Goal: Task Accomplishment & Management: Manage account settings

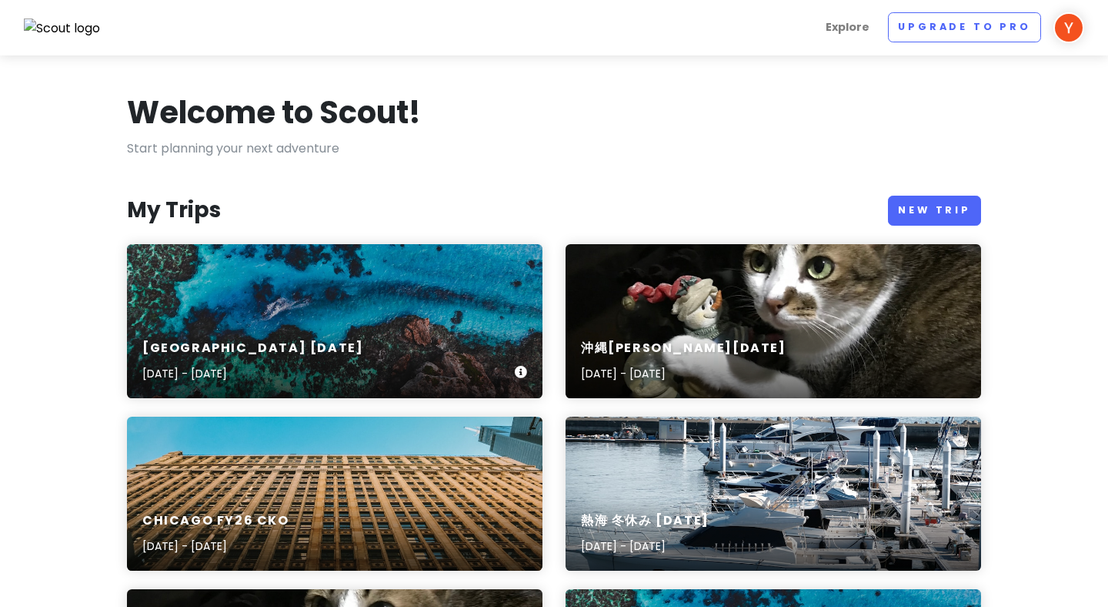
click at [422, 306] on div "[GEOGRAPHIC_DATA] [DATE], 2025 - [DATE]" at bounding box center [335, 321] width 416 height 154
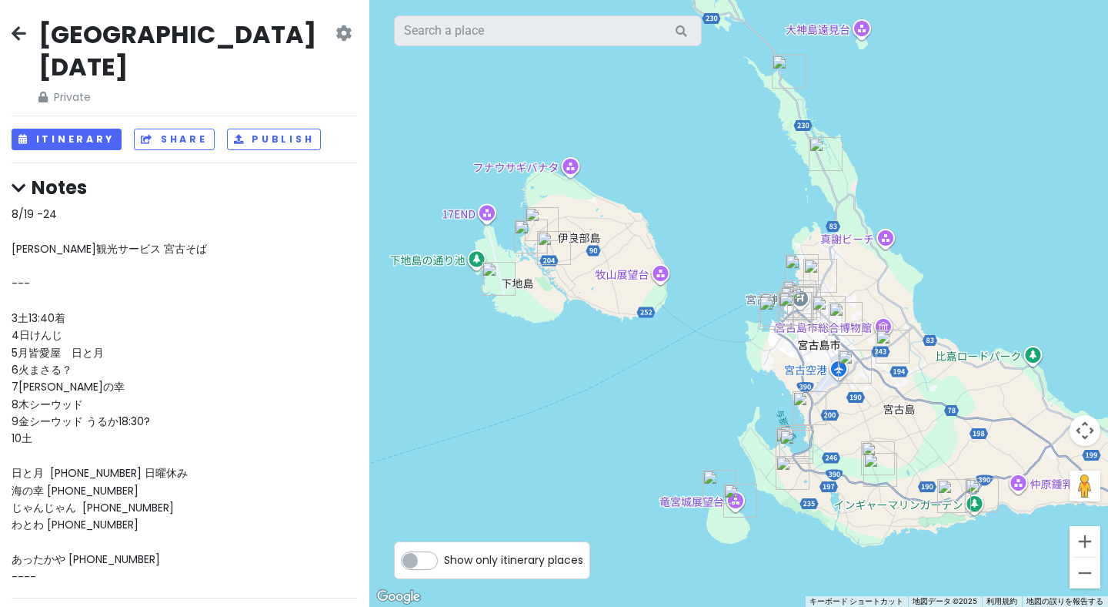
click at [224, 242] on div "8/19 -24 [PERSON_NAME]観光サービス 宮古そば --- 3土13:40着 4日けんじ 5月皆愛屋　日と月 6火まさる？ 7[PERSON_…" at bounding box center [185, 395] width 346 height 379
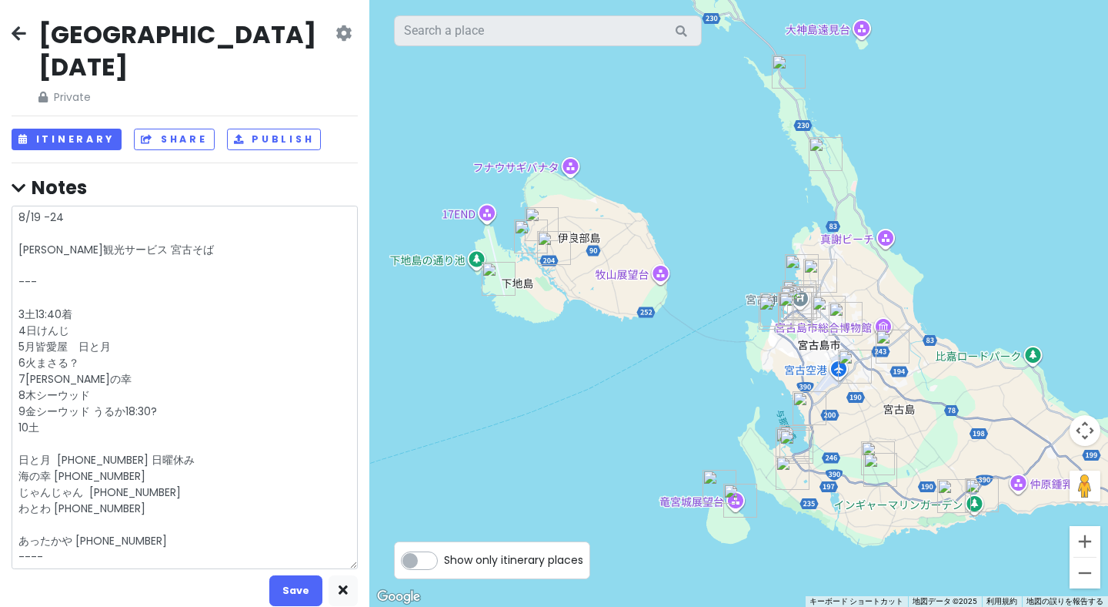
type textarea "8/19 -24 [PERSON_NAME]観光サービス 宮古そば --- 3土13:40着 4日けんじ 5月皆愛屋　日と月 6火まさる？ 7[PERSON_…"
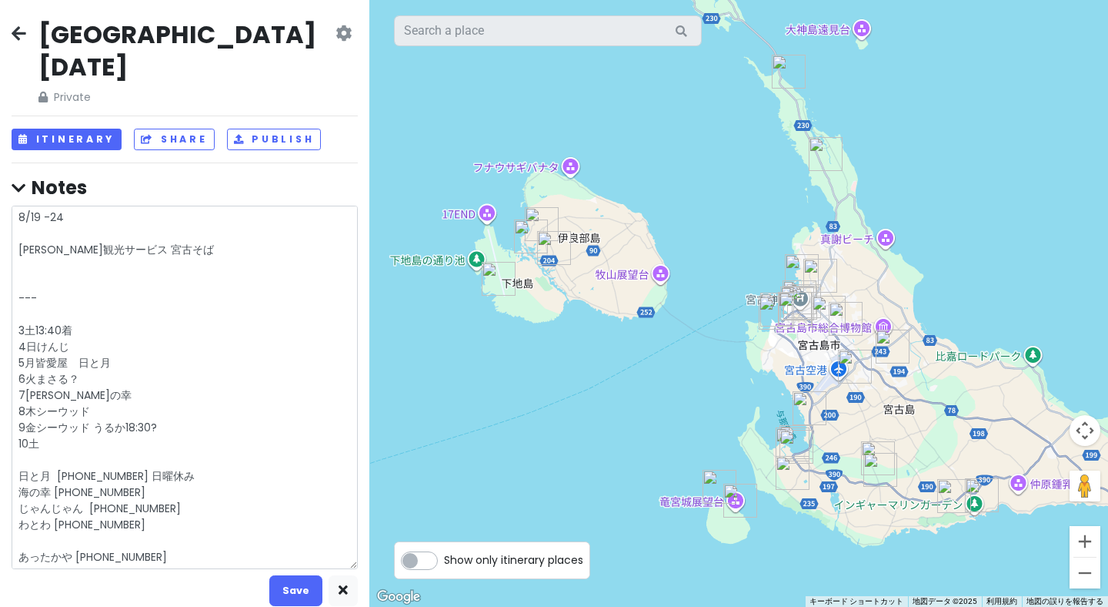
type textarea "x"
type textarea "8/19 -24 [PERSON_NAME]観光サービス 宮古そば --- 3土13:40着 4日けんじ 5月皆愛屋　日と月 6火まさる？ 7[PERSON_…"
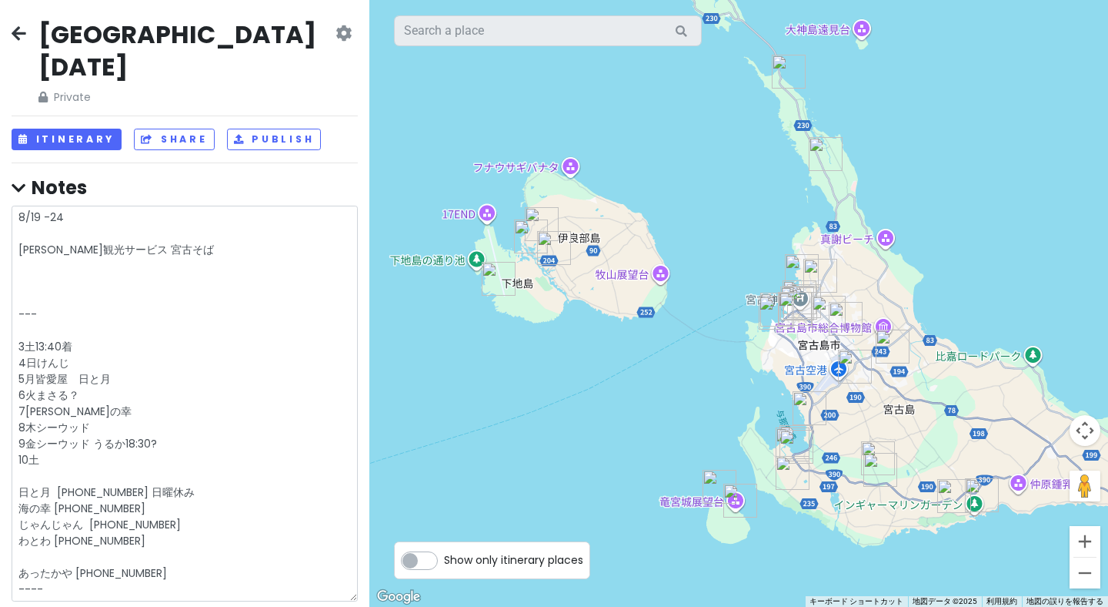
type textarea "x"
type textarea "8/19 -24 [PERSON_NAME]観光サービス 宮古そば ｓ --- 3土13:40着 4日けんじ 5月皆愛屋　日と月 6火まさる？ 7[PERSO…"
type textarea "x"
type textarea "8/19 -24 [PERSON_NAME]観光サービス 宮古そば ｓｙ --- 3土13:40着 4日けんじ 5月皆愛屋　日と月 6火まさる？ 7[PERS…"
type textarea "x"
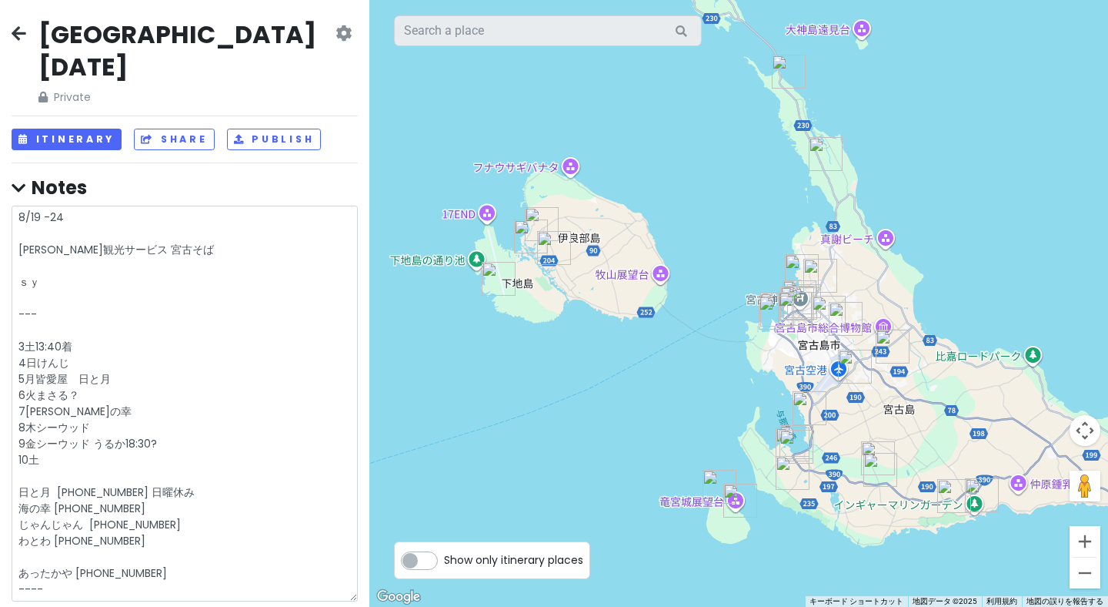
type textarea "8/19 -24 [PERSON_NAME]観光サービス 宮古そば しゅ --- 3土13:40着 4日けんじ 5月皆愛屋　日と月 6火まさる？ 7[PERS…"
type textarea "x"
type textarea "8/19 -24 [PERSON_NAME]観光サービス 宮古そば しゅｋ --- 3土13:40着 4日けんじ 5月皆愛屋　日と月 6火まさる？ 7[PER…"
type textarea "x"
type textarea "8/19 -24 [PERSON_NAME]観光サービス 宮古そば しゅく --- 3土13:40着 4日けんじ 5月皆愛屋　日と月 6火まさる？ 7[PER…"
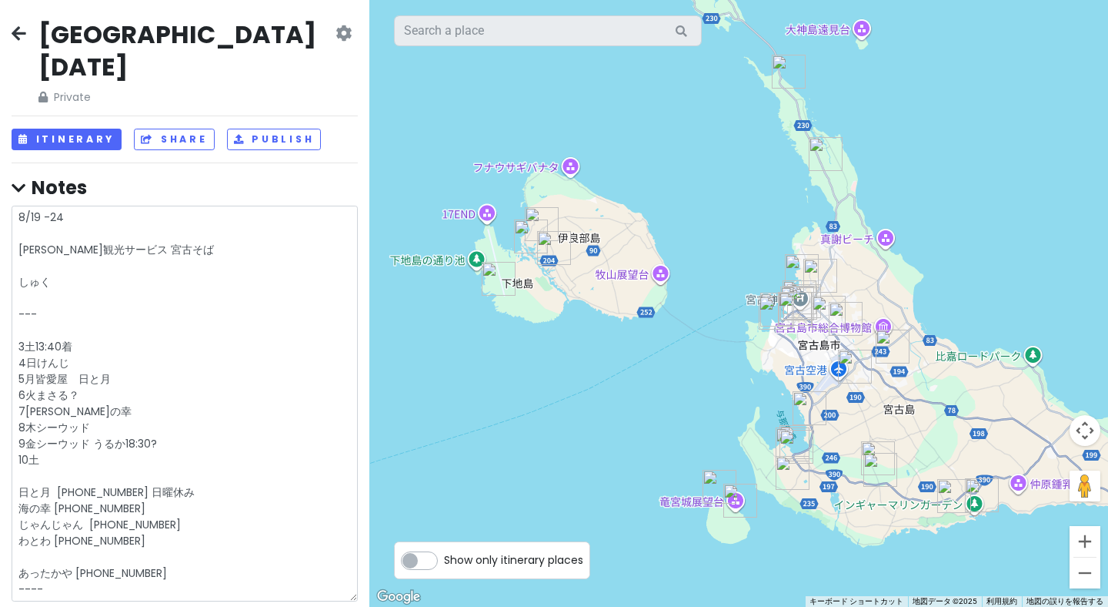
type textarea "x"
type textarea "8/19 -24 [PERSON_NAME]観光サービス 宮古そば しゅくｈ --- 3土13:40着 4日けんじ 5月皆愛屋　日と月 6火まさる？ 7[PE…"
type textarea "x"
type textarea "8/19 -24 [PERSON_NAME]観光サービス 宮古そば しゅくは --- 3土13:40着 4日けんじ 5月皆愛屋　日と月 6火まさる？ 7[PE…"
type textarea "x"
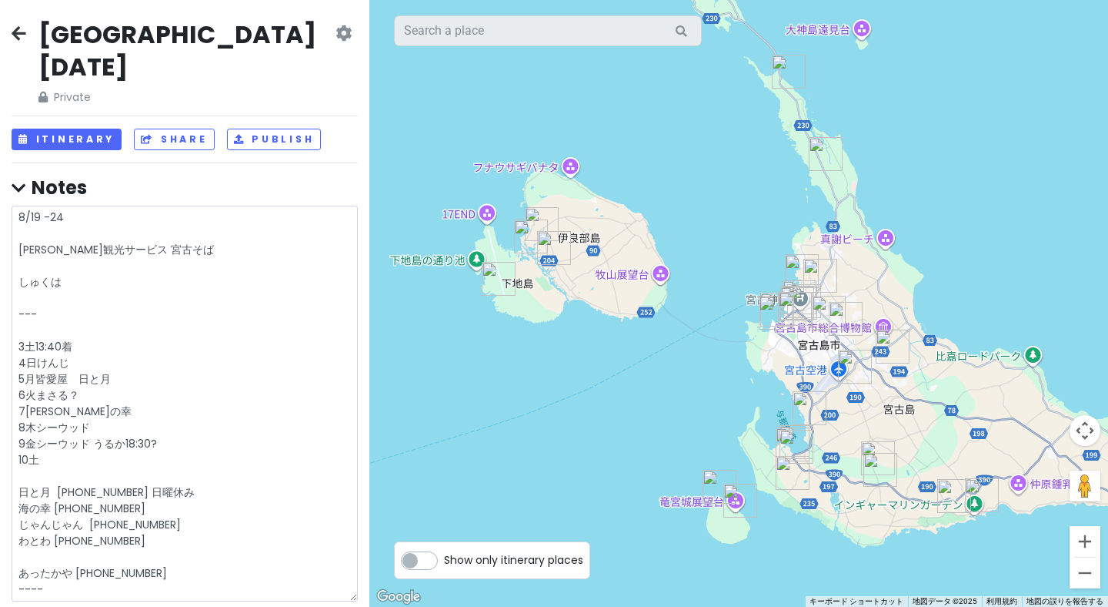
type textarea "8/19 -24 [PERSON_NAME]観光サービス 宮古そば しゅくはｋ --- 3土13:40着 4日けんじ 5月皆愛屋　日と月 6火まさる？ 7[P…"
type textarea "x"
type textarea "8/19 -24 [PERSON_NAME]観光サービス 宮古そば 宿泊 --- 3土13:40着 4日けんじ 5月皆愛屋　日と月 6火まさる？ 7[PERS…"
type textarea "x"
type textarea "8/19 -24 [PERSON_NAME]観光サービス 宮古そば 宿泊 --- 3土13:40着 4日けんじ 5月皆愛屋　日と月 6火まさる？ 7[PERS…"
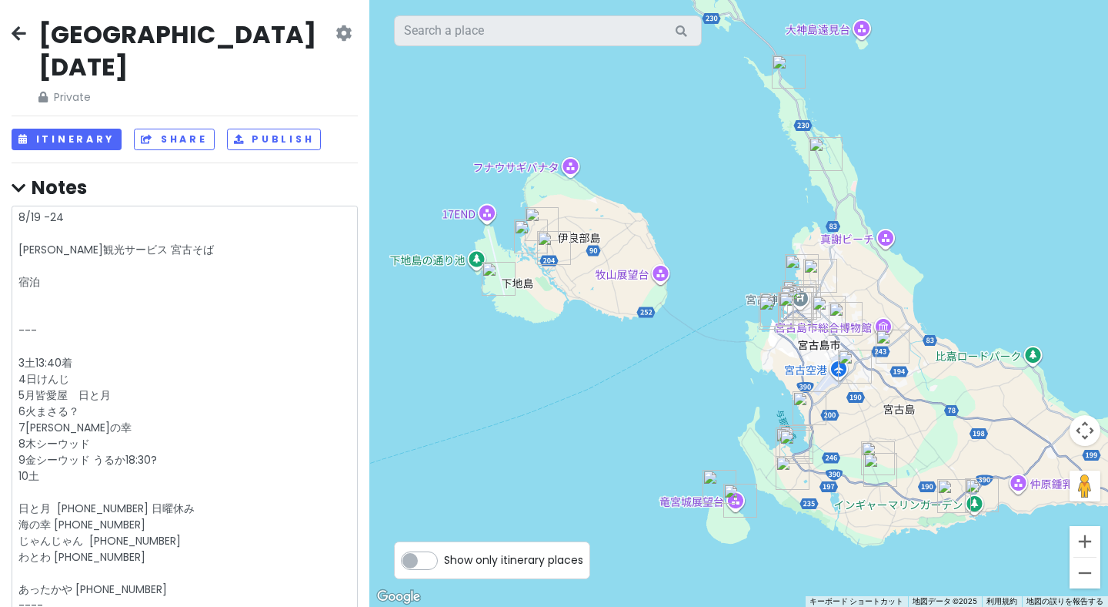
type textarea "x"
type textarea "8/19 -24 [PERSON_NAME]観光サービス 宮古そば 宿泊 ゆにの里 ぱりなか --- 3土13:40着 4日けんじ 5月皆愛屋　日と月 6火ま…"
type textarea "x"
type textarea "8/19 -24 [PERSON_NAME]観光サービス 宮古そば 宿泊 ゆにの里 ぱりなか --- 3土13:40着 4日けんじ 5月皆愛屋　日と月 6火ま…"
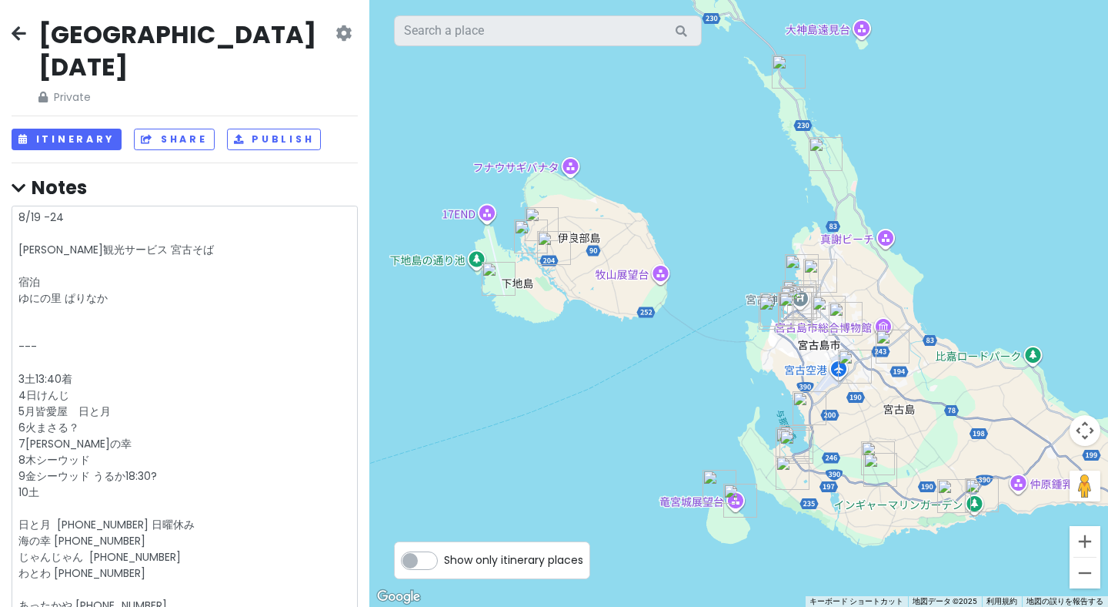
type textarea "x"
type textarea "8/19 -24 [PERSON_NAME]観光サービス 宮古そば 宿泊 ゆにの里 ぱりなか ソラニワホテルアンドカフェ --- 3土13:40着 4日けんじ…"
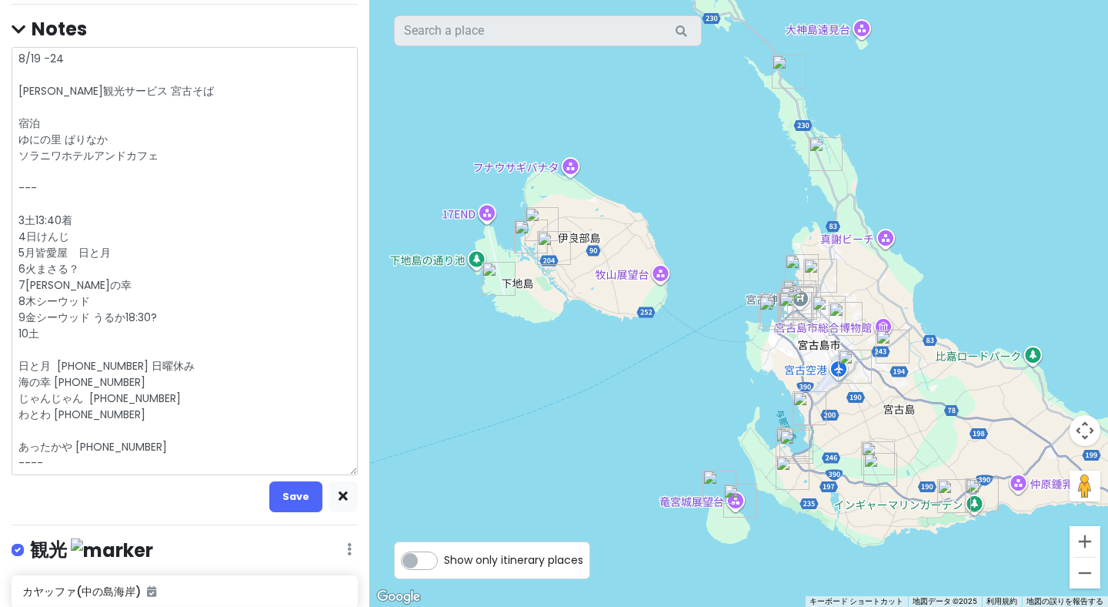
scroll to position [162, 0]
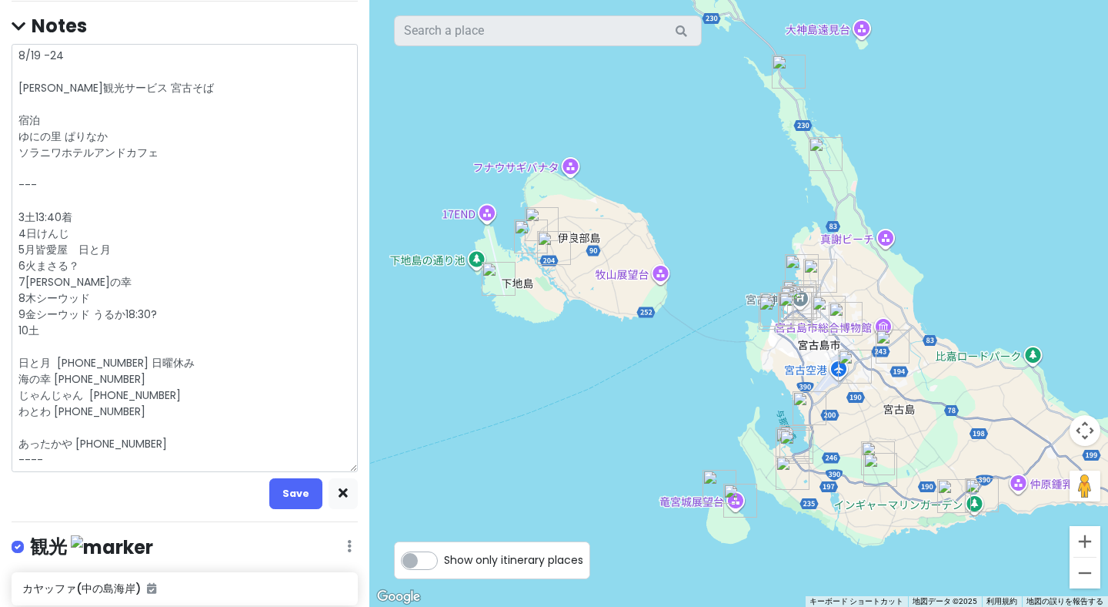
click at [119, 107] on textarea "8/19 -24 [PERSON_NAME]観光サービス 宮古そば 宿泊 ゆにの里 ぱりなか ソラニワホテルアンドカフェ --- 3土13:40着 4日けんじ…" at bounding box center [185, 258] width 346 height 428
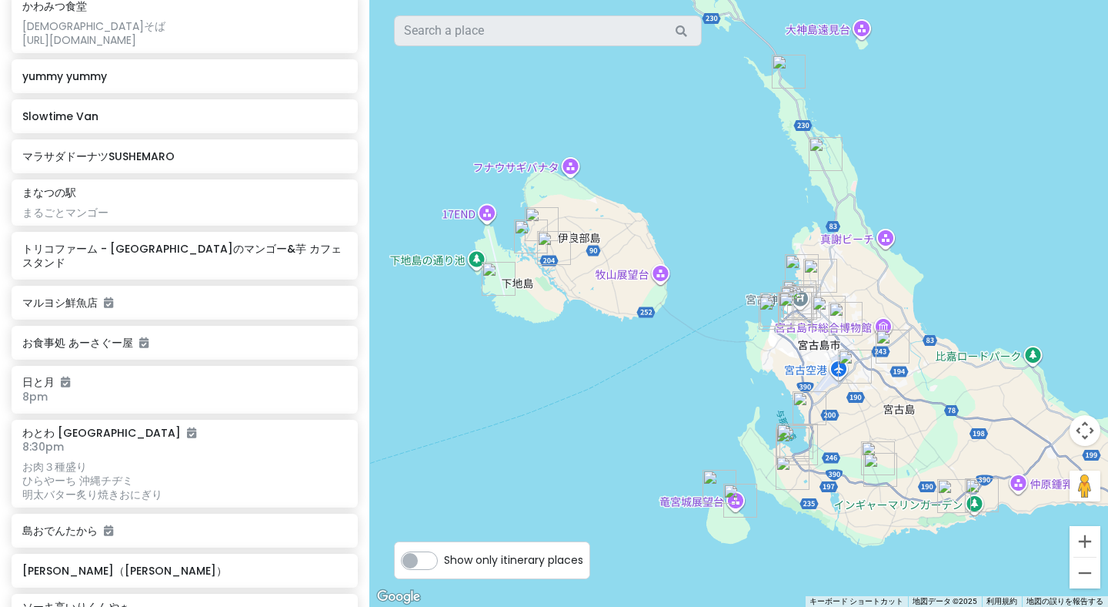
scroll to position [1754, 0]
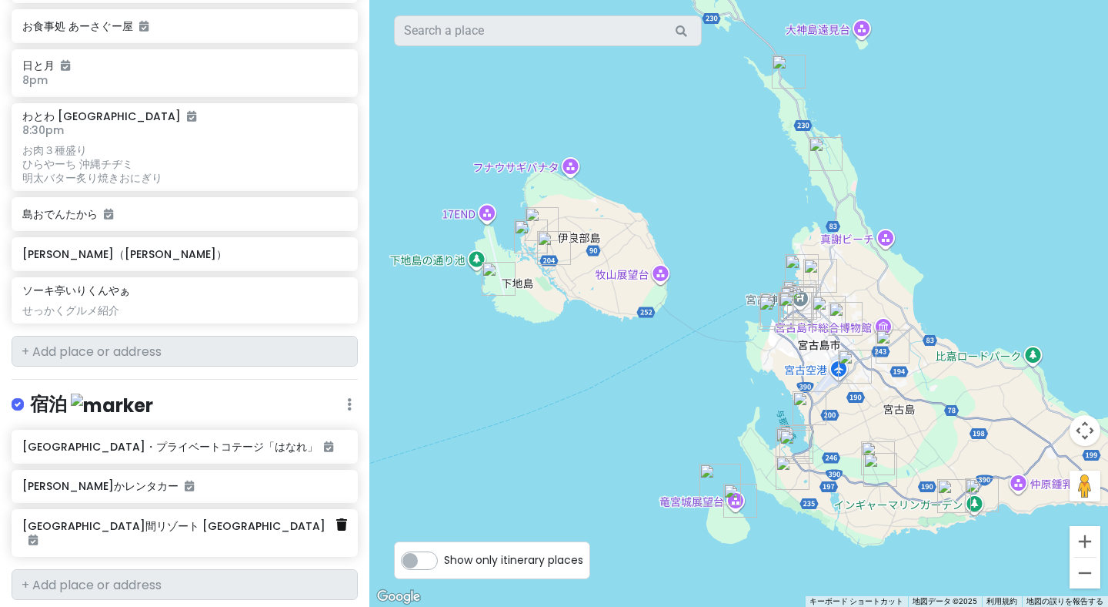
click at [345, 518] on icon at bounding box center [341, 524] width 11 height 12
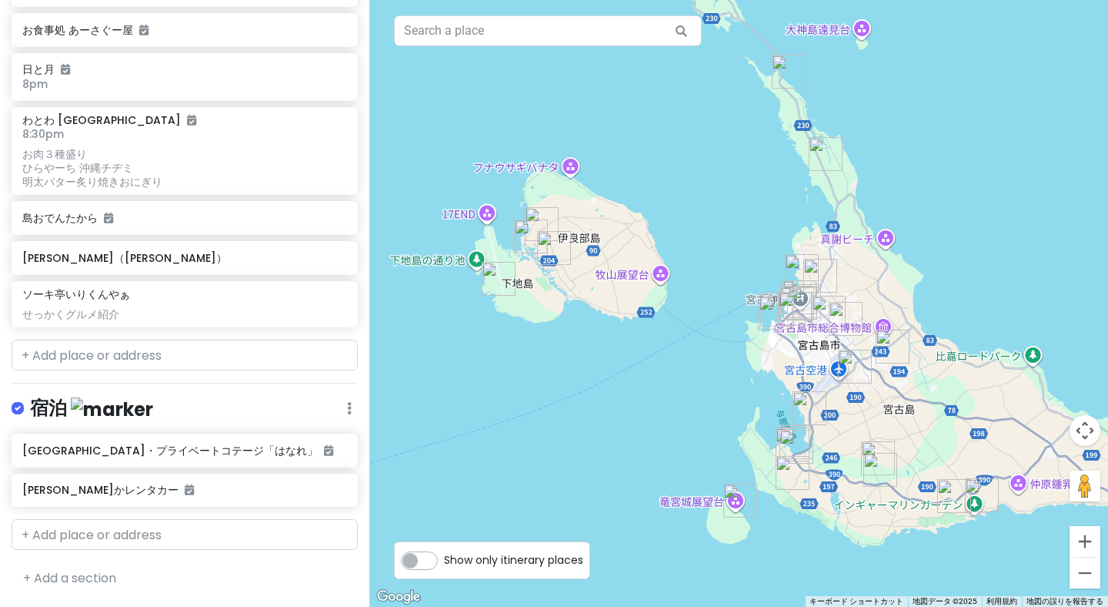
scroll to position [1714, 0]
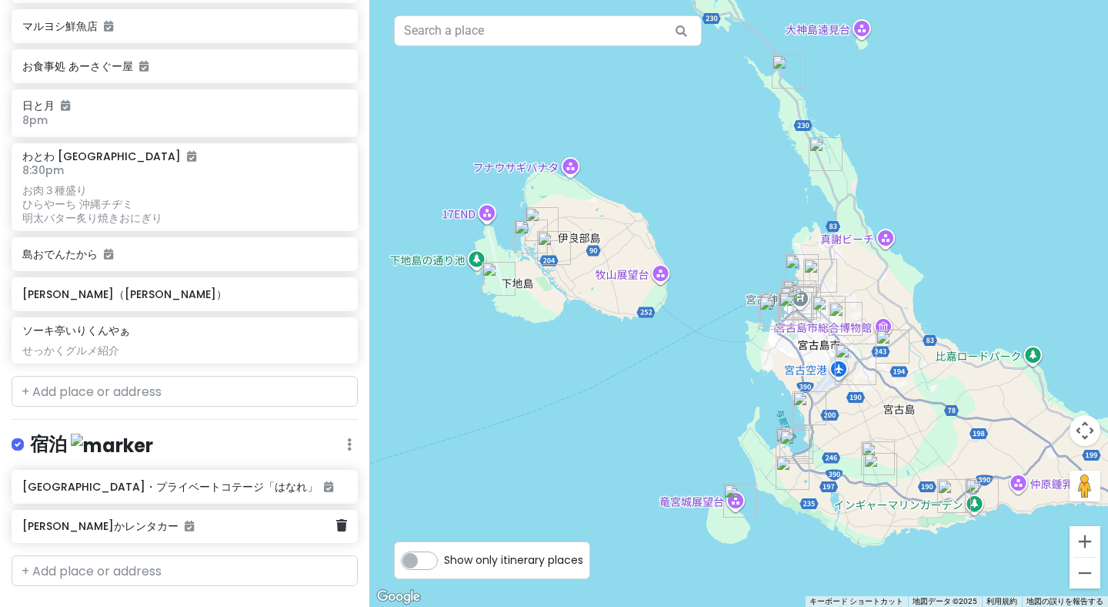
type textarea "x"
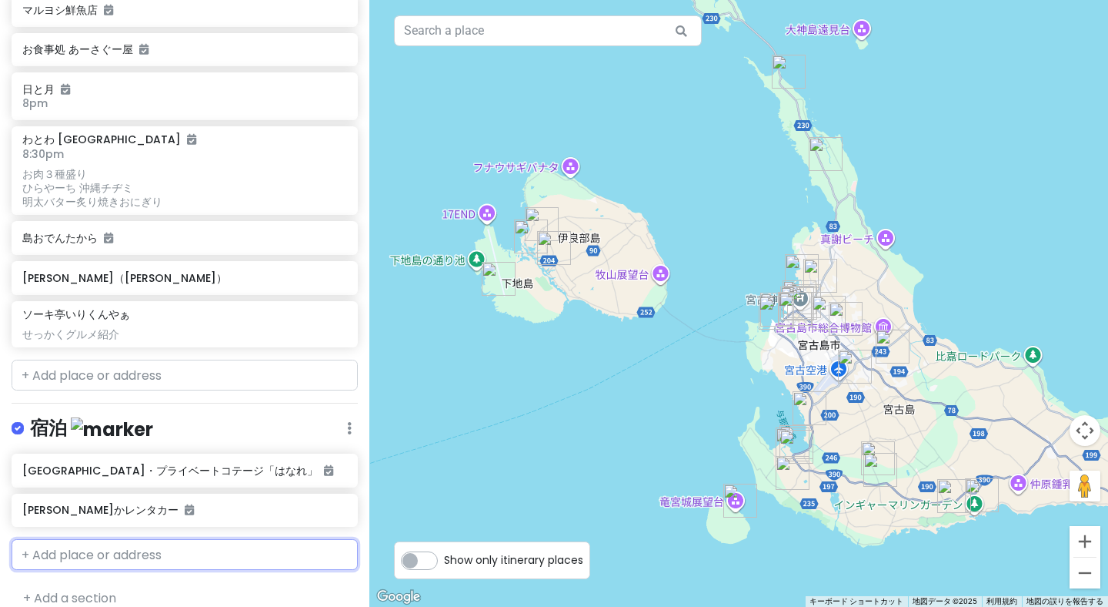
scroll to position [1698, 0]
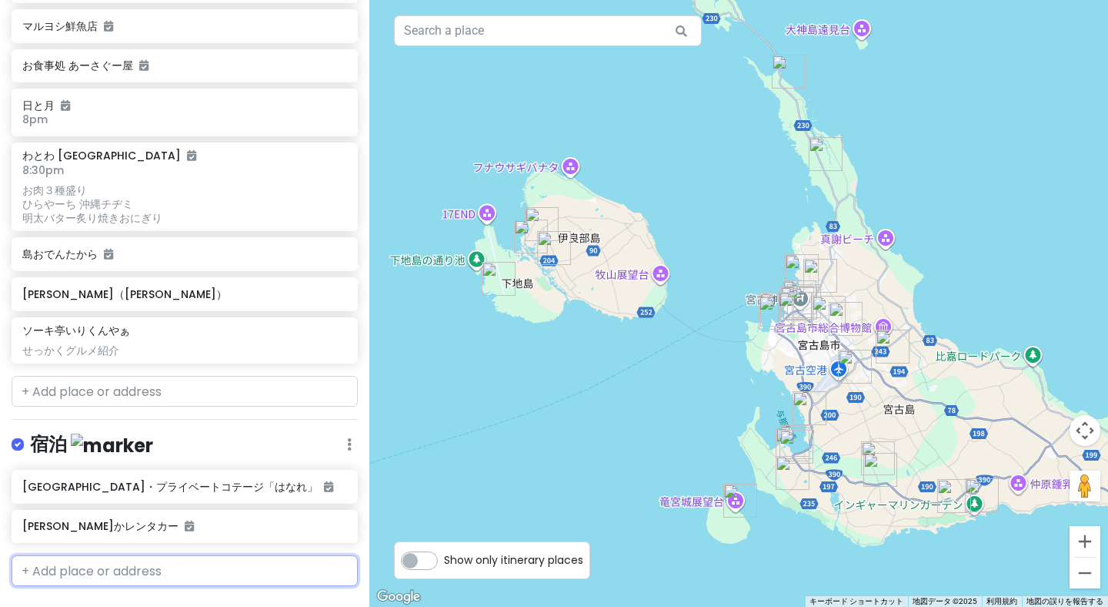
click at [244, 555] on input "text" at bounding box center [185, 570] width 346 height 31
paste input "ソラニワホテルアンドカフェ"
type input "ソラニワホテルアンドカフェ"
click at [223, 598] on span "日本、[STREET_ADDRESS][PERSON_NAME][PERSON_NAME]" at bounding box center [160, 614] width 259 height 33
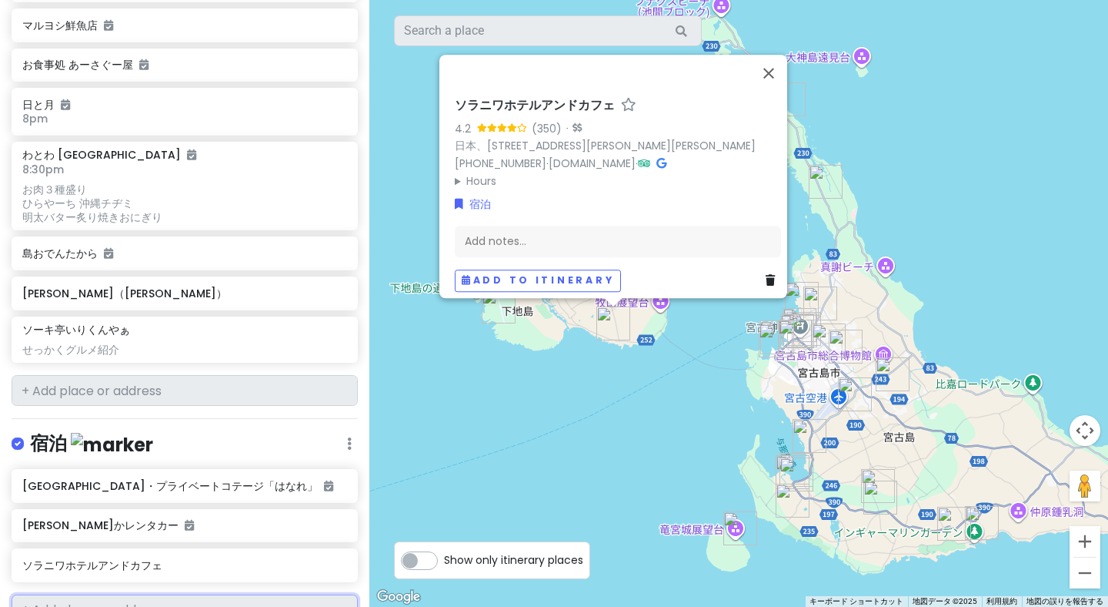
click at [242, 594] on input "text" at bounding box center [185, 609] width 346 height 31
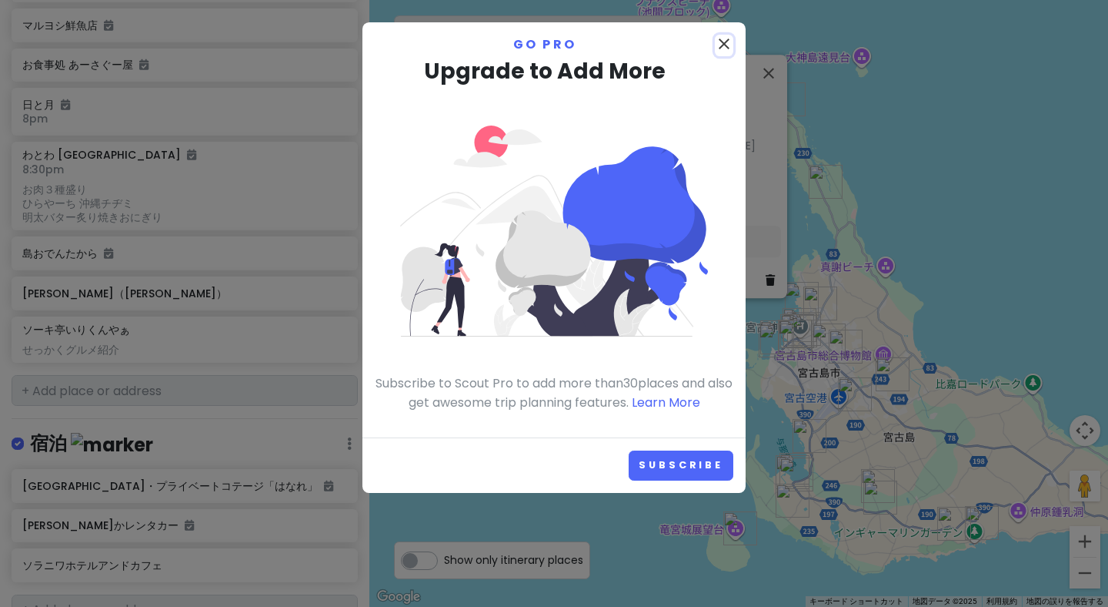
click at [722, 48] on icon "close" at bounding box center [724, 44] width 18 height 18
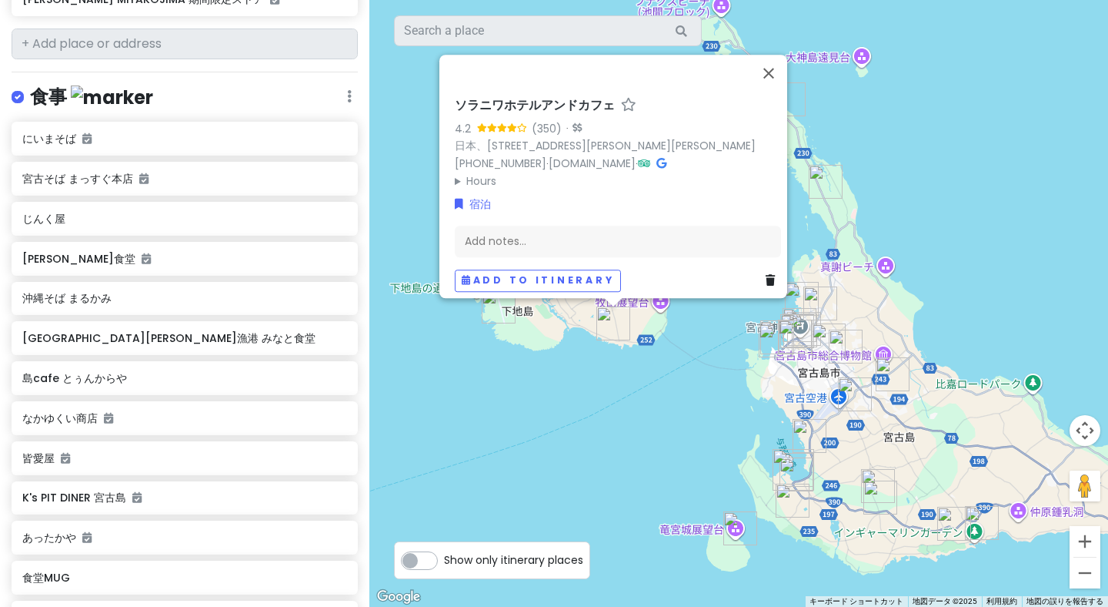
scroll to position [761, 0]
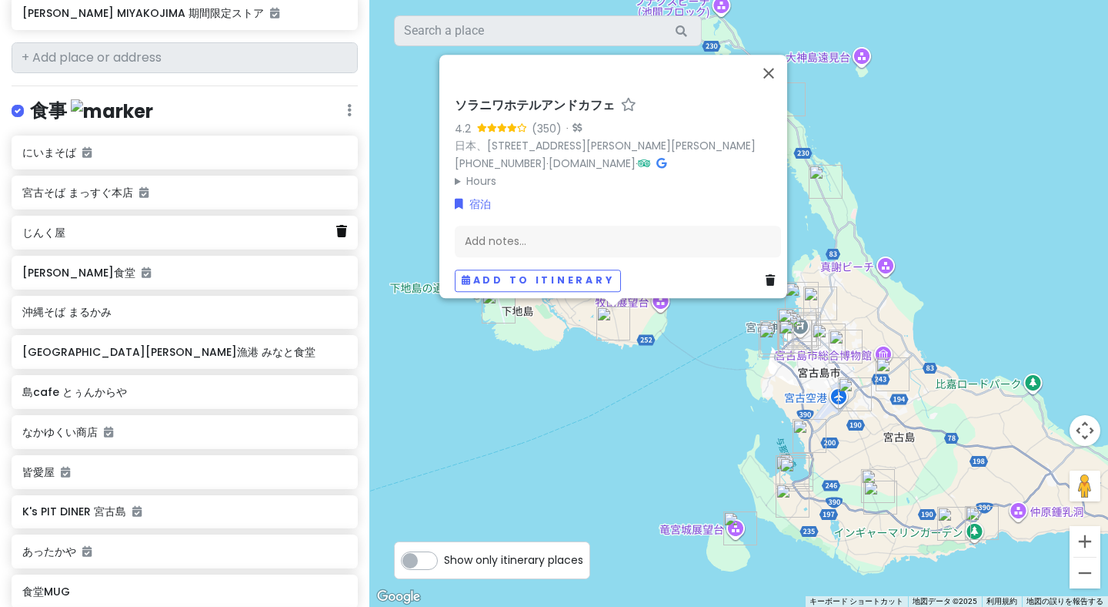
click at [338, 225] on icon at bounding box center [341, 231] width 11 height 12
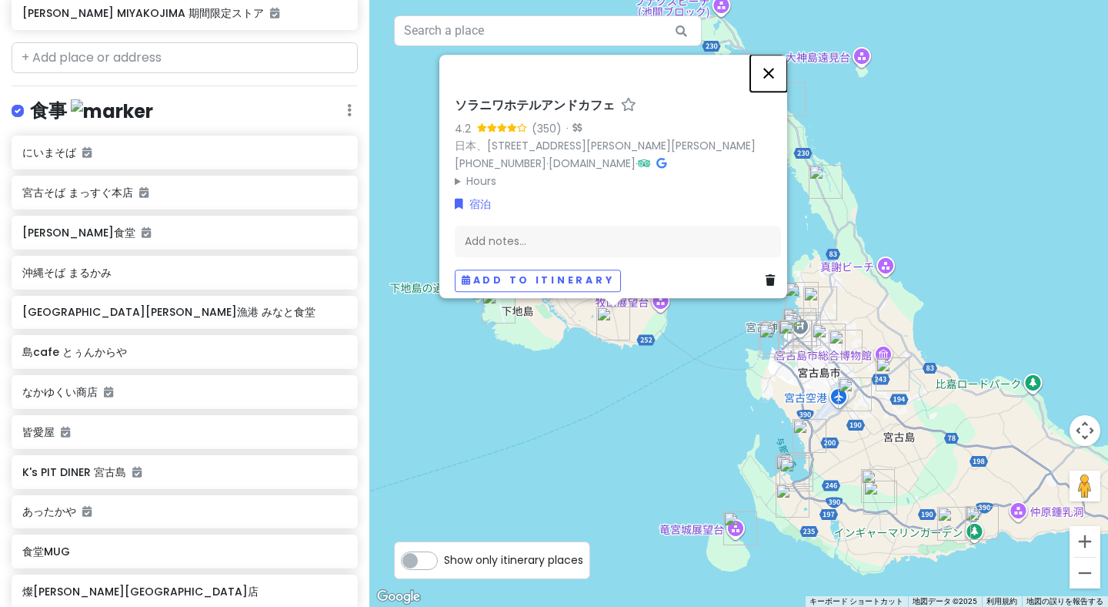
click at [775, 69] on button "閉じる" at bounding box center [769, 73] width 37 height 37
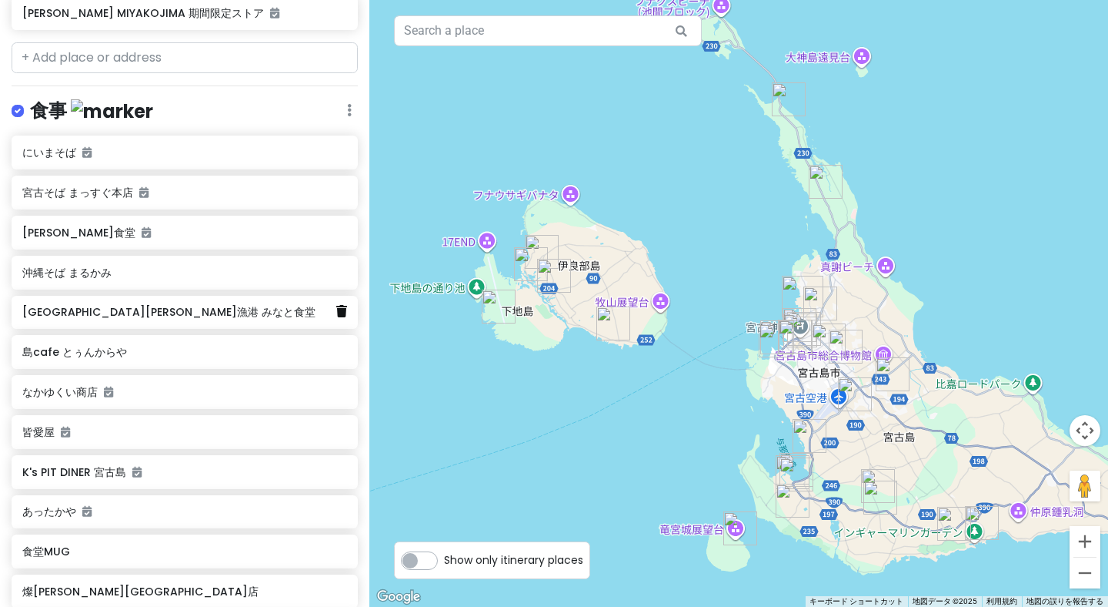
click at [340, 305] on icon at bounding box center [341, 311] width 11 height 12
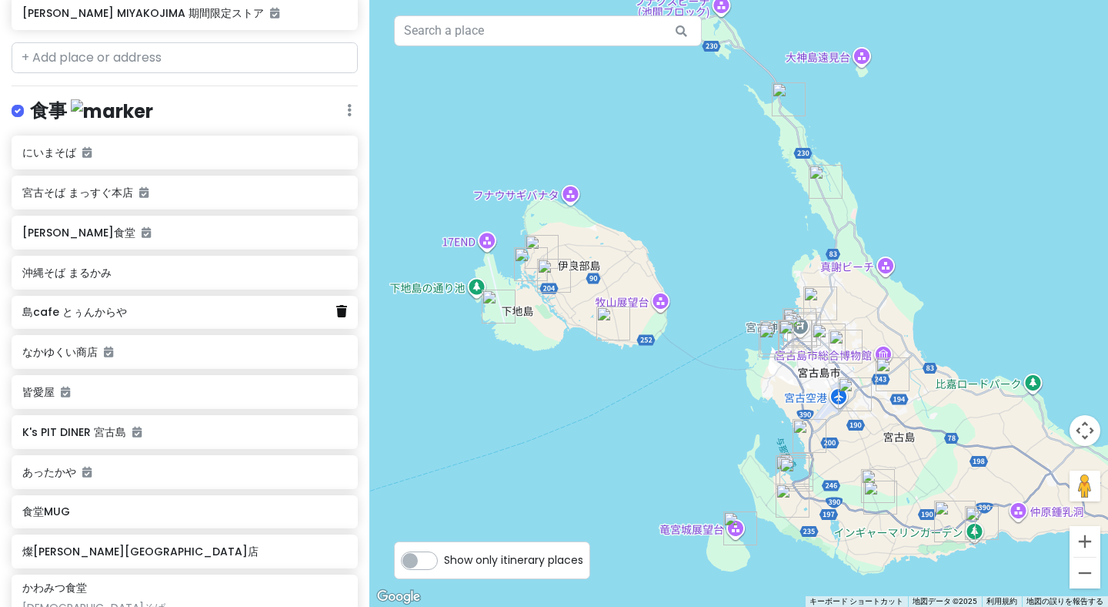
click at [342, 302] on link at bounding box center [341, 312] width 11 height 20
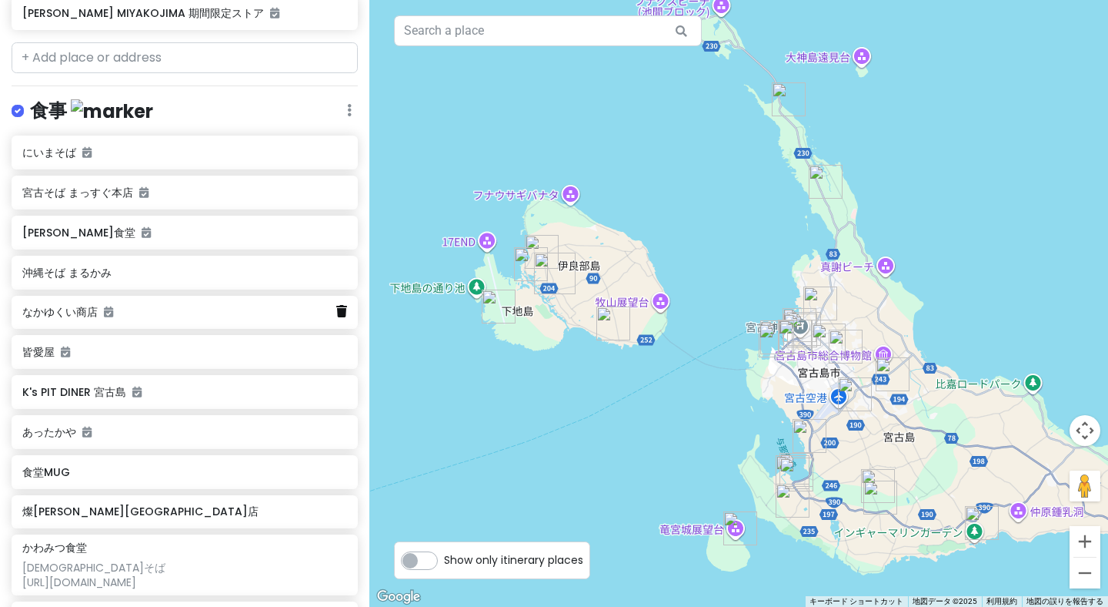
click at [343, 305] on icon at bounding box center [341, 311] width 11 height 12
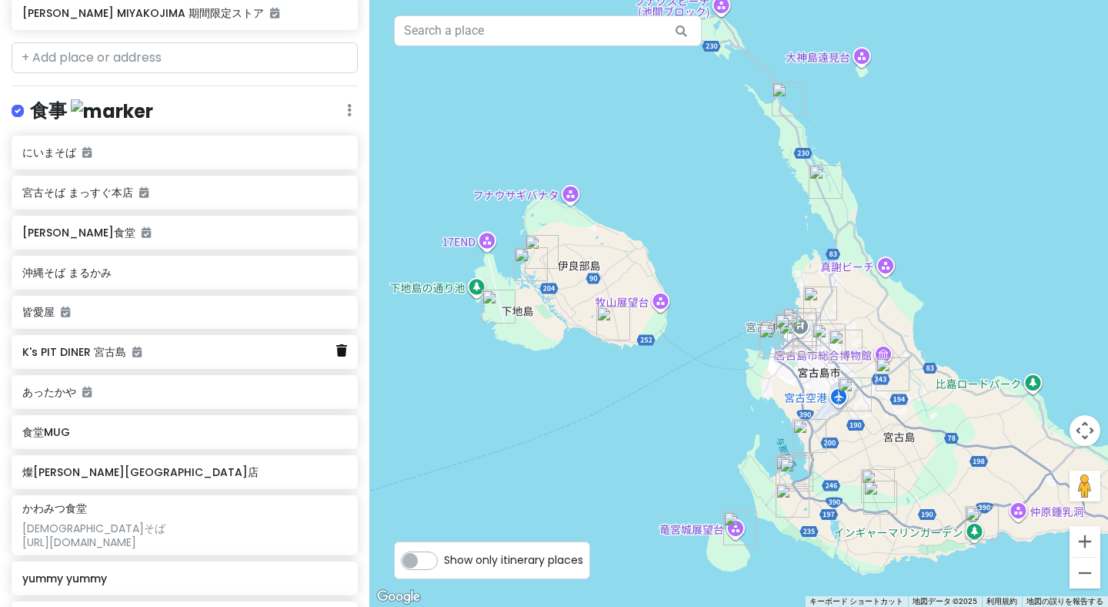
click at [339, 344] on icon at bounding box center [341, 350] width 11 height 12
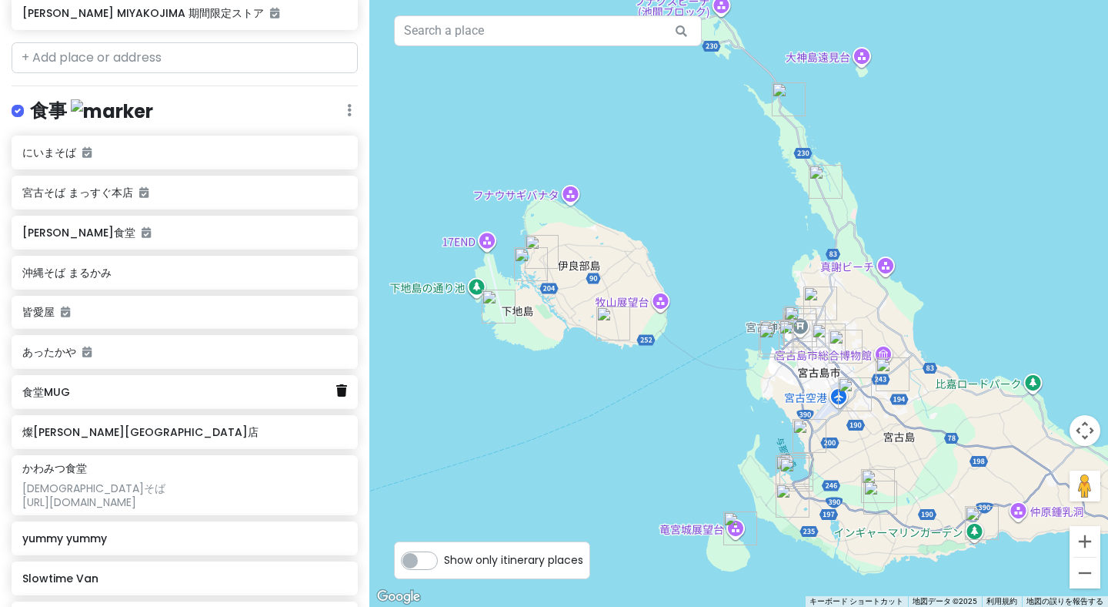
click at [343, 384] on icon at bounding box center [341, 390] width 11 height 12
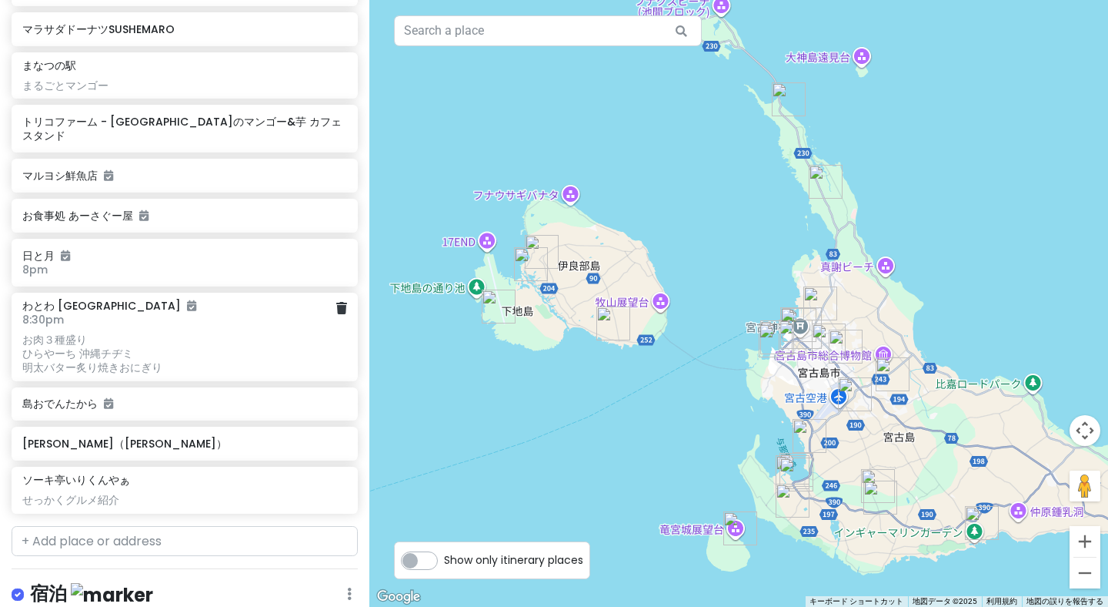
scroll to position [1499, 0]
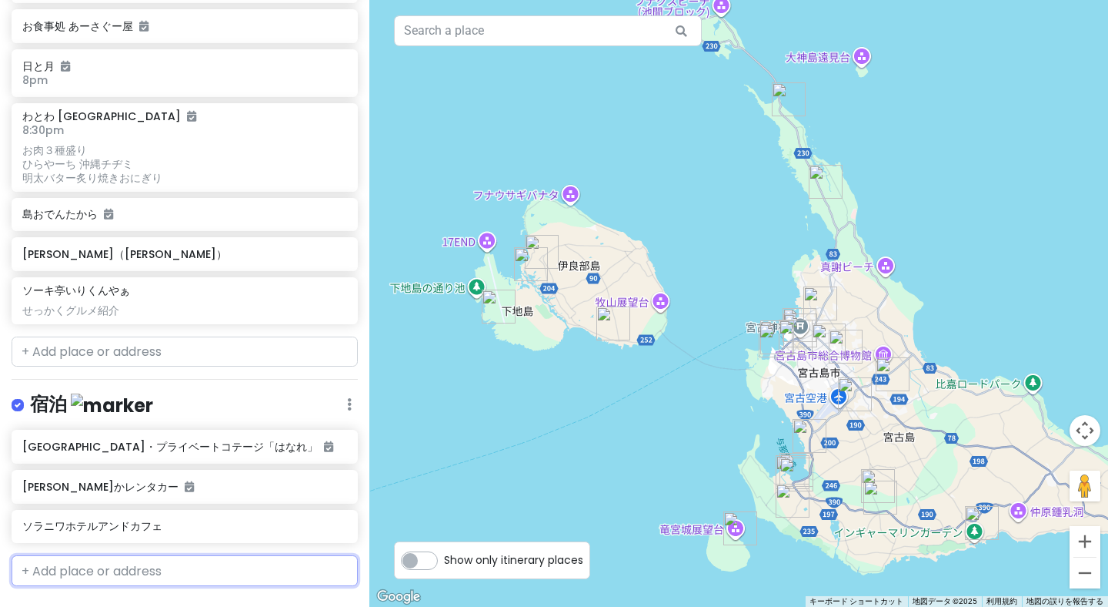
paste input "ゆにの里 ぱりなか"
type input "ゆにの里 ぱりなか"
click at [199, 599] on span "日本、[STREET_ADDRESS][PERSON_NAME]" at bounding box center [218, 605] width 190 height 13
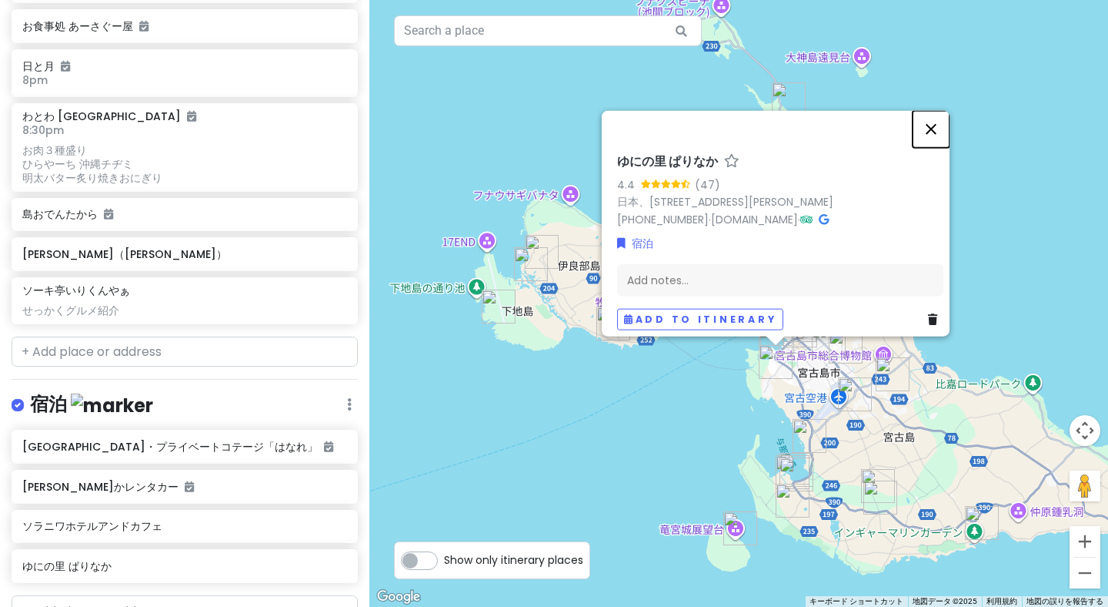
click at [933, 113] on button "閉じる" at bounding box center [931, 129] width 37 height 37
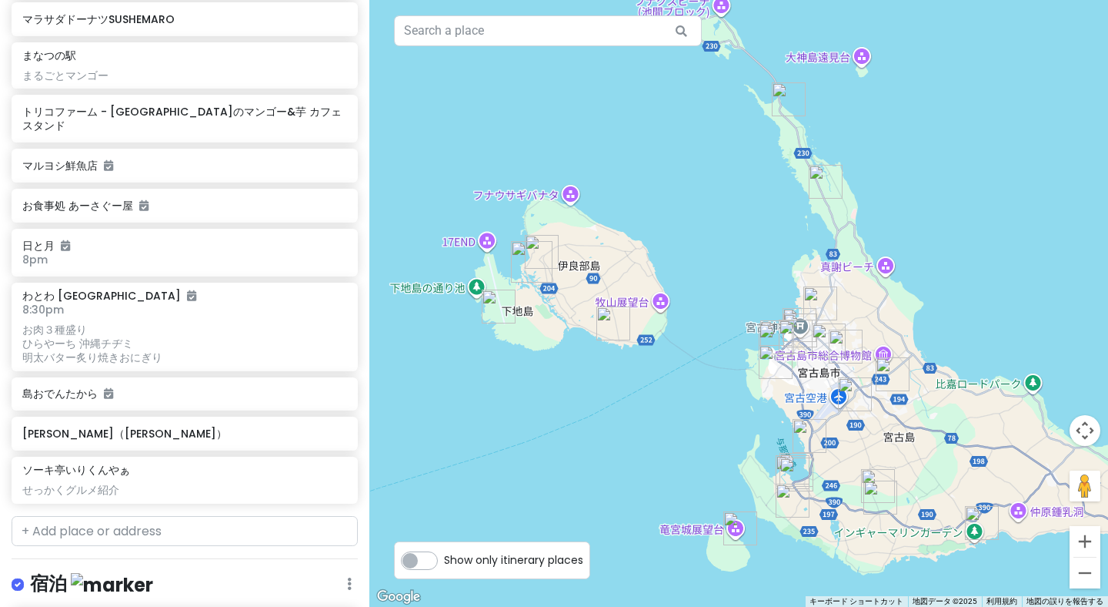
scroll to position [1328, 0]
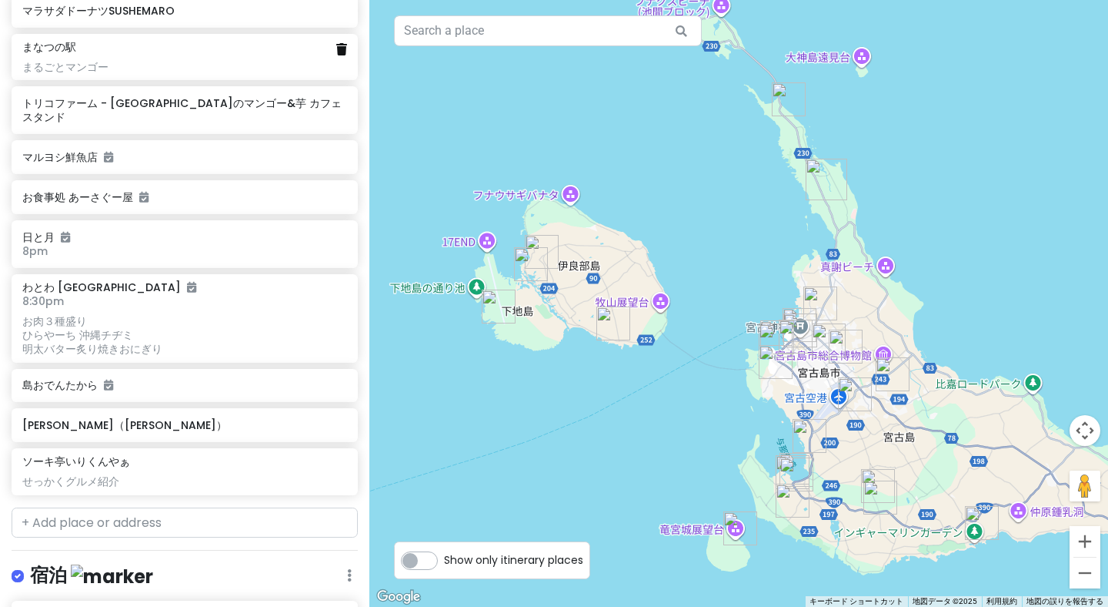
click at [344, 43] on icon at bounding box center [341, 49] width 11 height 12
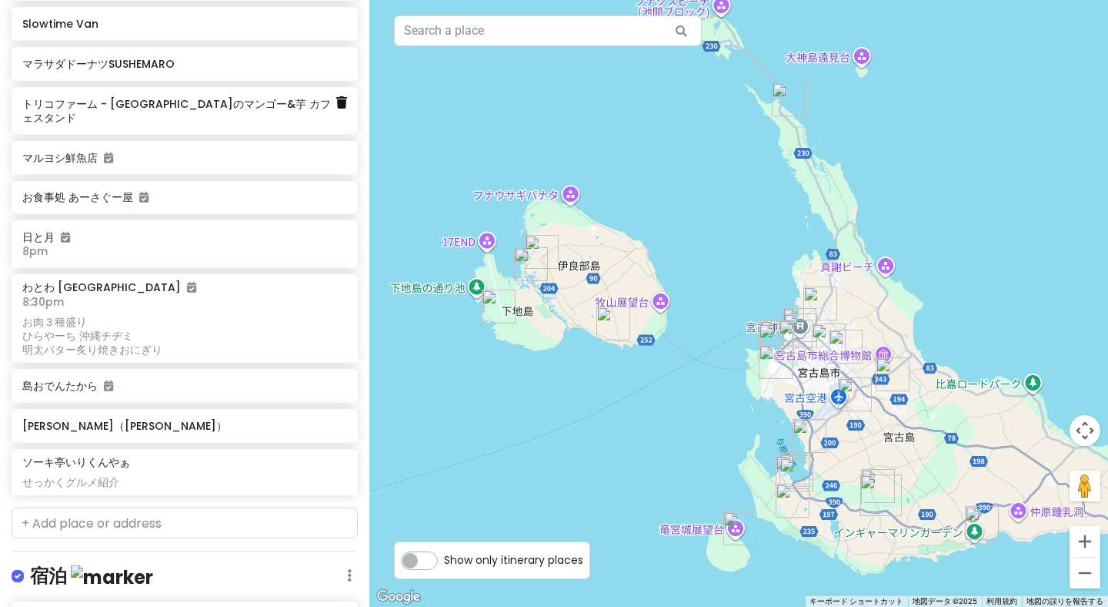
click at [339, 96] on icon at bounding box center [341, 102] width 11 height 12
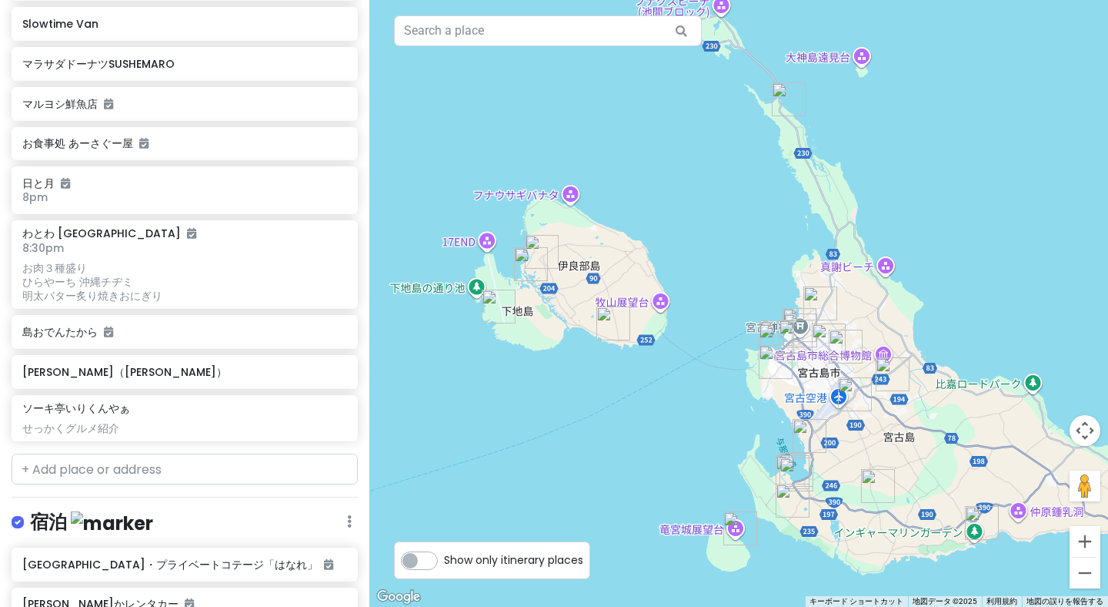
scroll to position [1235, 0]
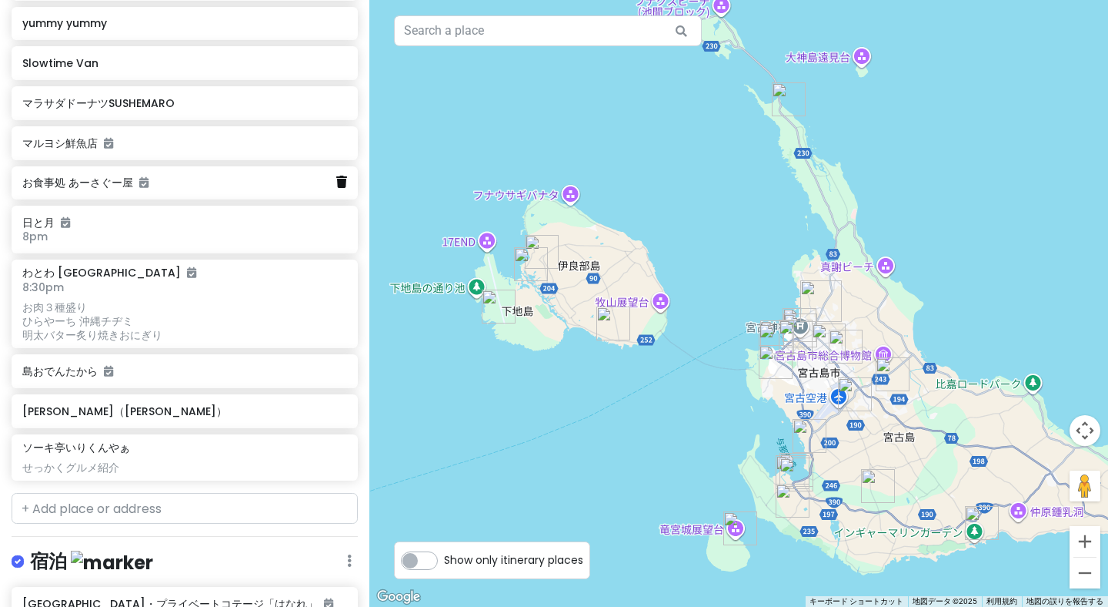
click at [337, 176] on icon at bounding box center [341, 182] width 11 height 12
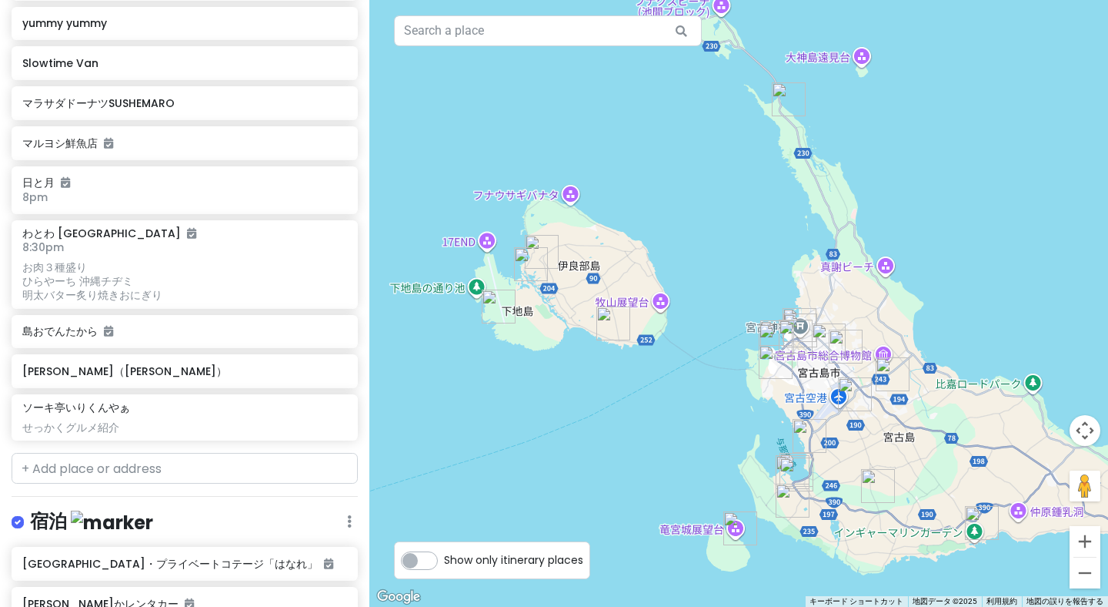
scroll to position [1195, 0]
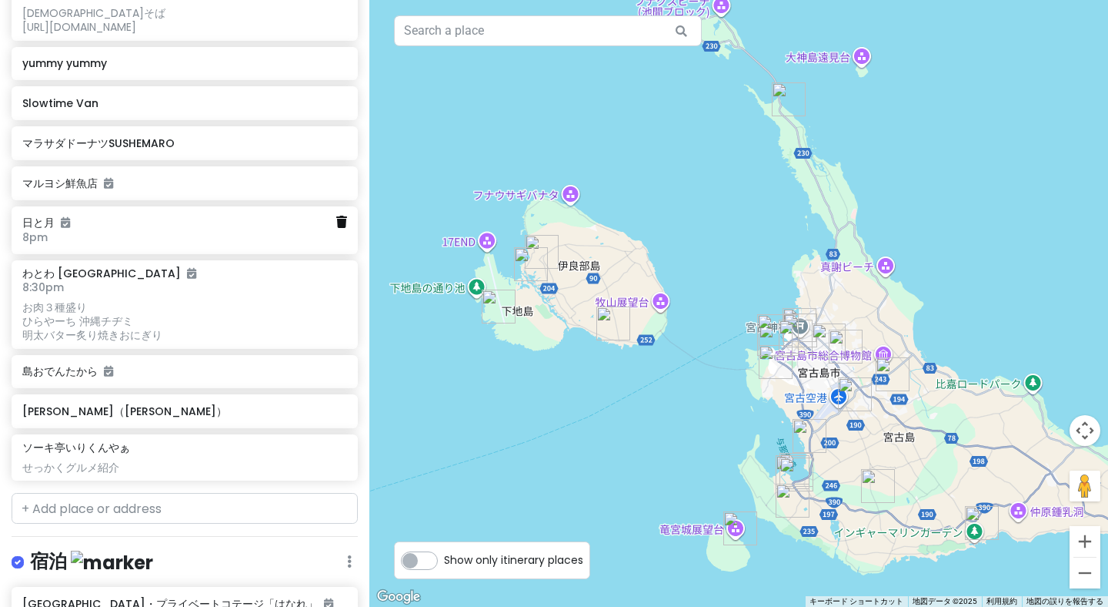
click at [340, 216] on icon at bounding box center [341, 222] width 11 height 12
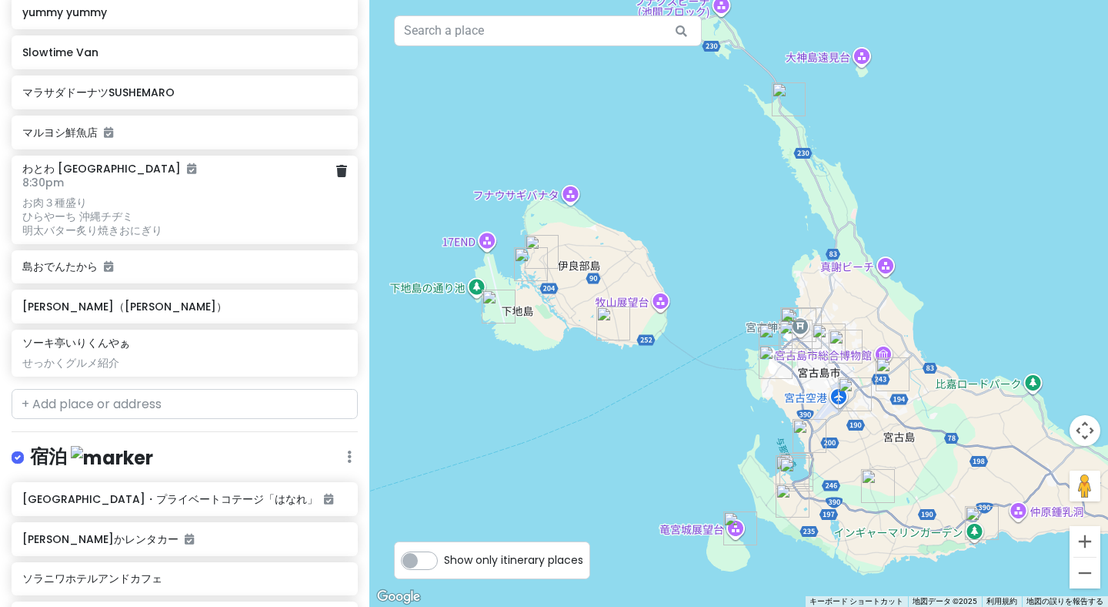
scroll to position [1251, 0]
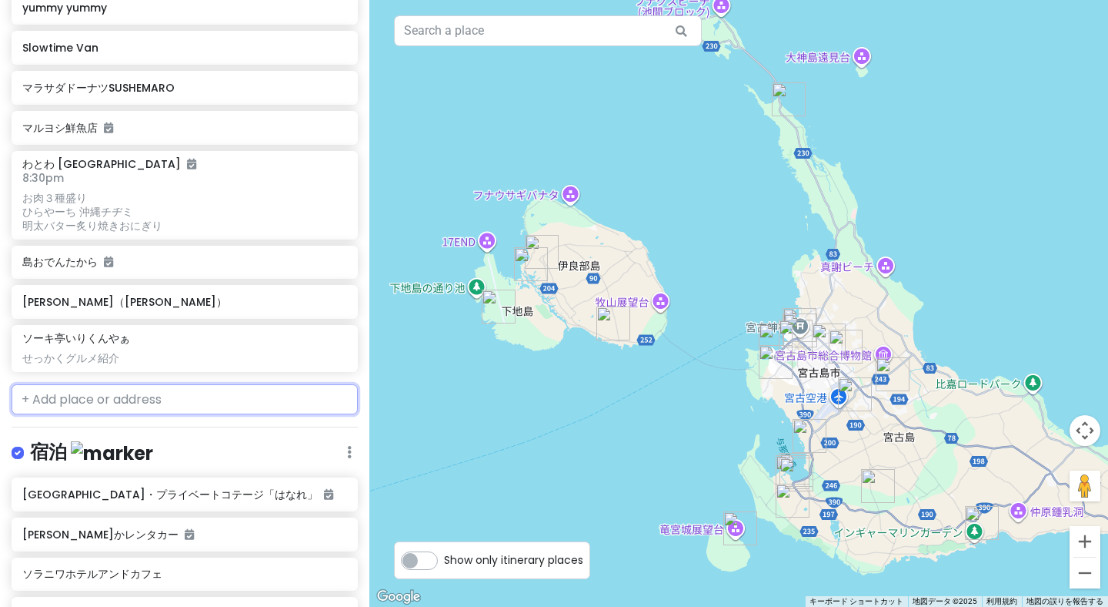
click at [242, 384] on input "text" at bounding box center [185, 399] width 346 height 31
paste input "Hi Sun CAFE"
type input "Hi Sun CAFE"
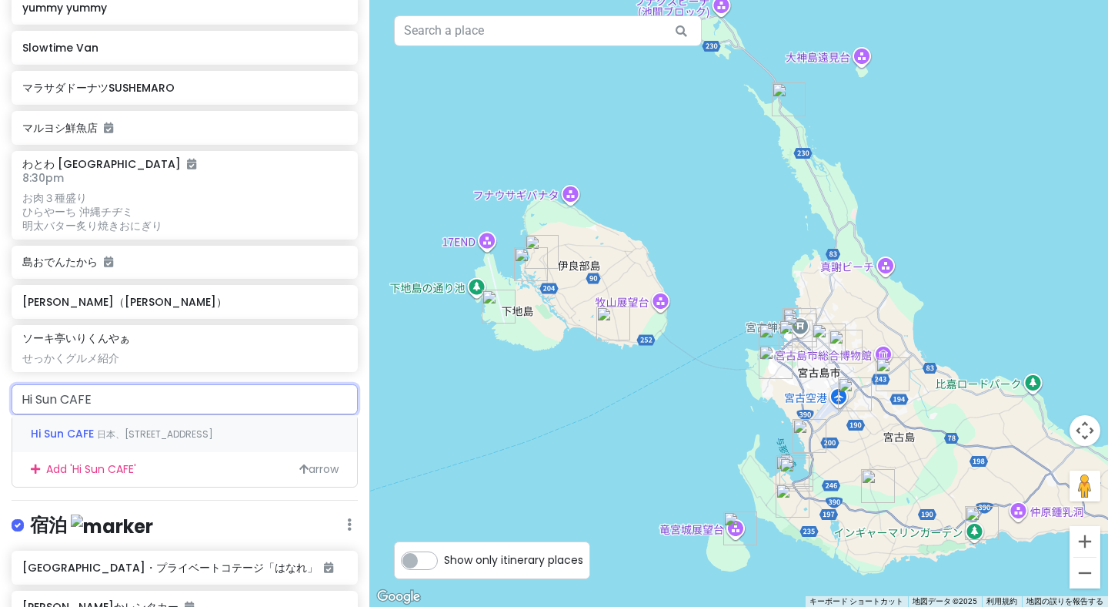
click at [199, 415] on div "Hi Sun CAFE 日本、[STREET_ADDRESS]" at bounding box center [184, 433] width 345 height 37
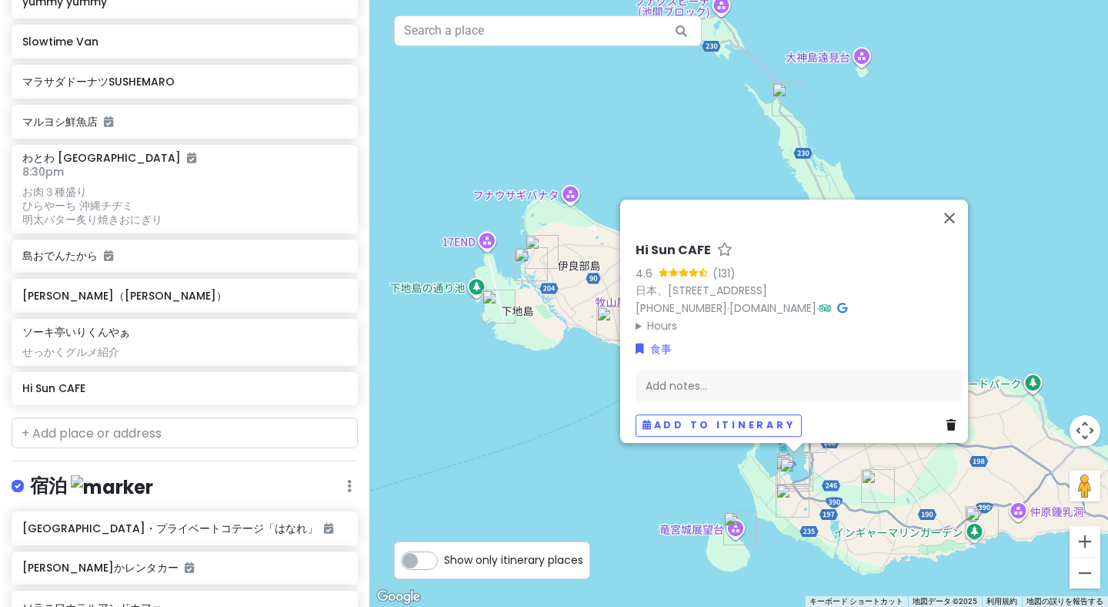
scroll to position [1393, 0]
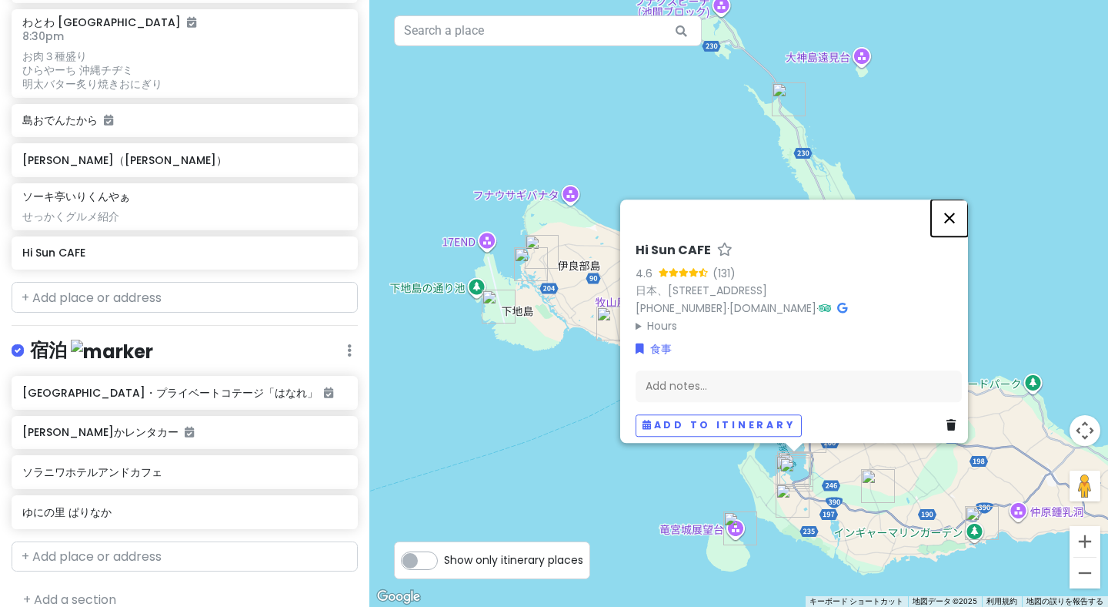
click at [957, 208] on button "閉じる" at bounding box center [949, 217] width 37 height 37
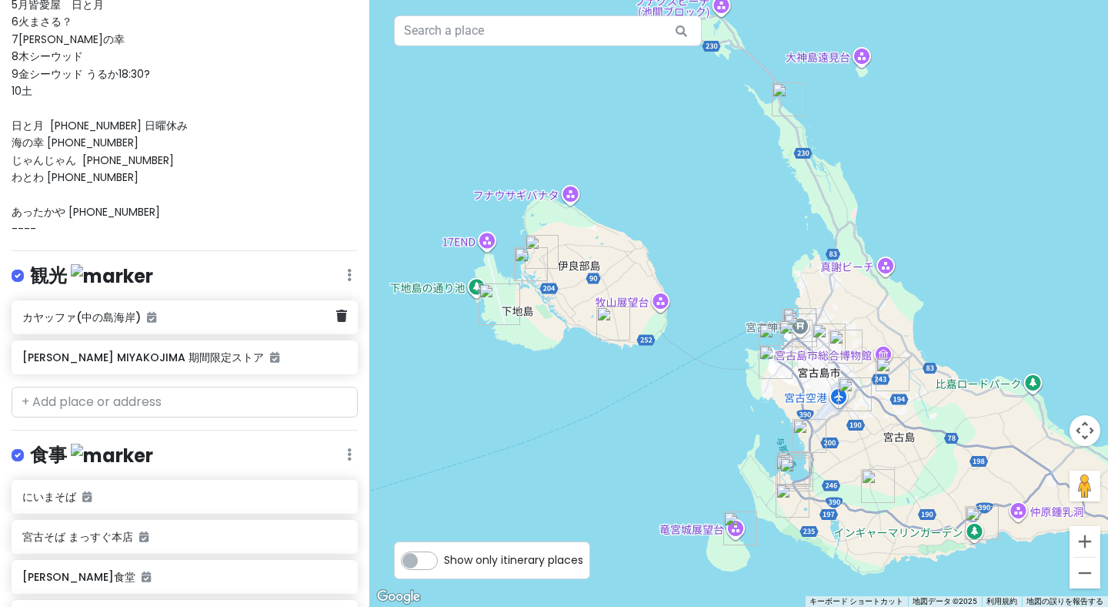
scroll to position [0, 0]
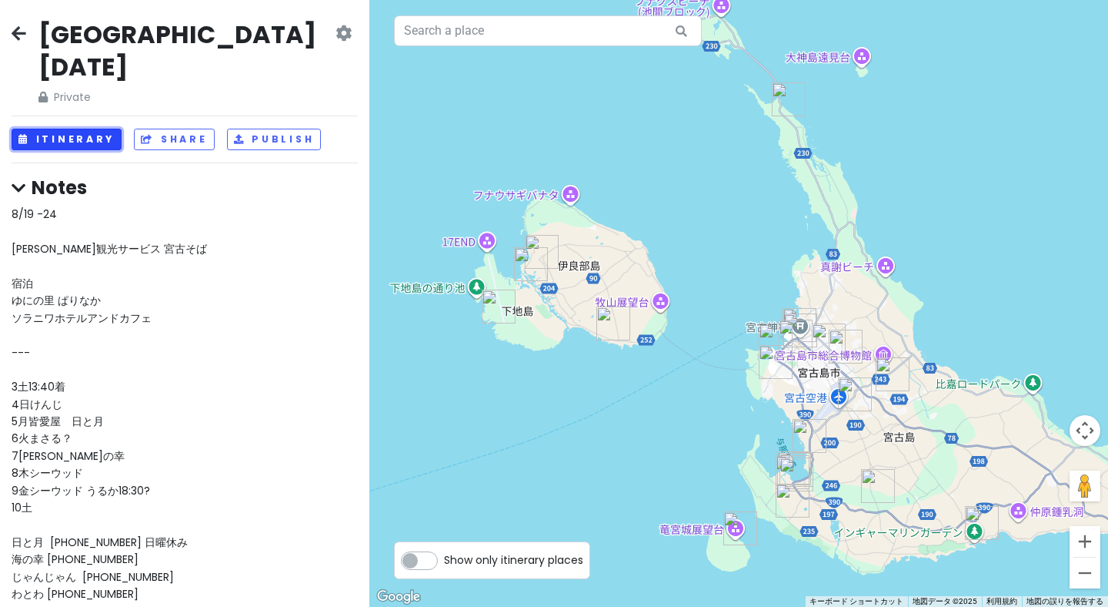
click at [76, 129] on button "Itinerary" at bounding box center [67, 140] width 110 height 22
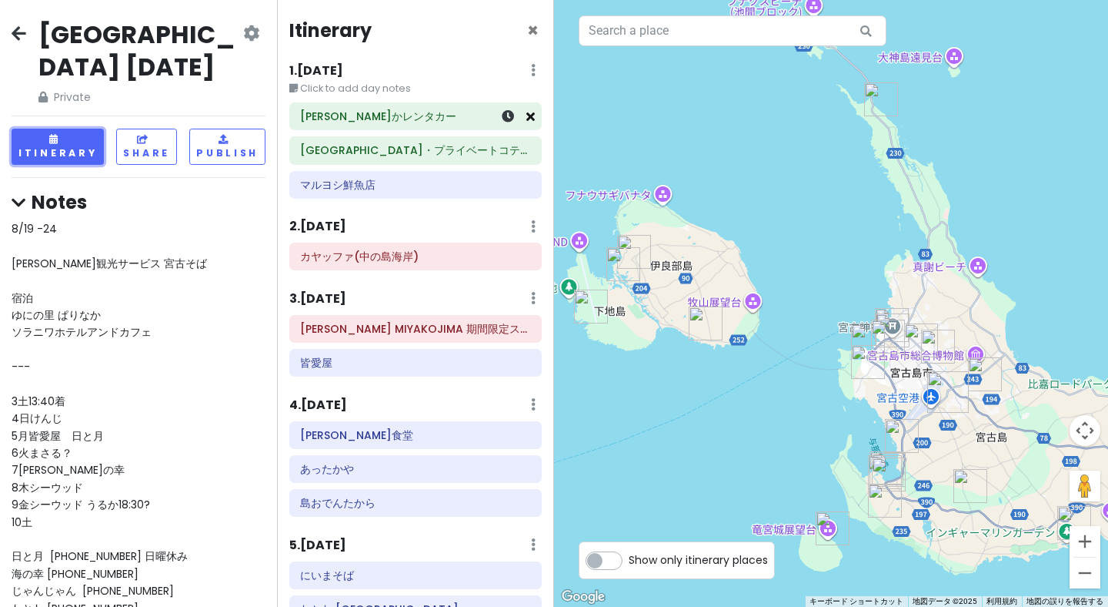
click at [533, 121] on icon at bounding box center [531, 116] width 8 height 12
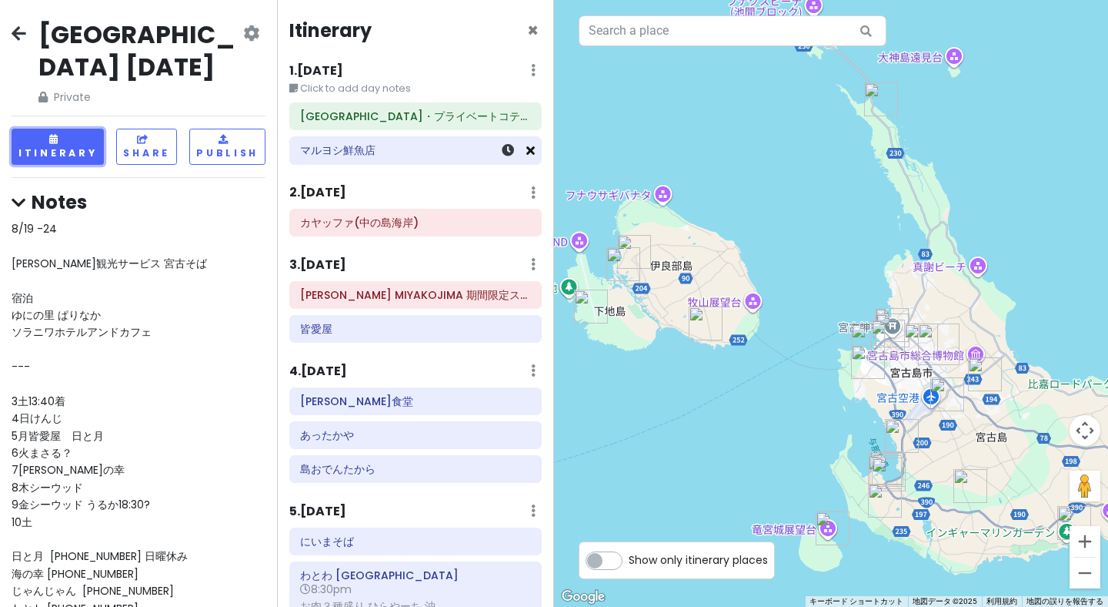
click at [528, 149] on icon at bounding box center [531, 150] width 8 height 12
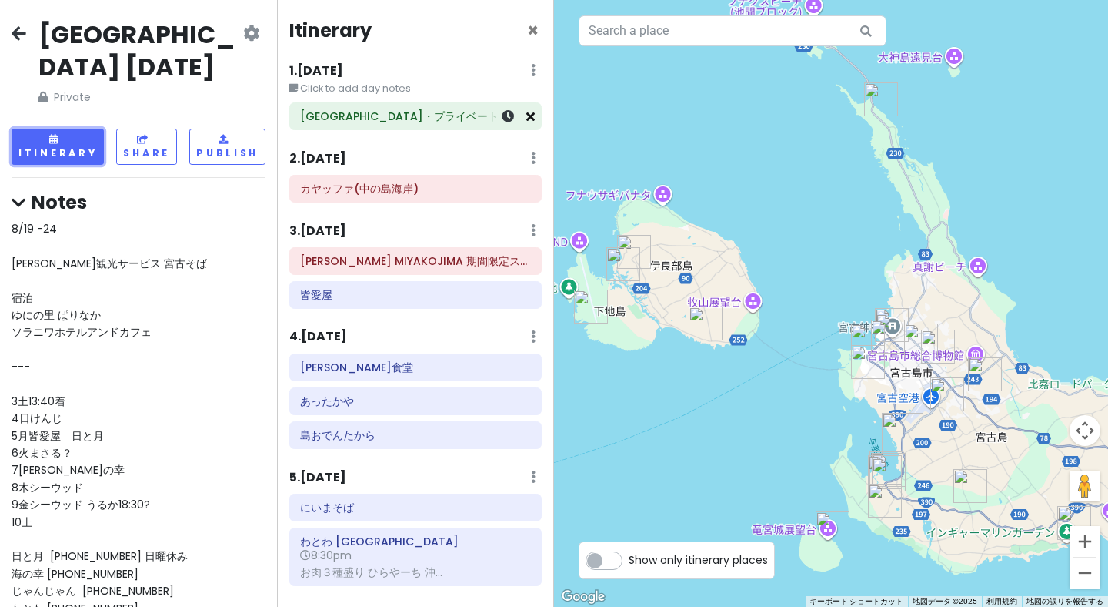
click at [530, 120] on icon at bounding box center [531, 116] width 8 height 12
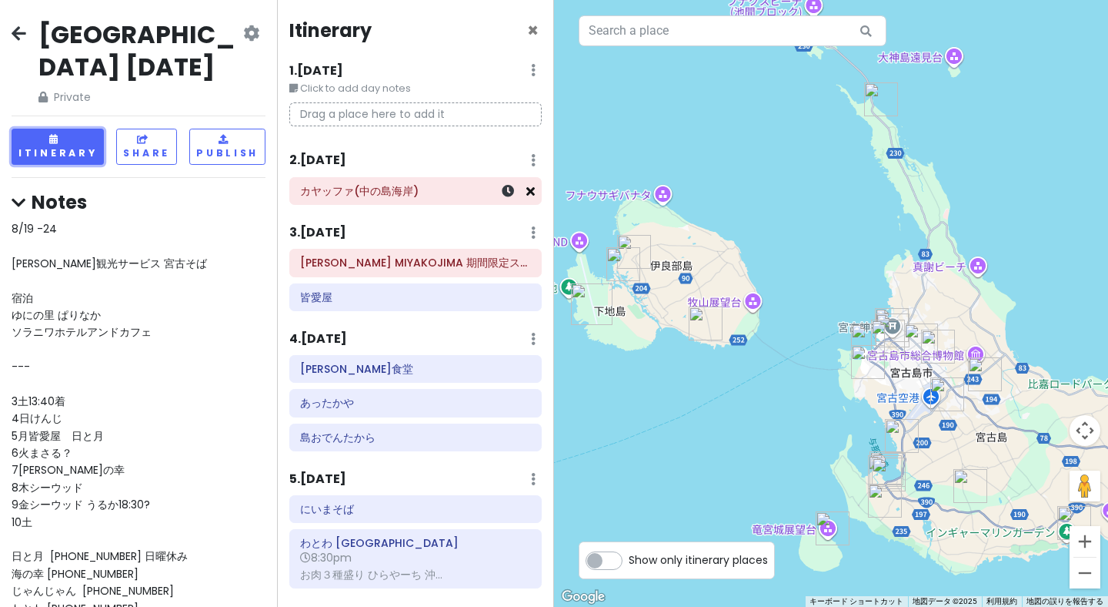
click at [530, 189] on icon at bounding box center [531, 191] width 8 height 12
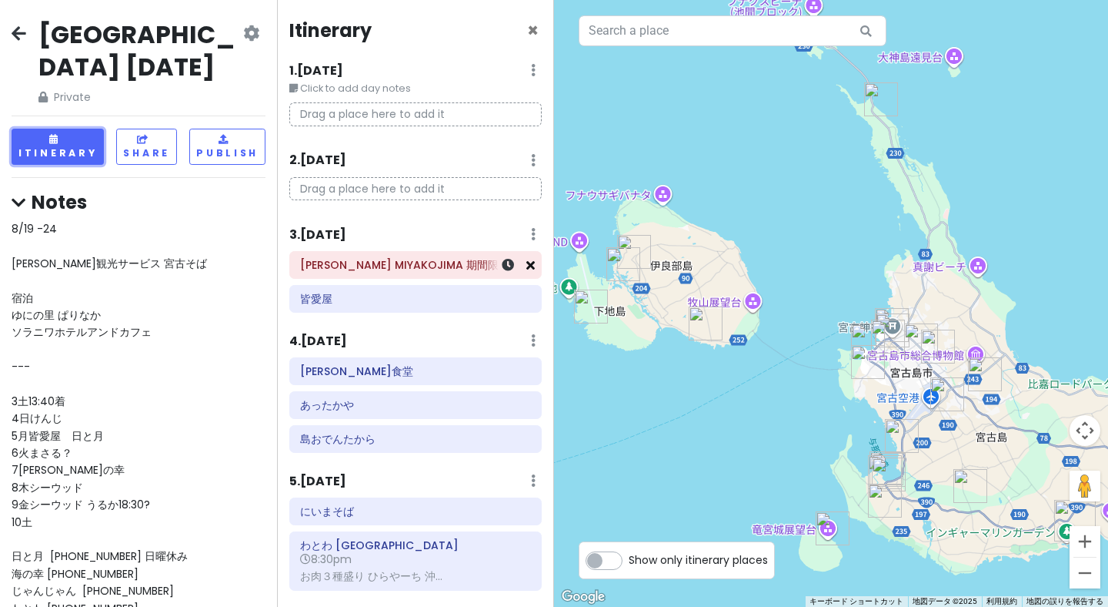
click at [529, 266] on icon at bounding box center [531, 265] width 8 height 12
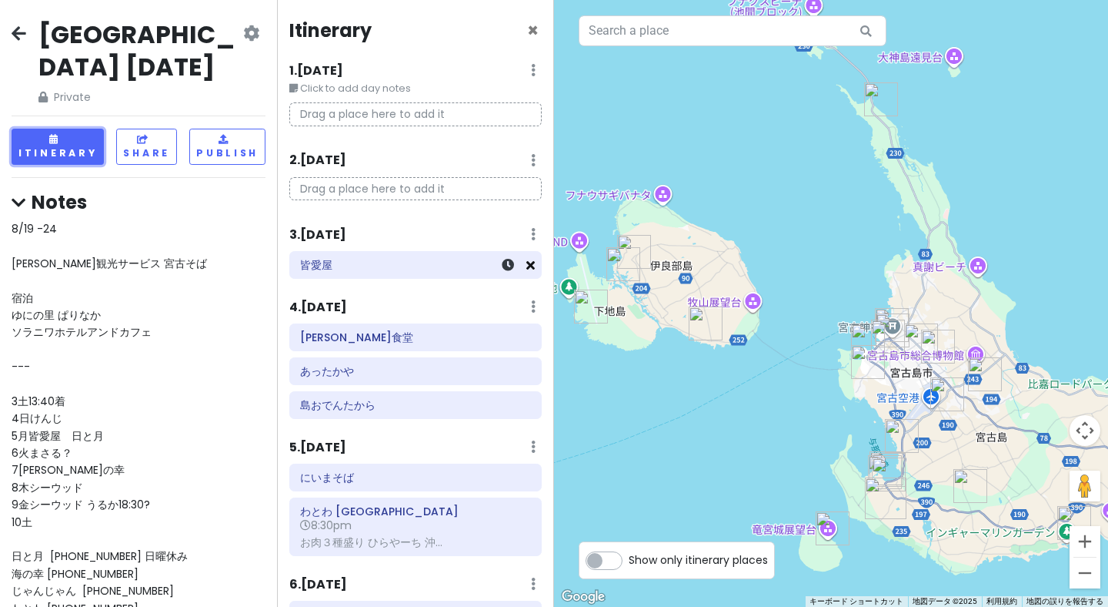
click at [531, 269] on icon at bounding box center [531, 265] width 8 height 12
click at [528, 340] on icon at bounding box center [531, 339] width 8 height 12
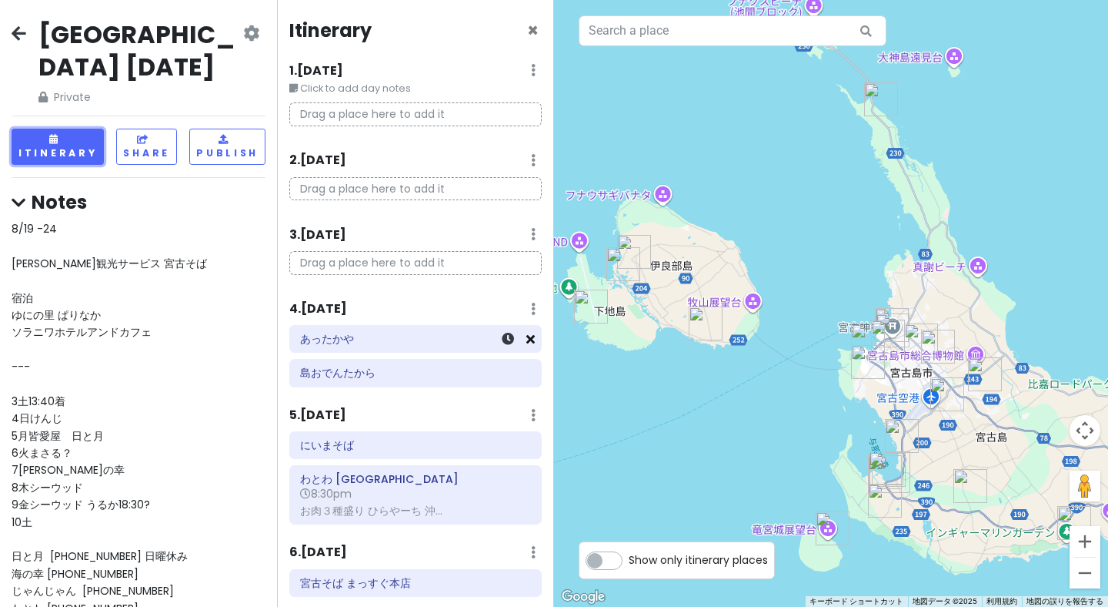
click at [527, 339] on icon at bounding box center [531, 339] width 8 height 12
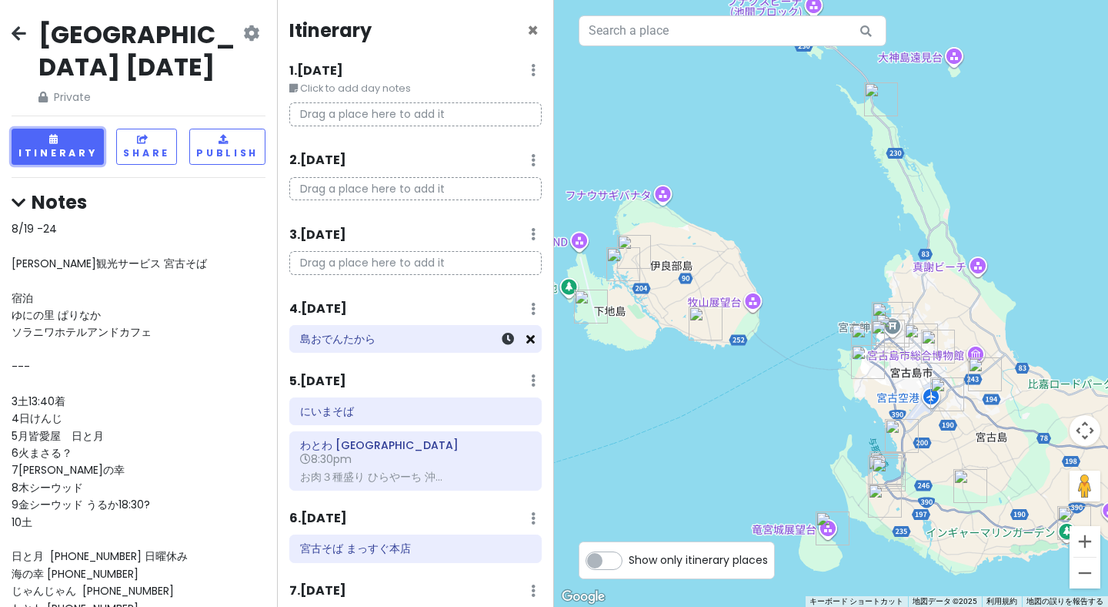
click at [530, 342] on icon at bounding box center [531, 339] width 8 height 12
click at [530, 413] on icon at bounding box center [531, 413] width 8 height 12
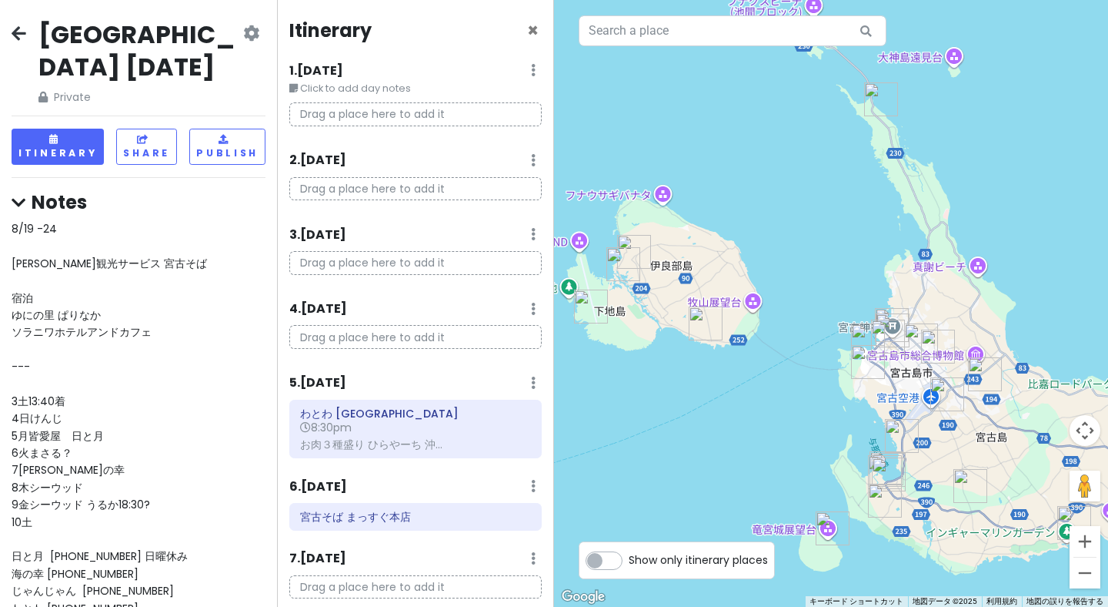
click at [502, 474] on div "Itinerary × 1 . [DATE] Edit Day Notes Delete Day Click to add day notes Drag a …" at bounding box center [415, 303] width 277 height 607
click at [532, 415] on icon at bounding box center [531, 413] width 8 height 12
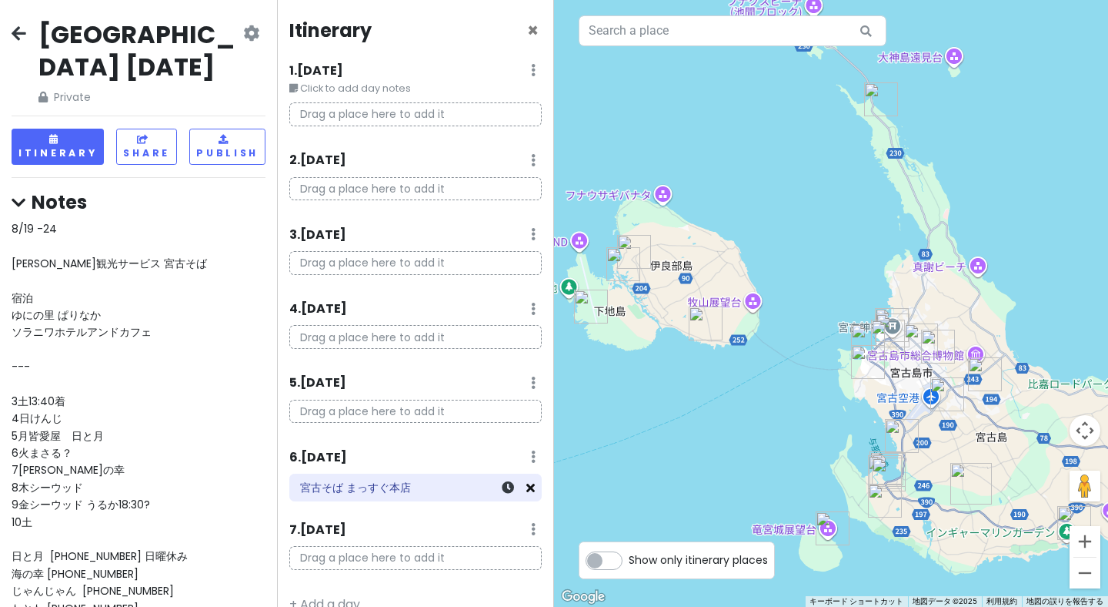
click at [529, 484] on icon at bounding box center [531, 487] width 8 height 12
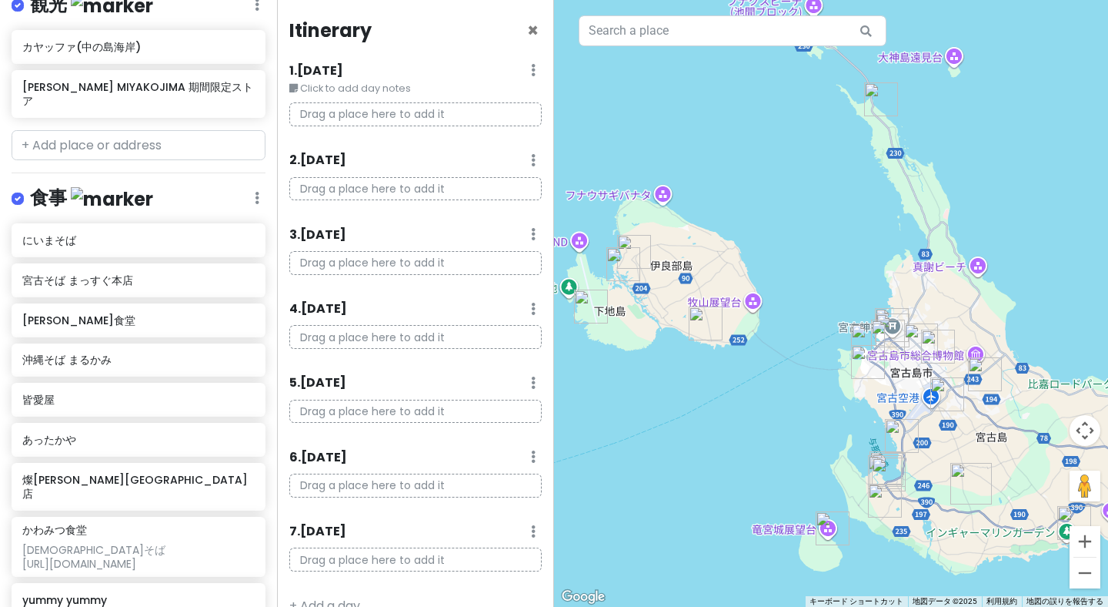
scroll to position [707, 0]
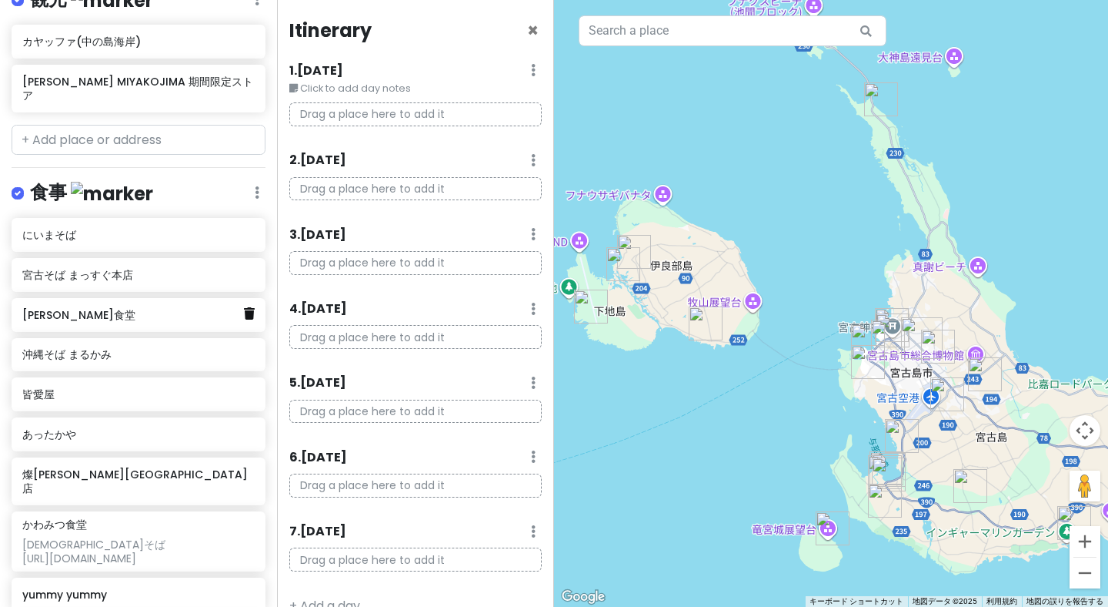
click at [252, 307] on icon at bounding box center [249, 313] width 11 height 12
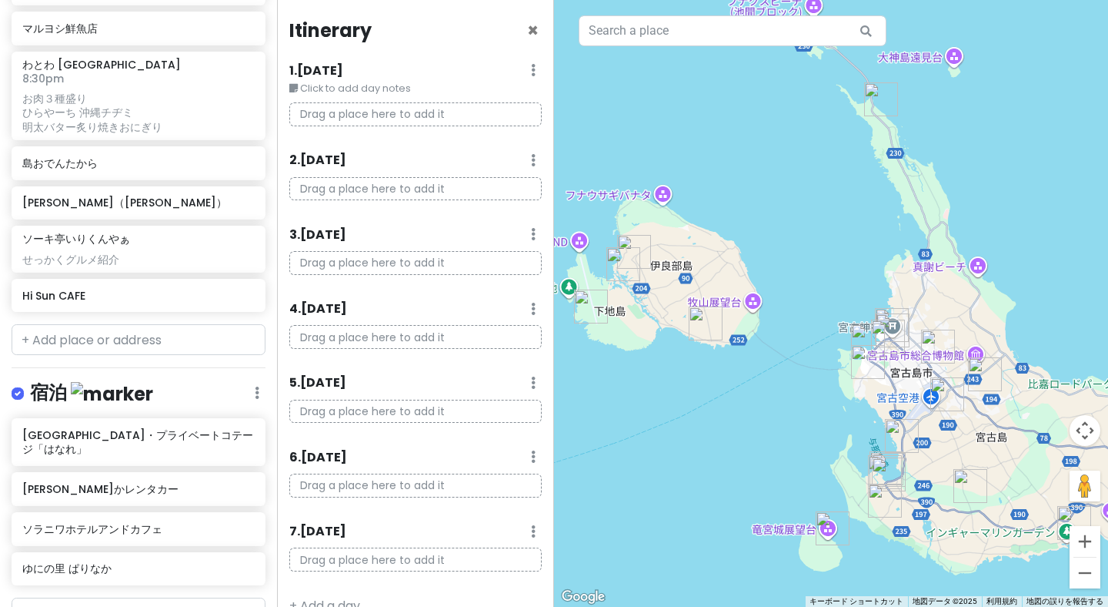
scroll to position [1367, 0]
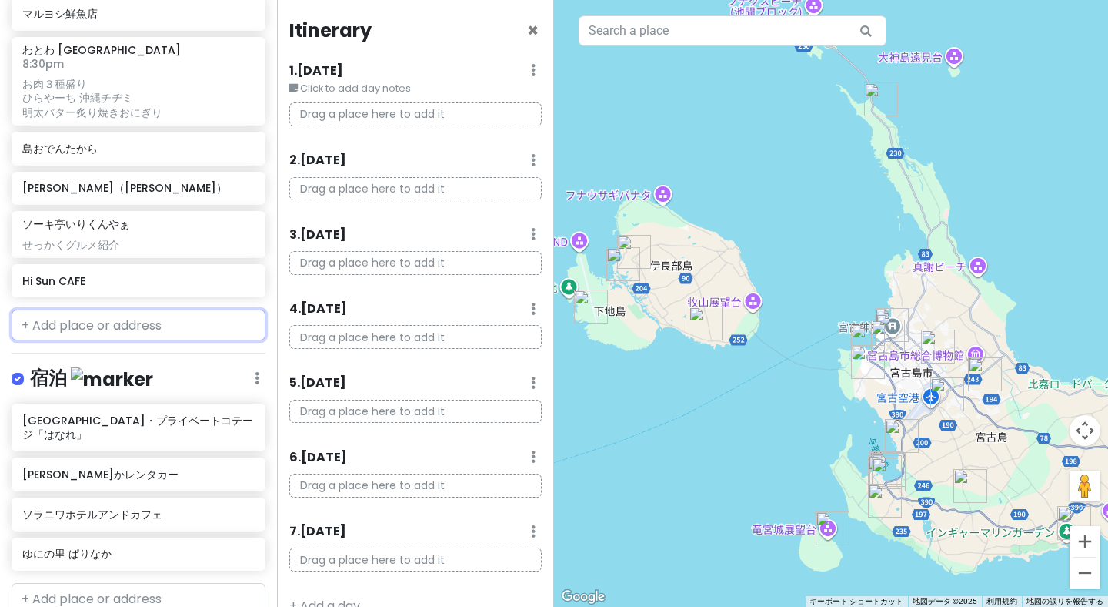
click at [216, 309] on input "text" at bounding box center [139, 324] width 254 height 31
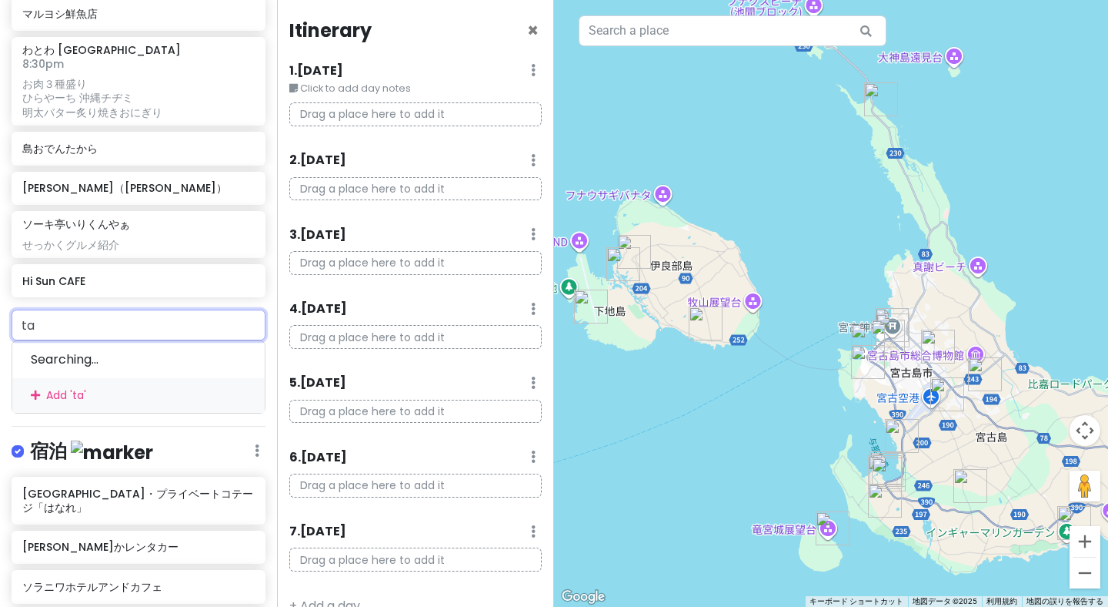
type input "tak"
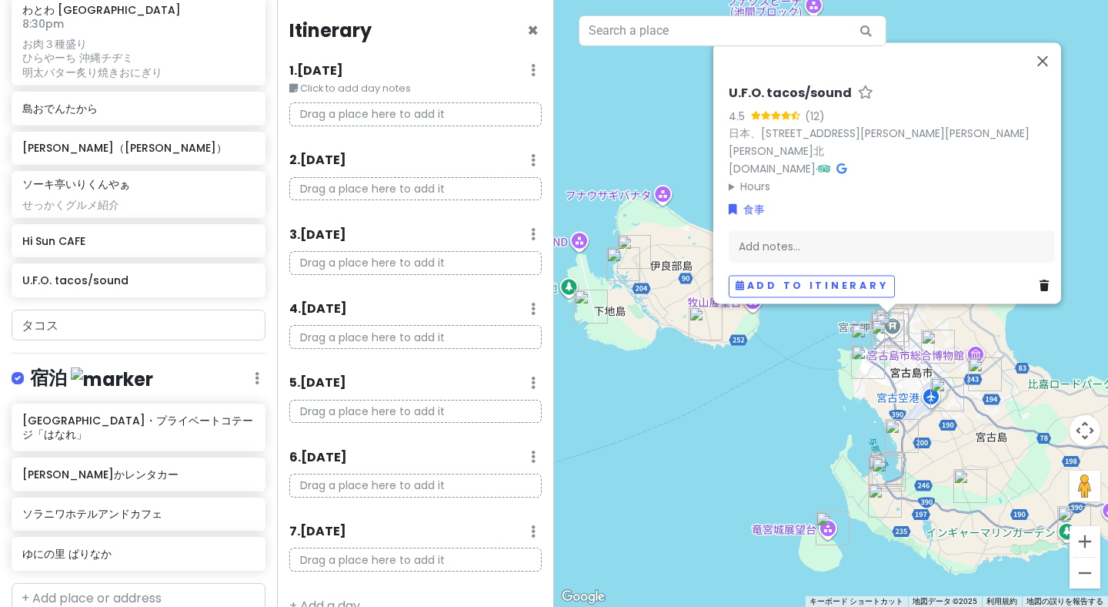
scroll to position [1406, 0]
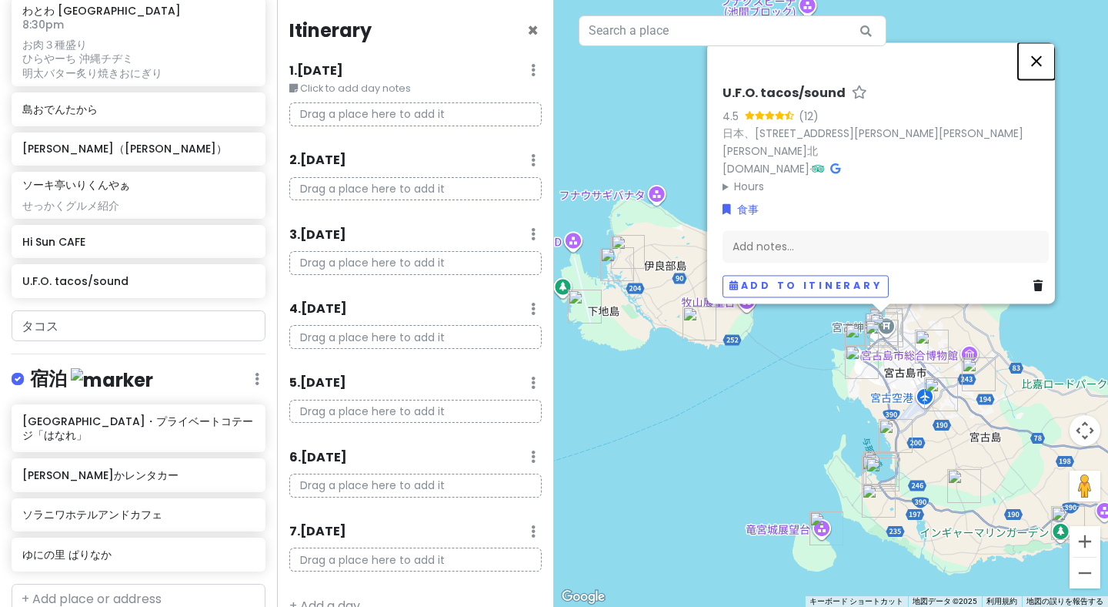
click at [1036, 69] on button "閉じる" at bounding box center [1036, 60] width 37 height 37
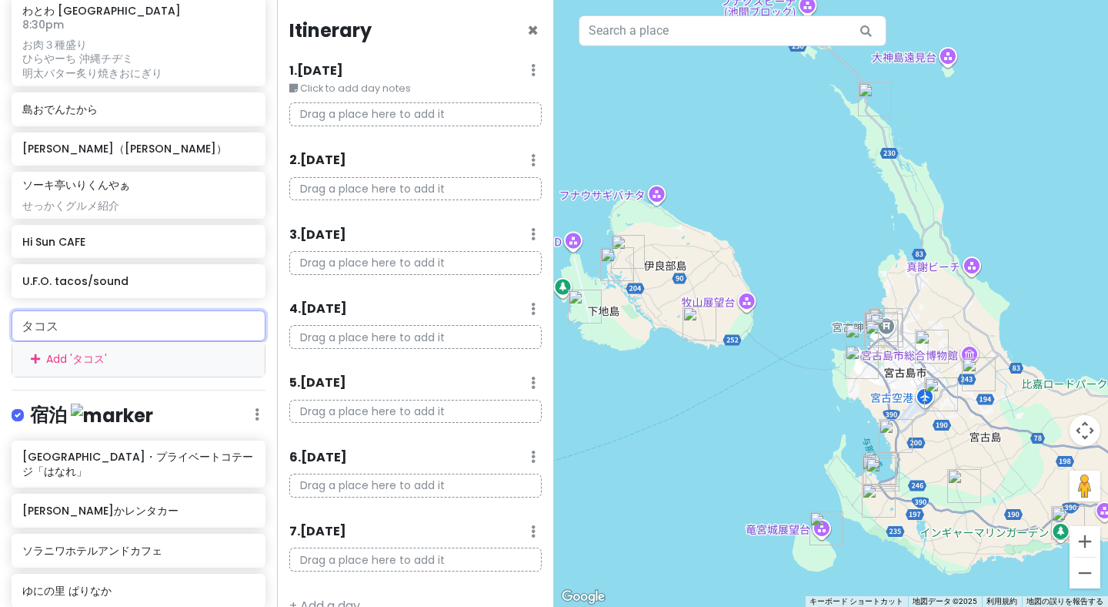
click at [204, 310] on input "タコス" at bounding box center [139, 325] width 254 height 31
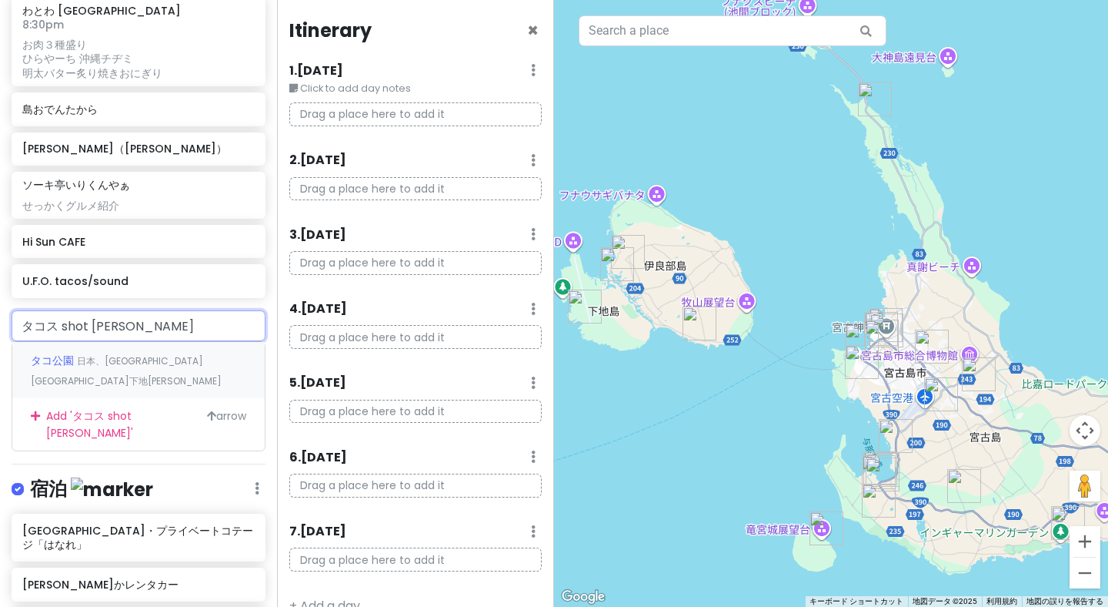
type input "タコス shot 宮古島"
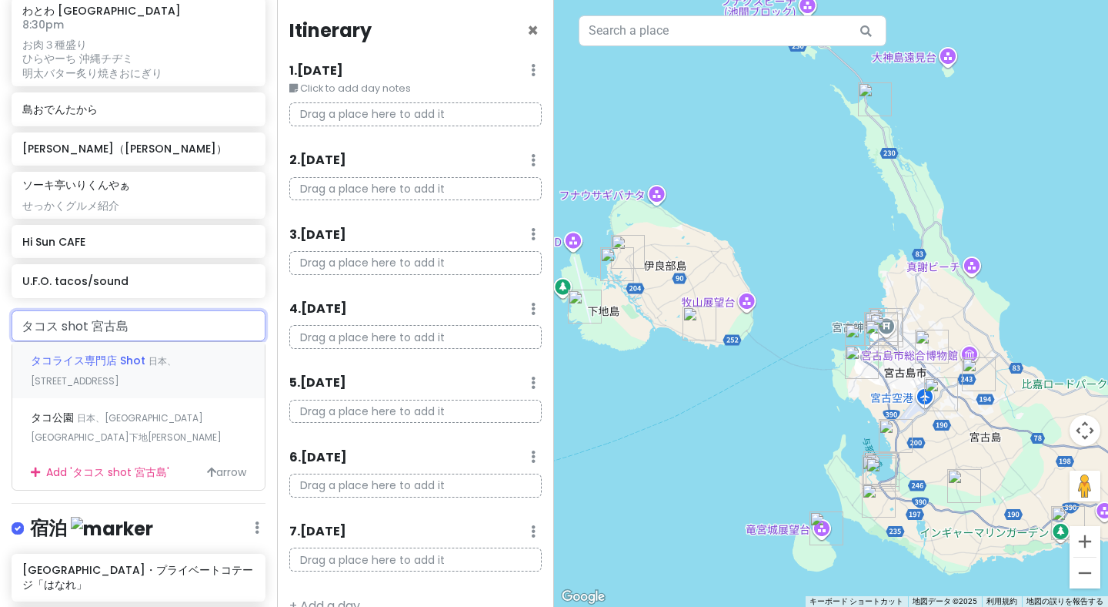
click at [116, 353] on span "タコライス専門店 Shot" at bounding box center [90, 360] width 118 height 15
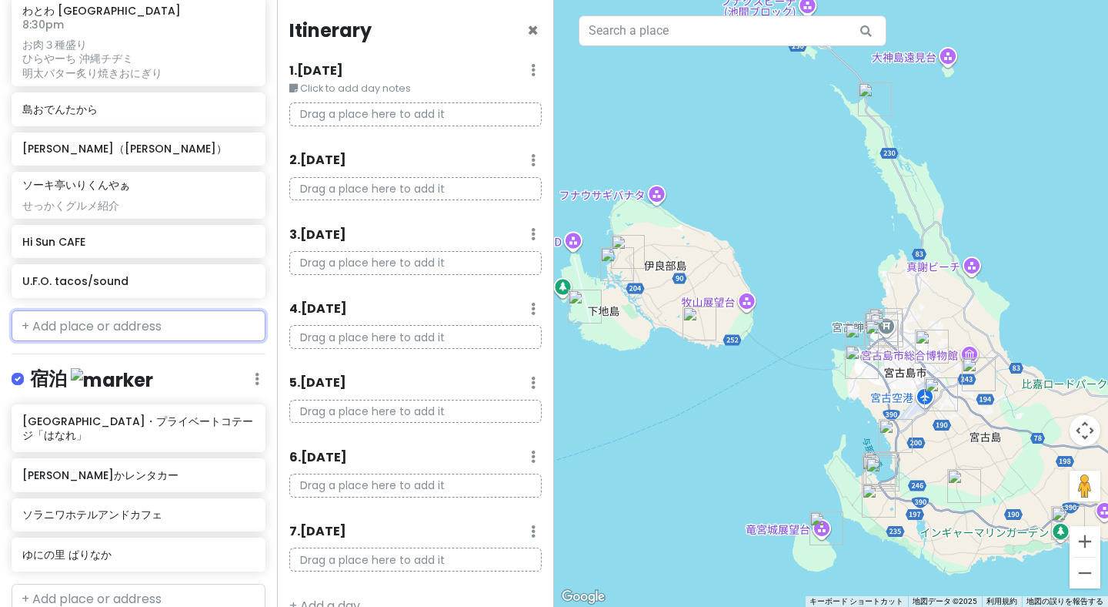
scroll to position [1446, 0]
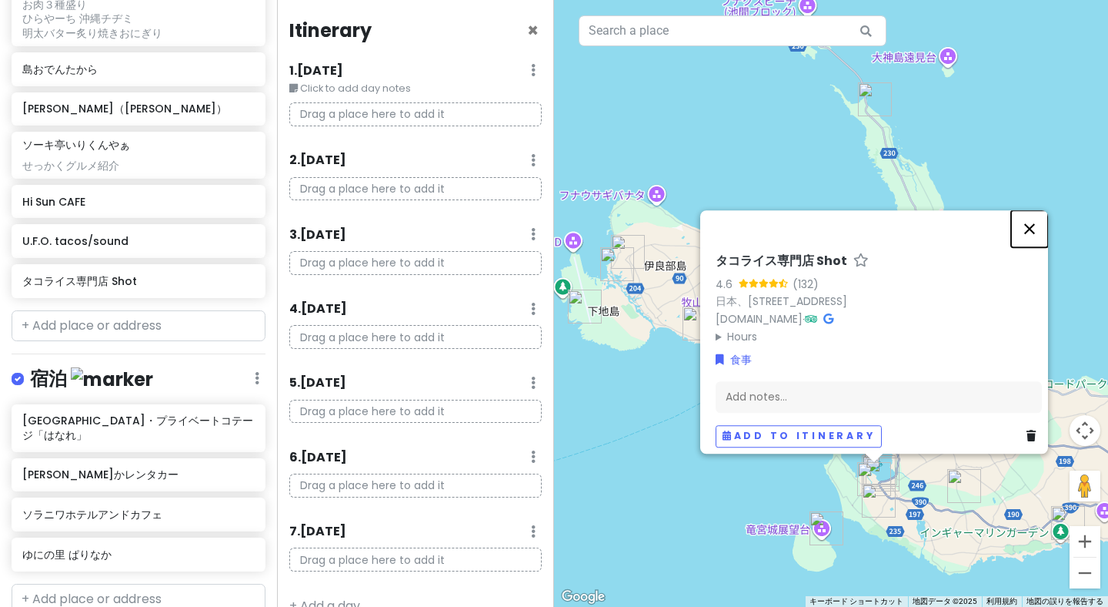
click at [1031, 210] on button "閉じる" at bounding box center [1029, 228] width 37 height 37
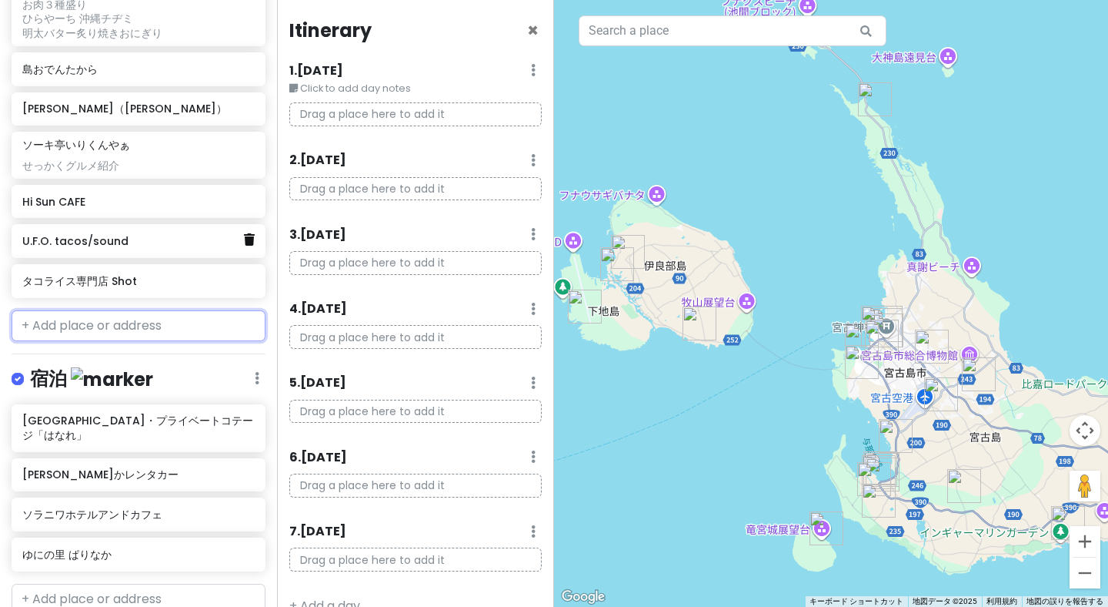
click at [251, 233] on icon at bounding box center [249, 239] width 11 height 12
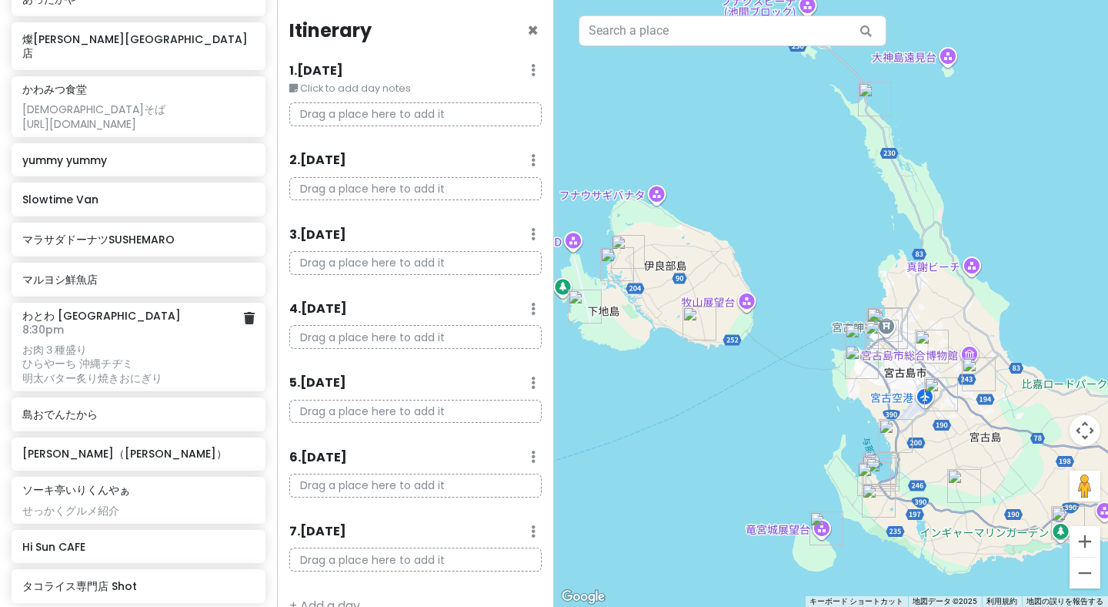
scroll to position [1099, 0]
click at [246, 194] on icon at bounding box center [249, 200] width 11 height 12
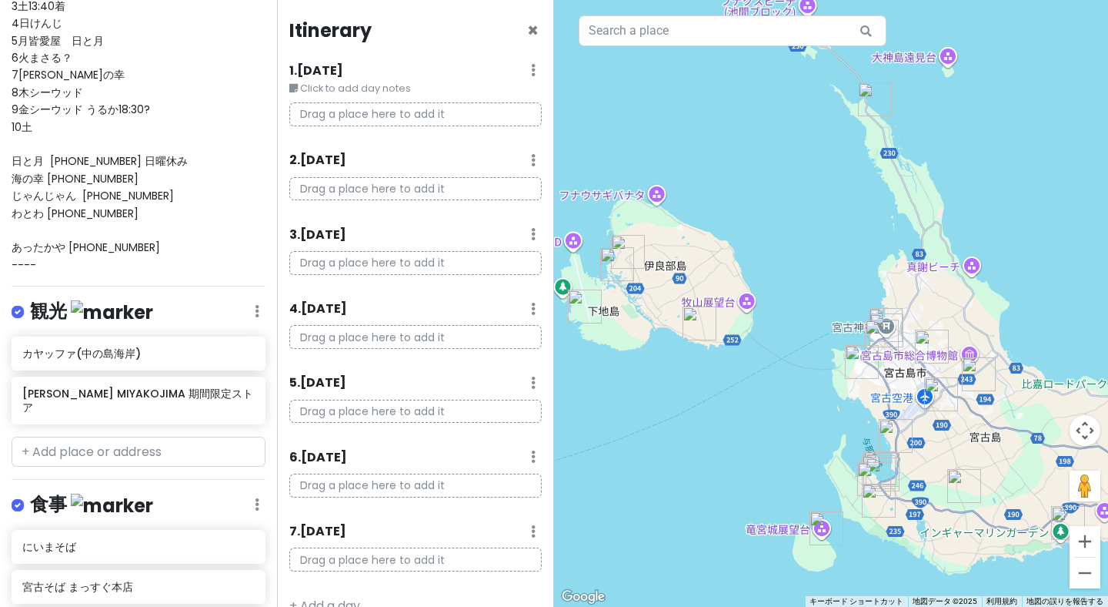
scroll to position [426, 0]
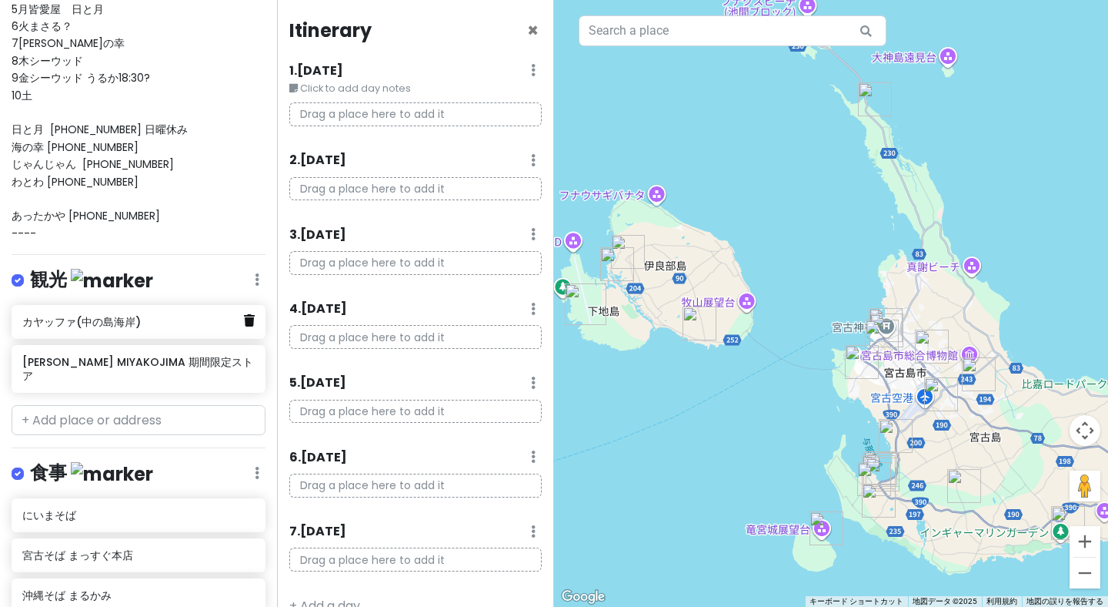
click at [248, 314] on icon at bounding box center [249, 320] width 11 height 12
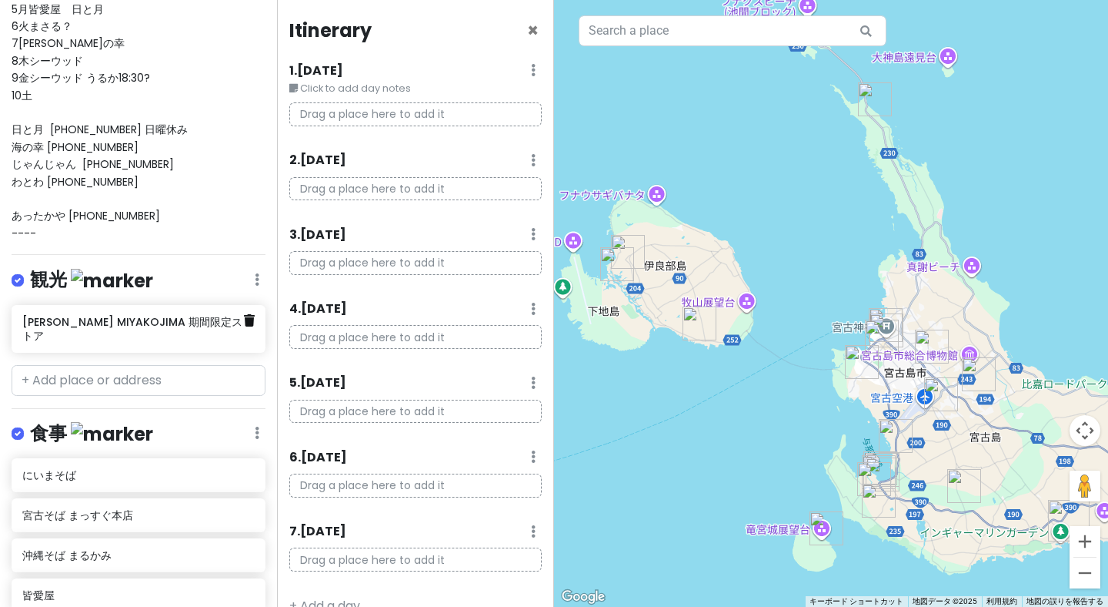
click at [251, 314] on icon at bounding box center [249, 320] width 11 height 12
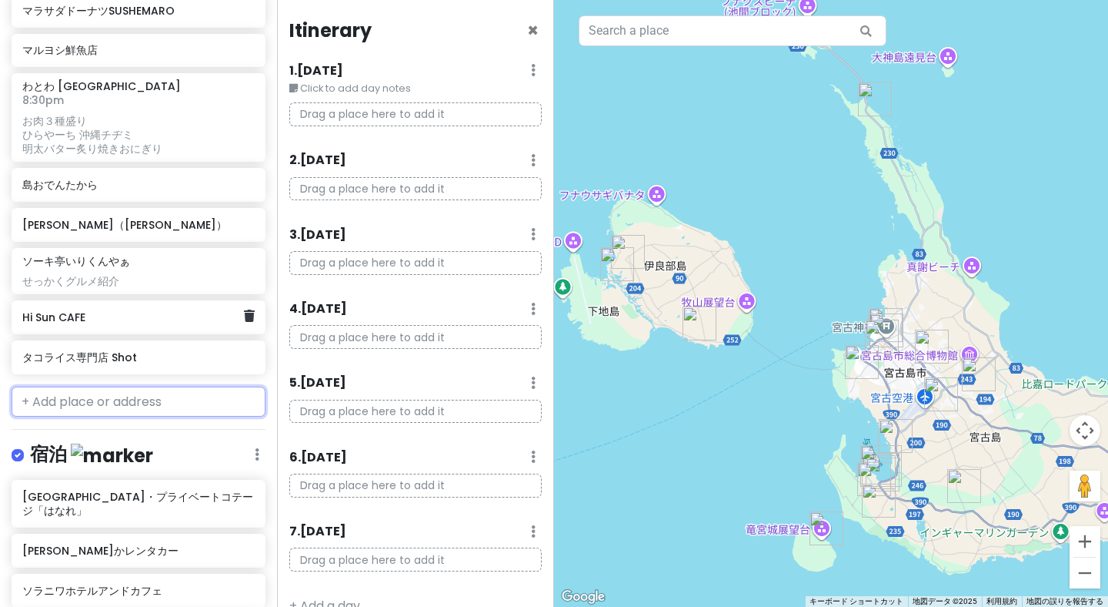
scroll to position [1287, 0]
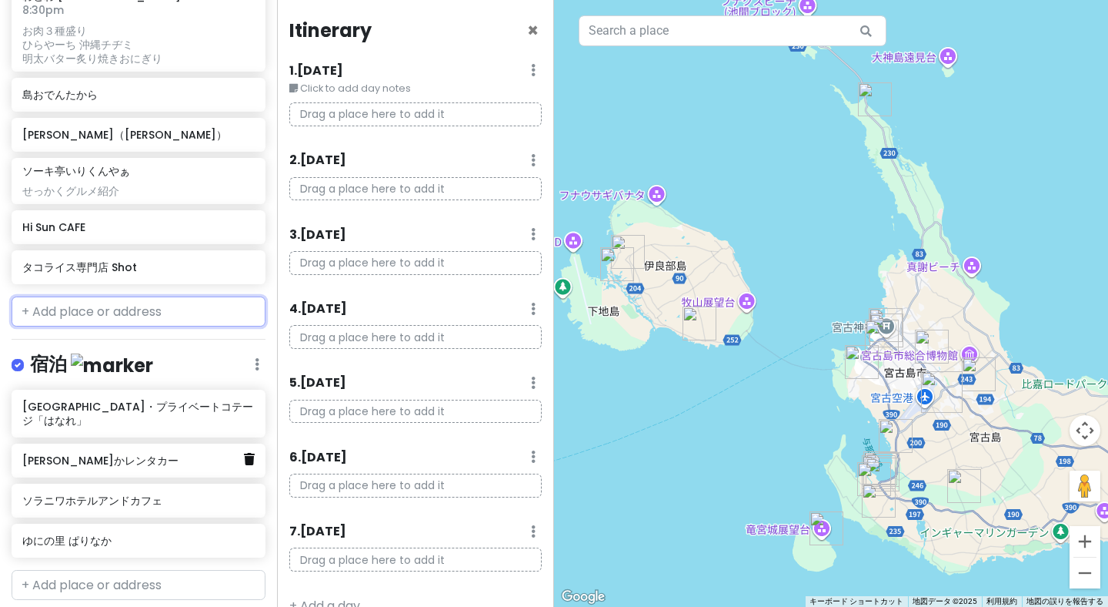
click at [247, 453] on icon at bounding box center [249, 459] width 11 height 12
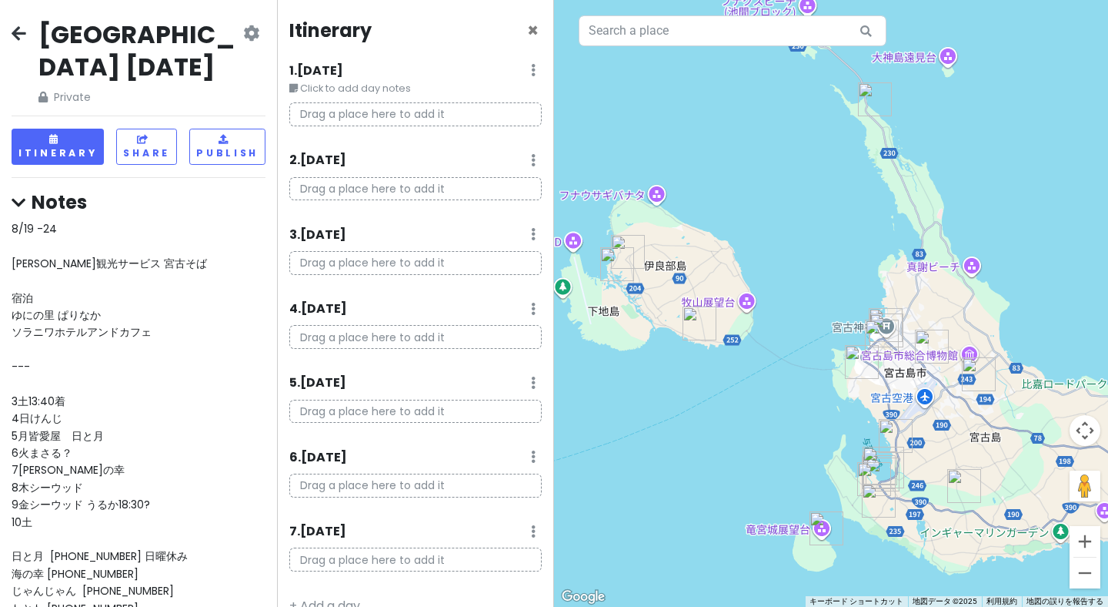
scroll to position [0, 0]
click at [183, 410] on div "8/19 -24 [PERSON_NAME]観光サービス 宮古そば 宿泊 ゆにの里 ぱりなか ソラニワホテルアンドカフェ --- 3土13:40着 4日けんじ…" at bounding box center [139, 444] width 254 height 448
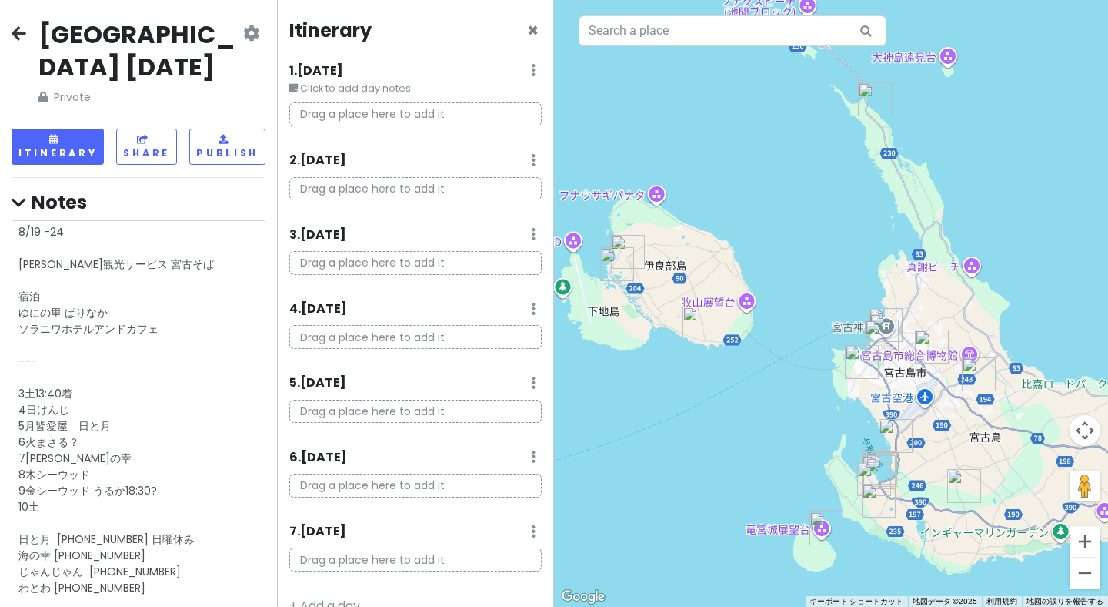
click at [180, 358] on textarea "8/19 -24 [PERSON_NAME]観光サービス 宮古そば 宿泊 ゆにの里 ぱりなか ソラニワホテルアンドカフェ --- 3土13:40着 4日けんじ…" at bounding box center [139, 434] width 254 height 428
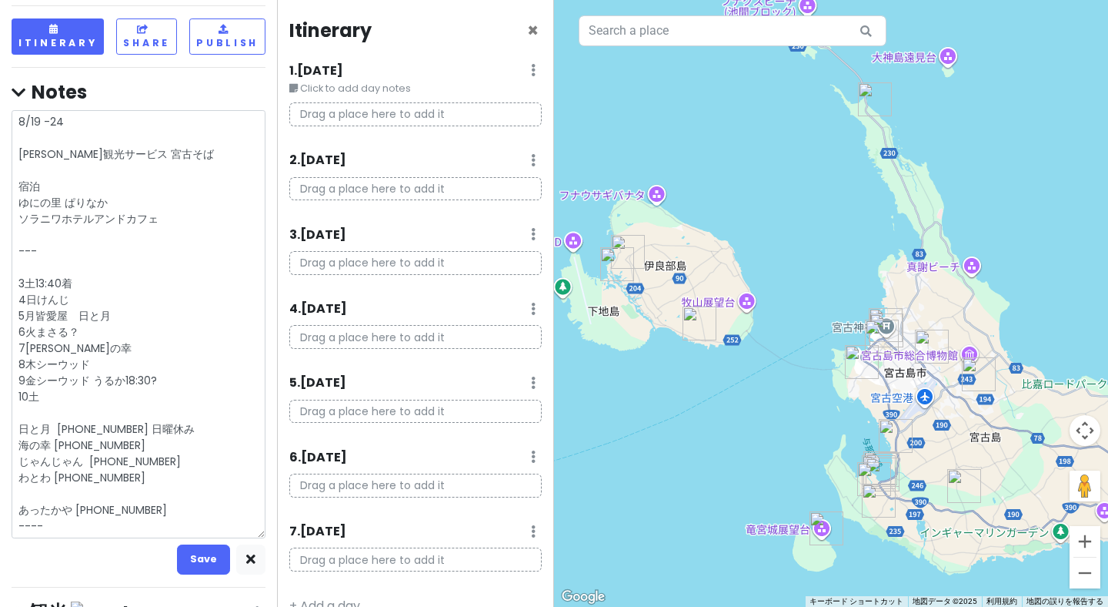
scroll to position [73, 0]
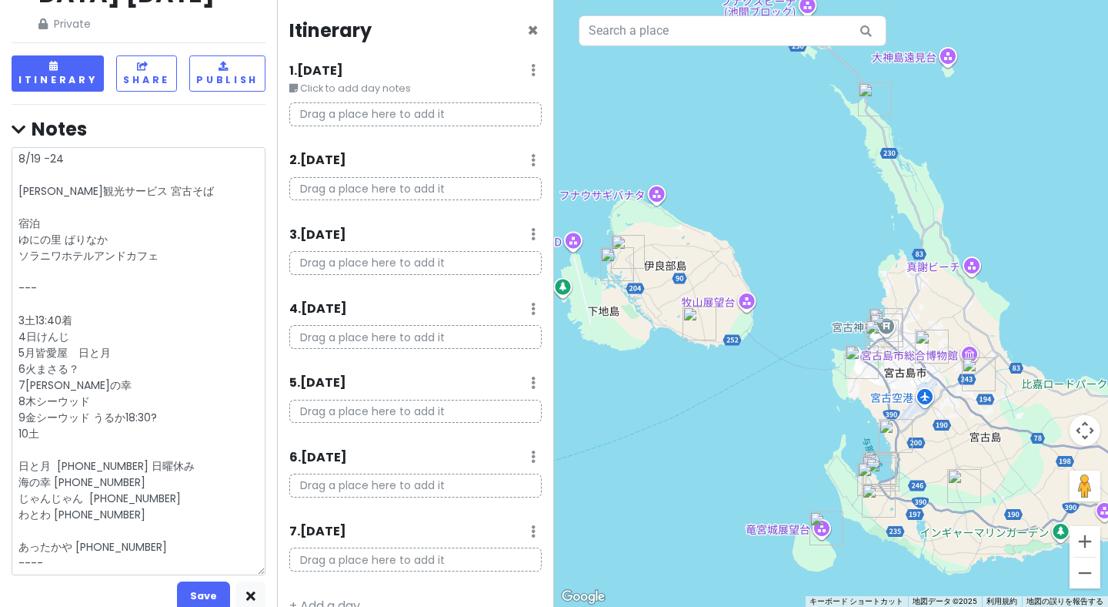
type textarea "x"
type textarea "8/19 -24 [PERSON_NAME]観光サービス 宮古そば 宿泊 ゆにの里 ぱりなか ソラニワホテルアンドカフェ ---"
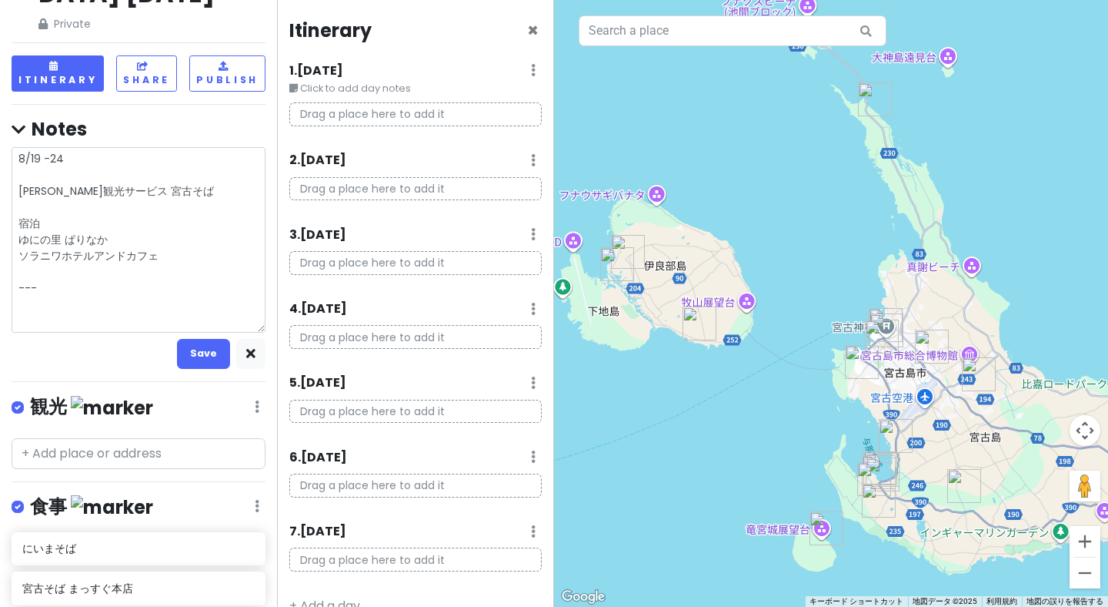
type textarea "x"
type textarea "8/19 -24 [PERSON_NAME]観光サービス 宮古そば 宿泊 ゆにの里 ぱりなか ソラニワホテルアンドカフェ --- ８"
type textarea "x"
type textarea "8/19 -24 [PERSON_NAME]観光サービス 宮古そば 宿泊 ゆにの里 ぱりなか ソラニワホテルアンドカフェ --- ８・"
type textarea "x"
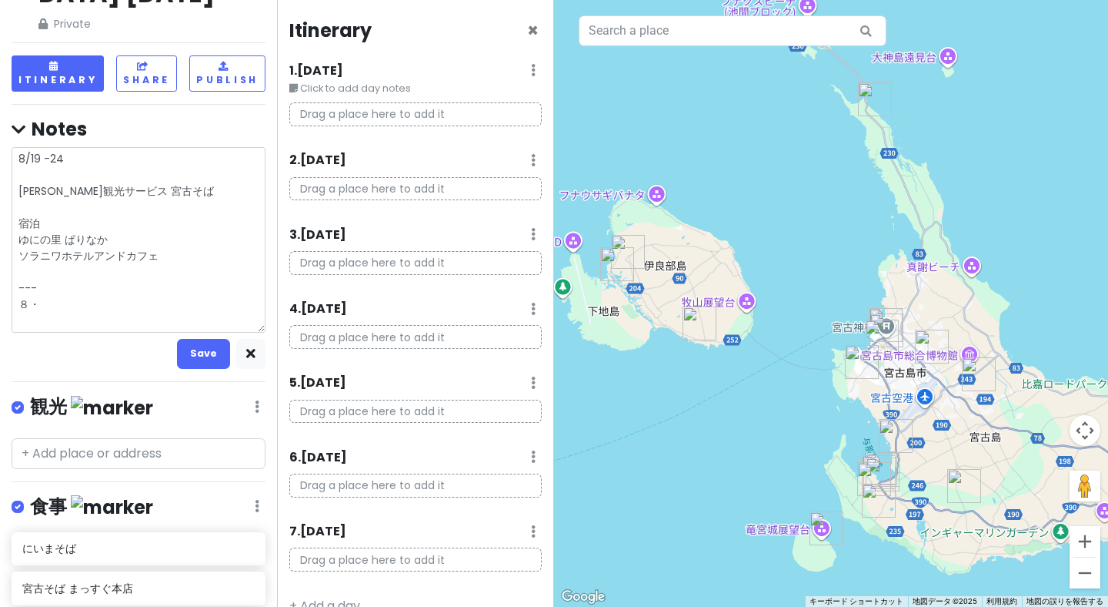
type textarea "8/19 -24 [PERSON_NAME]観光サービス 宮古そば 宿泊 ゆにの里 ぱりなか ソラニワホテルアンドカフェ --- ８・１"
type textarea "x"
type textarea "8/19 -24 [PERSON_NAME]観光サービス 宮古そば 宿泊 ゆにの里 ぱりなか ソラニワホテルアンドカフェ --- ８・１９"
type textarea "x"
type textarea "8/19 -24 [PERSON_NAME]観光サービス 宮古そば 宿泊 ゆにの里 ぱりなか ソラニワホテルアンドカフェ --- 8/19"
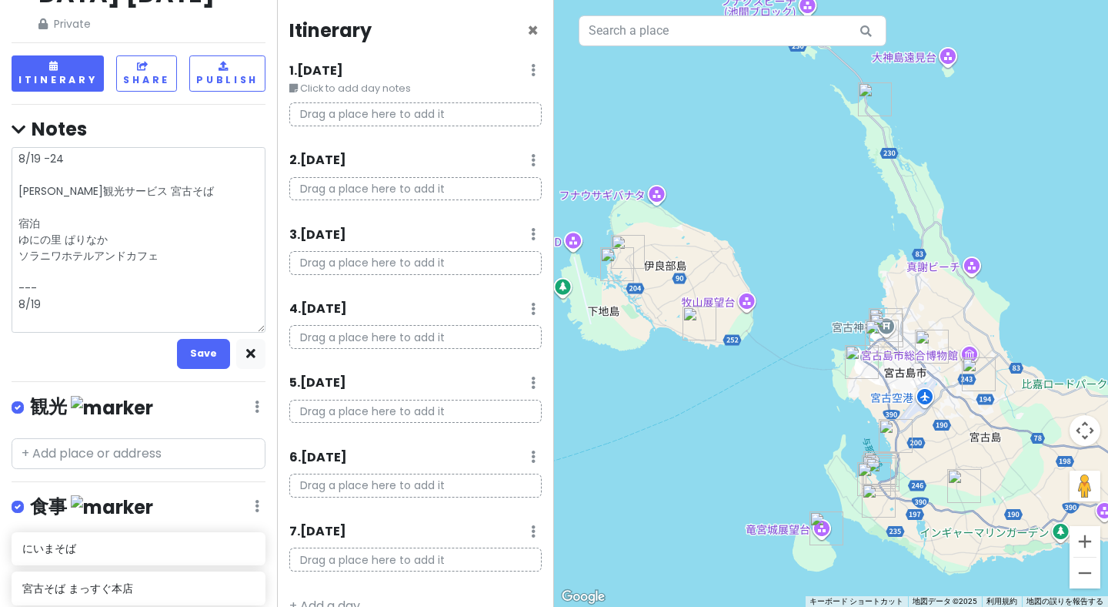
type textarea "x"
type textarea "8/19 -24 [PERSON_NAME]観光サービス 宮古そば 宿泊 ゆにの里 ぱりなか ソラニワホテルアンドカフェ --- 8/19"
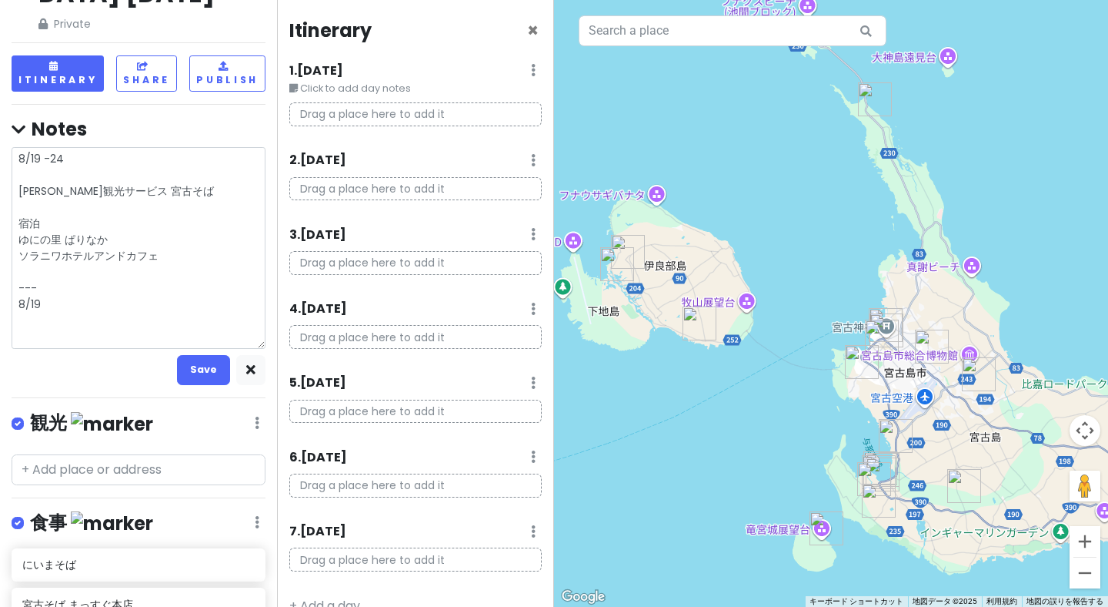
type textarea "x"
type textarea "8/19 -24 [PERSON_NAME]観光サービス 宮古そば 宿泊 ゆにの里 ぱりなか ソラニワホテルアンドカフェ --- 8/19 8"
type textarea "x"
type textarea "8/19 -24 [PERSON_NAME]観光サービス 宮古そば 宿泊 ゆにの里 ぱりなか ソラニワホテルアンドカフェ --- 8/19 8/"
type textarea "x"
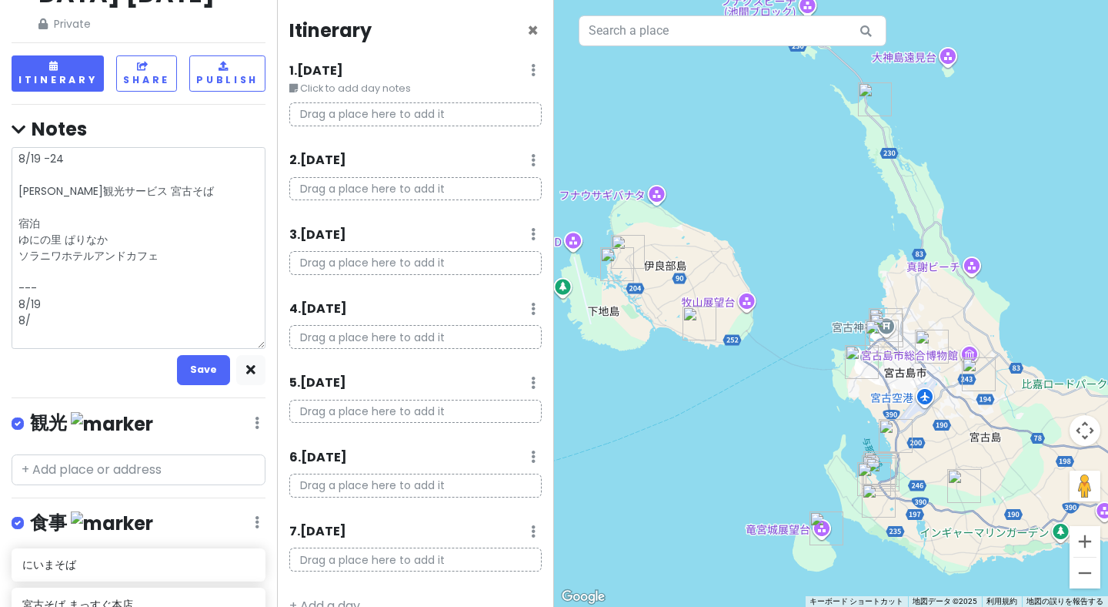
type textarea "8/19 -24 [PERSON_NAME]観光サービス 宮古そば 宿泊 ゆにの里 ぱりなか ソラニワホテルアンドカフェ --- 8/19 8/2"
type textarea "x"
type textarea "8/19 -24 [PERSON_NAME]観光サービス 宮古そば 宿泊 ゆにの里 ぱりなか ソラニワホテルアンドカフェ --- 8/19 8/20"
type textarea "x"
type textarea "8/19 -24 [PERSON_NAME]観光サービス 宮古そば 宿泊 ゆにの里 ぱりなか ソラニワホテルアンドカフェ --- 8/19 8/20"
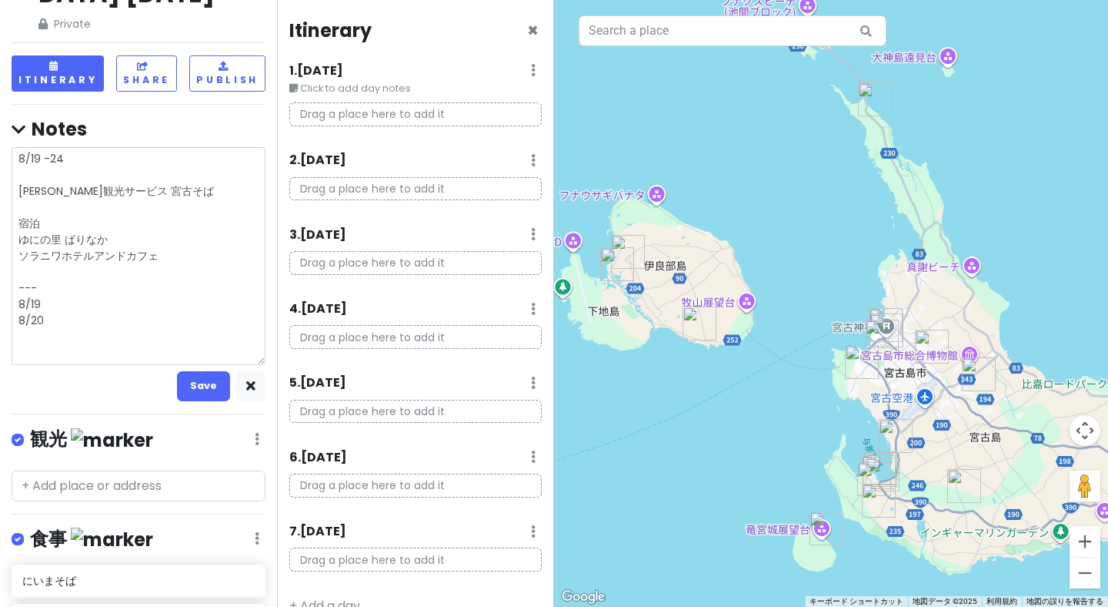
type textarea "x"
type textarea "8/19 -24 [PERSON_NAME]観光サービス 宮古そば 宿泊 ゆにの里 ぱりなか ソラニワホテルアンドカフェ --- 8/19 8/20 8"
type textarea "x"
type textarea "8/19 -24 [PERSON_NAME]観光サービス 宮古そば 宿泊 ゆにの里 ぱりなか ソラニワホテルアンドカフェ --- 8/19 8/20 8/"
type textarea "x"
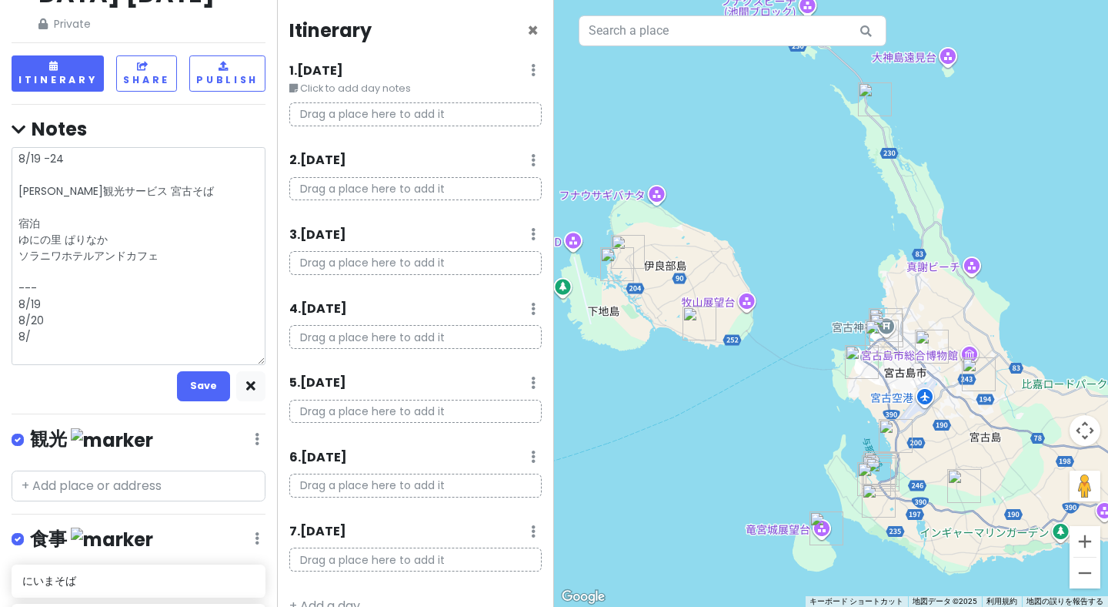
type textarea "8/19 -24 [PERSON_NAME]観光サービス 宮古そば 宿泊 ゆにの里 ぱりなか ソラニワホテルアンドカフェ --- 8/19 8/20 8/2"
type textarea "x"
type textarea "8/19 -24 [PERSON_NAME]観光サービス 宮古そば 宿泊 ゆにの里 ぱりなか ソラニワホテルアンドカフェ --- 8/19 8/20 8/21"
type textarea "x"
type textarea "8/19 -24 [PERSON_NAME]観光サービス 宮古そば 宿泊 ゆにの里 ぱりなか ソラニワホテルアンドカフェ --- 8/19 8/20 8/21"
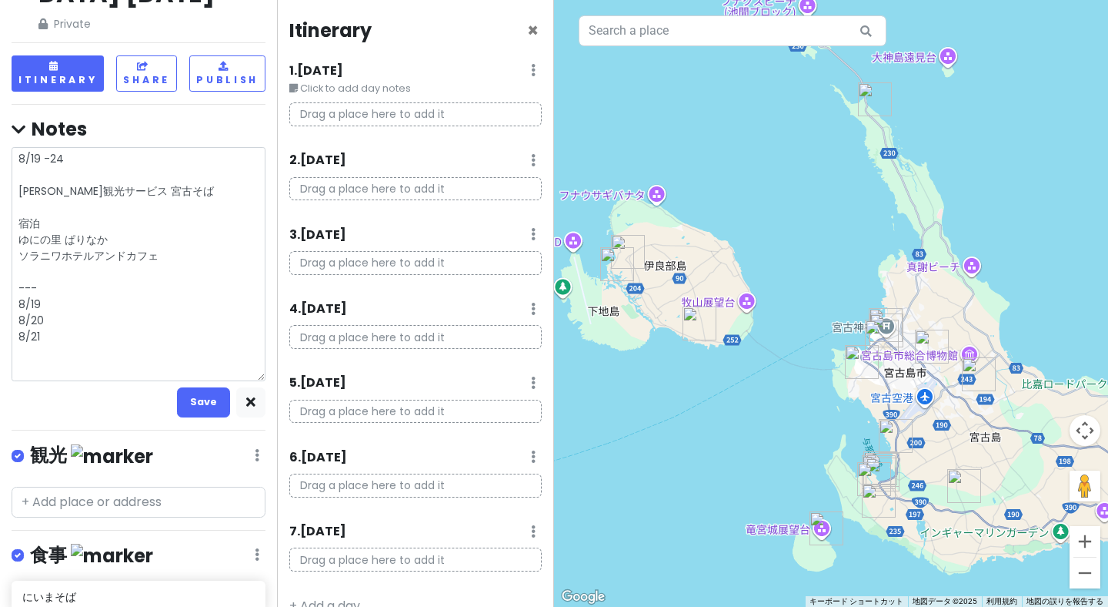
type textarea "x"
type textarea "8/19 -24 [PERSON_NAME]観光サービス 宮古そば 宿泊 ゆにの里 ぱりなか ソラニワホテルアンドカフェ --- 8/19 8/20 8/21…"
type textarea "x"
type textarea "8/19 -24 [PERSON_NAME]観光サービス 宮古そば 宿泊 ゆにの里 ぱりなか ソラニワホテルアンドカフェ --- 8/19 8/20 8/21…"
type textarea "x"
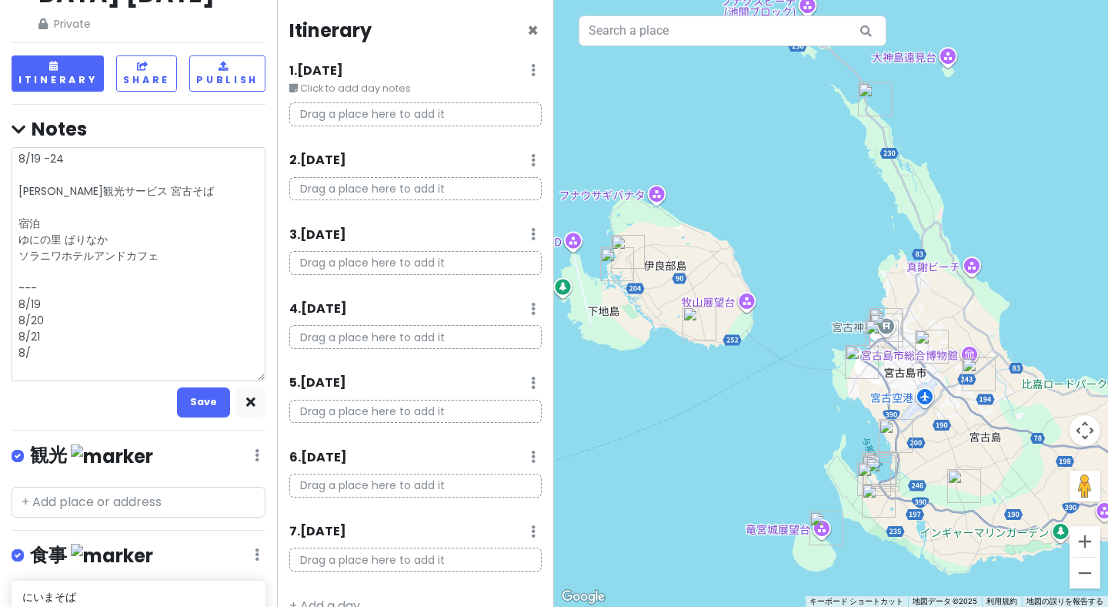
type textarea "8/19 -24 [PERSON_NAME]観光サービス 宮古そば 宿泊 ゆにの里 ぱりなか ソラニワホテルアンドカフェ --- 8/19 8/20 8/21…"
type textarea "x"
type textarea "8/19 -24 [PERSON_NAME]観光サービス 宮古そば 宿泊 ゆにの里 ぱりなか ソラニワホテルアンドカフェ --- 8/19 8/20 8/21…"
type textarea "x"
type textarea "8/19 -24 [PERSON_NAME]観光サービス 宮古そば 宿泊 ゆにの里 ぱりなか ソラニワホテルアンドカフェ --- 8/19 8/20 8/21…"
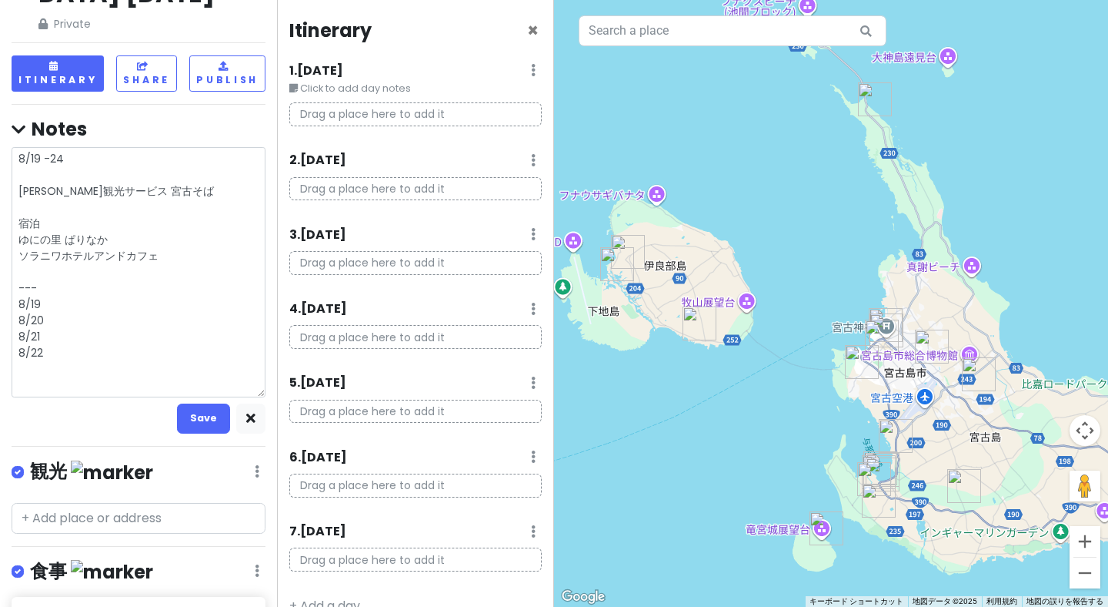
type textarea "x"
type textarea "8/19 -24 [PERSON_NAME]観光サービス 宮古そば 宿泊 ゆにの里 ぱりなか ソラニワホテルアンドカフェ --- 8/19 8/20 8/21…"
type textarea "x"
type textarea "8/19 -24 [PERSON_NAME]観光サービス 宮古そば 宿泊 ゆにの里 ぱりなか ソラニワホテルアンドカフェ --- 8/19 8/20 8/21…"
type textarea "x"
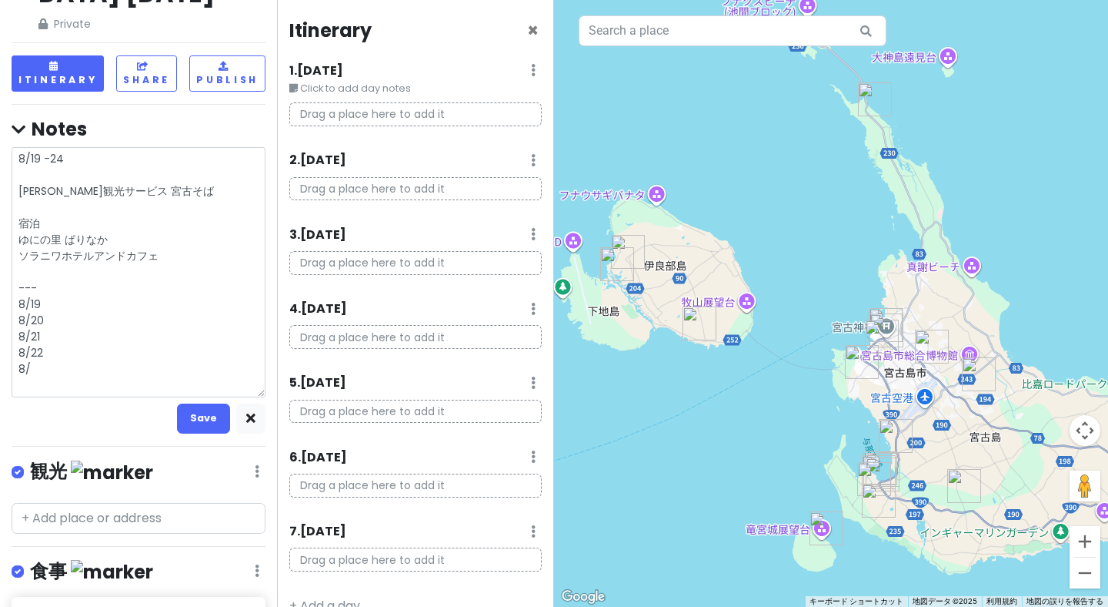
type textarea "8/19 -24 [PERSON_NAME]観光サービス 宮古そば 宿泊 ゆにの里 ぱりなか ソラニワホテルアンドカフェ --- 8/19 8/20 8/21…"
type textarea "x"
type textarea "8/19 -24 [PERSON_NAME]観光サービス 宮古そば 宿泊 ゆにの里 ぱりなか ソラニワホテルアンドカフェ --- 8/19 8/20 8/21…"
type textarea "x"
type textarea "8/19 -24 [PERSON_NAME]観光サービス 宮古そば 宿泊 ゆにの里 ぱりなか ソラニワホテルアンドカフェ --- 8/19 8/20 8/21…"
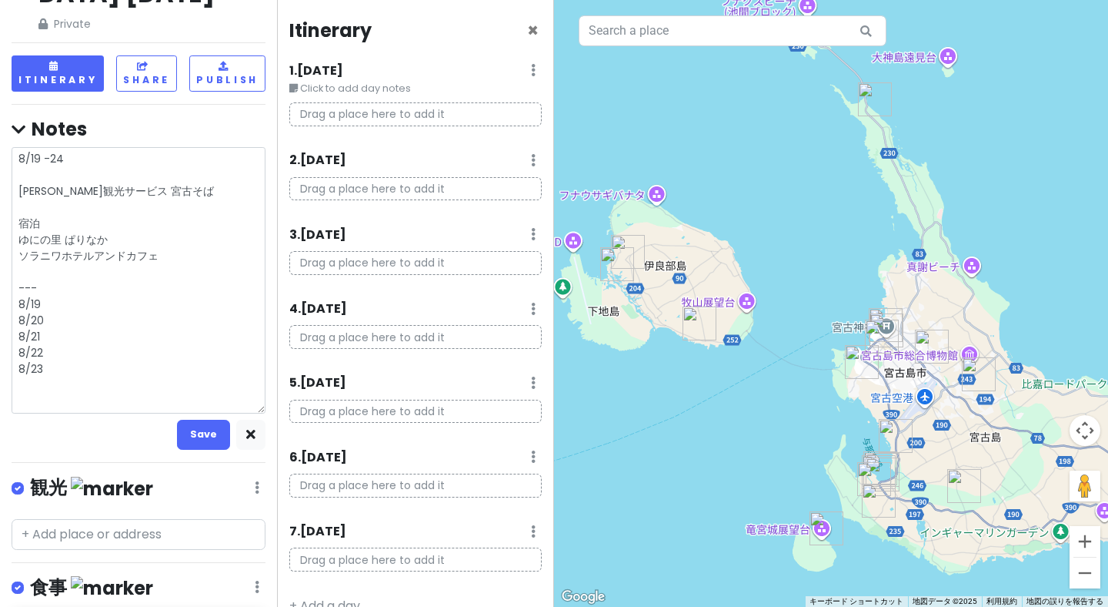
type textarea "x"
type textarea "8/19 -24 [PERSON_NAME]観光サービス 宮古そば 宿泊 ゆにの里 ぱりなか ソラニワホテルアンドカフェ --- 8/19 8/20 8/21…"
type textarea "x"
type textarea "8/19 -24 [PERSON_NAME]観光サービス 宮古そば 宿泊 ゆにの里 ぱりなか ソラニワホテルアンドカフェ --- 8/19 8/20 8/21…"
type textarea "x"
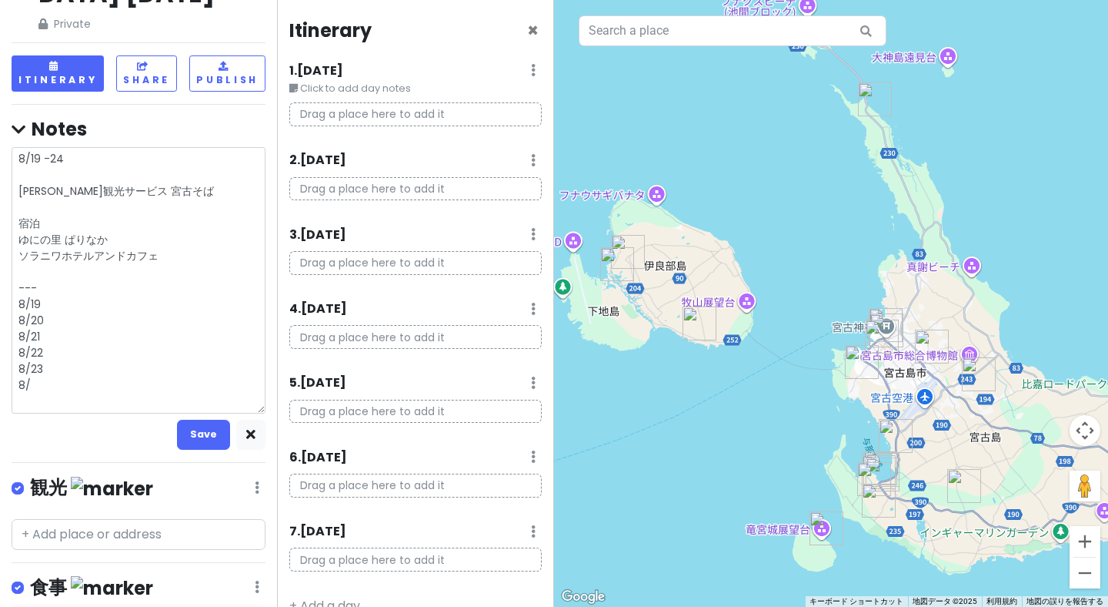
type textarea "8/19 -24 [PERSON_NAME]観光サービス 宮古そば 宿泊 ゆにの里 ぱりなか ソラニワホテルアンドカフェ --- 8/19 8/20 8/21…"
type textarea "x"
type textarea "8/19 -24 [PERSON_NAME]観光サービス 宮古そば 宿泊 ゆにの里 ぱりなか ソラニワホテルアンドカフェ --- 8/19 8/20 8/21…"
click at [207, 420] on button "Save" at bounding box center [203, 435] width 53 height 30
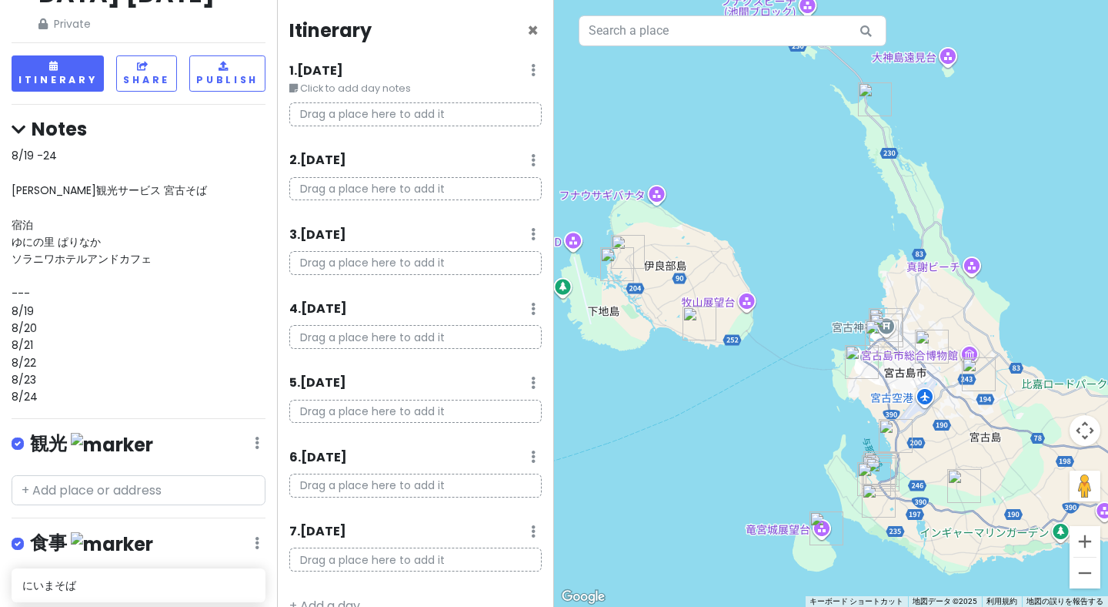
click at [137, 315] on div "8/19 -24 [PERSON_NAME]観光サービス 宮古そば 宿泊 ゆにの里 ぱりなか ソラニワホテルアンドカフェ --- 8/19 8/20 8/21…" at bounding box center [139, 276] width 254 height 259
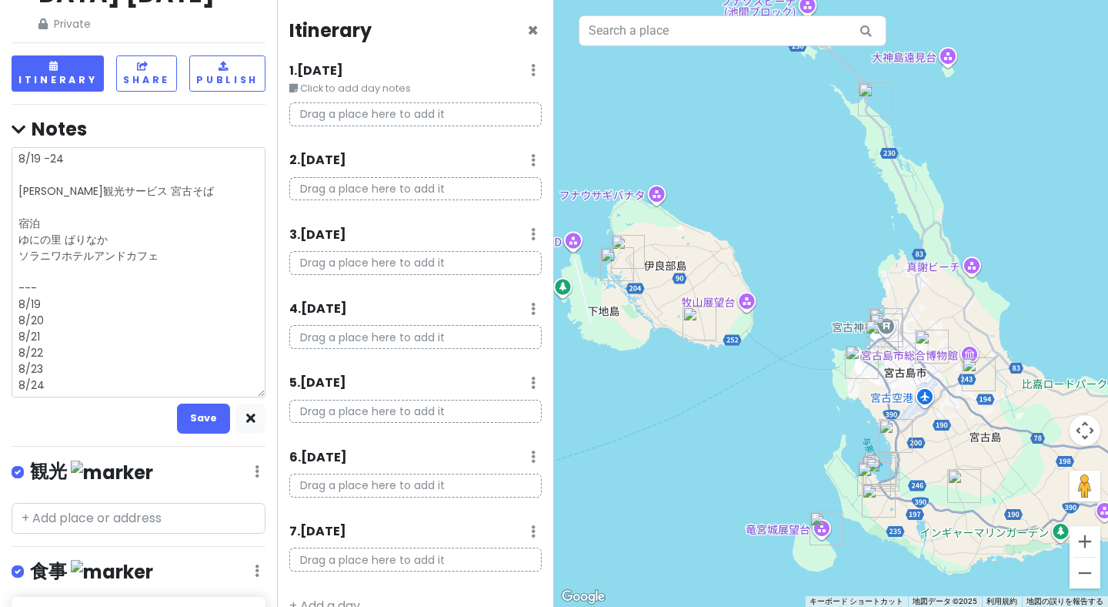
click at [147, 276] on textarea "8/19 -24 [PERSON_NAME]観光サービス 宮古そば 宿泊 ゆにの里 ぱりなか ソラニワホテルアンドカフェ --- 8/19 8/20 8/21…" at bounding box center [139, 272] width 254 height 250
type textarea "x"
type textarea "8/19 -24 [PERSON_NAME]観光サービス 宮古そば 宿泊 ゆにの里 ぱりなか ソラニワホテルアンドカフェ --- 8/19 8/20 8/21…"
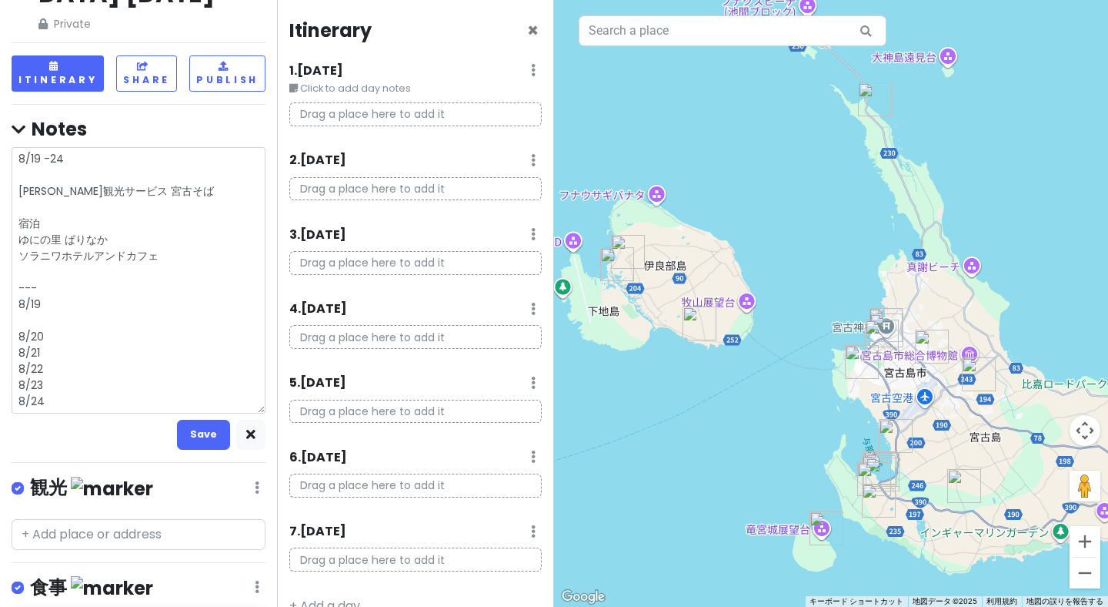
type textarea "x"
type textarea "8/19 -24 [PERSON_NAME]観光サービス 宮古そば 宿泊 ゆにの里 ぱりなか ソラニワホテルアンドカフェ --- [DATE] 08:00 東…"
type textarea "x"
type textarea "8/19 -24 [PERSON_NAME]観光サービス 宮古そば 宿泊 ゆにの里 ぱりなか ソラニワホテルアンドカフェ --- [DATE] 08:00 東…"
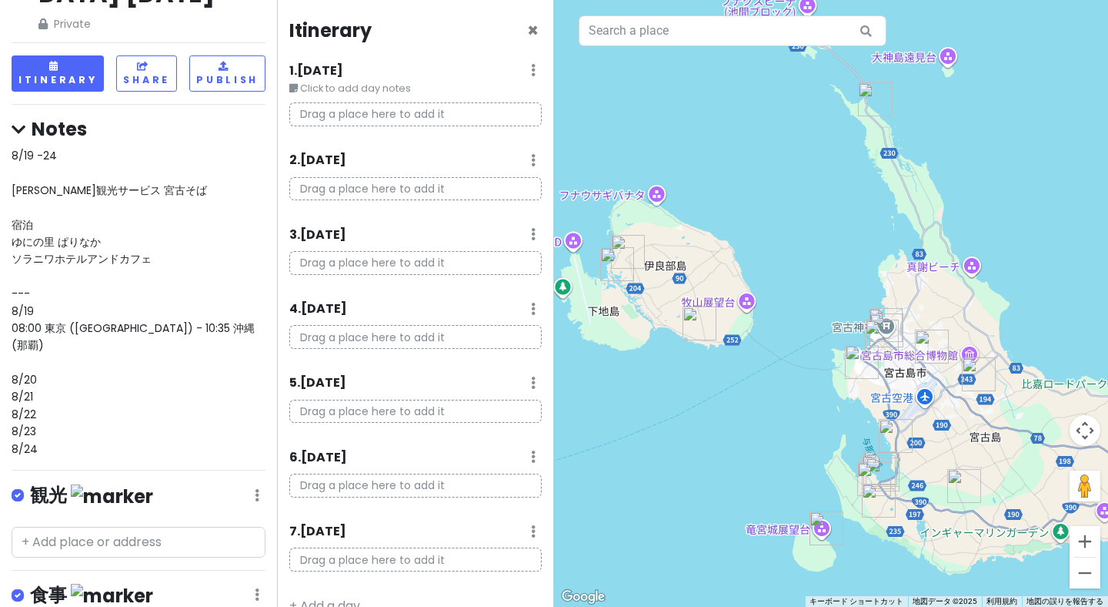
click at [219, 293] on div "8/19 -24 [PERSON_NAME]観光サービス 宮古そば 宿泊 ゆにの里 ぱりなか ソラニワホテルアンドカフェ --- [DATE] 08:00 東…" at bounding box center [139, 302] width 254 height 310
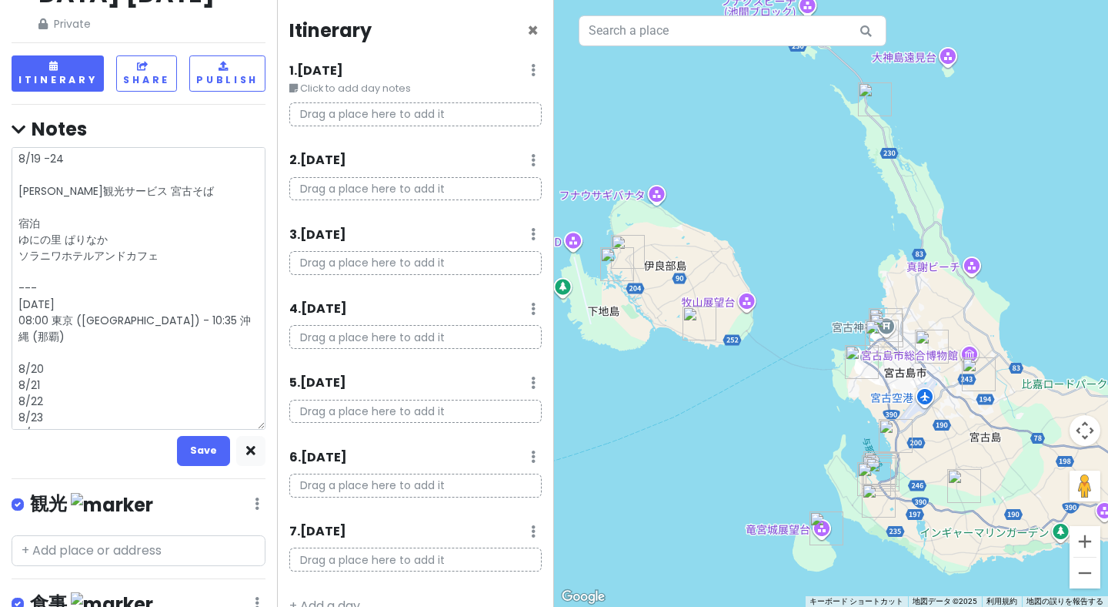
click at [219, 293] on textarea "8/19 -24 [PERSON_NAME]観光サービス 宮古そば 宿泊 ゆにの里 ぱりなか ソラニワホテルアンドカフェ --- [DATE] 08:00 東…" at bounding box center [139, 288] width 254 height 283
type textarea "x"
type textarea "8/19 -24 [PERSON_NAME]観光サービス 宮古そば 宿泊 ゆにの里 ぱりなか ソラニワホテルアンドカフェ --- [DATE] 08:00 東…"
type textarea "x"
type textarea "8/19 -24 [PERSON_NAME]観光サービス 宮古そば 宿泊 ゆにの里 ぱりなか ソラニワホテルアンドカフェ --- [DATE] 08:00 東…"
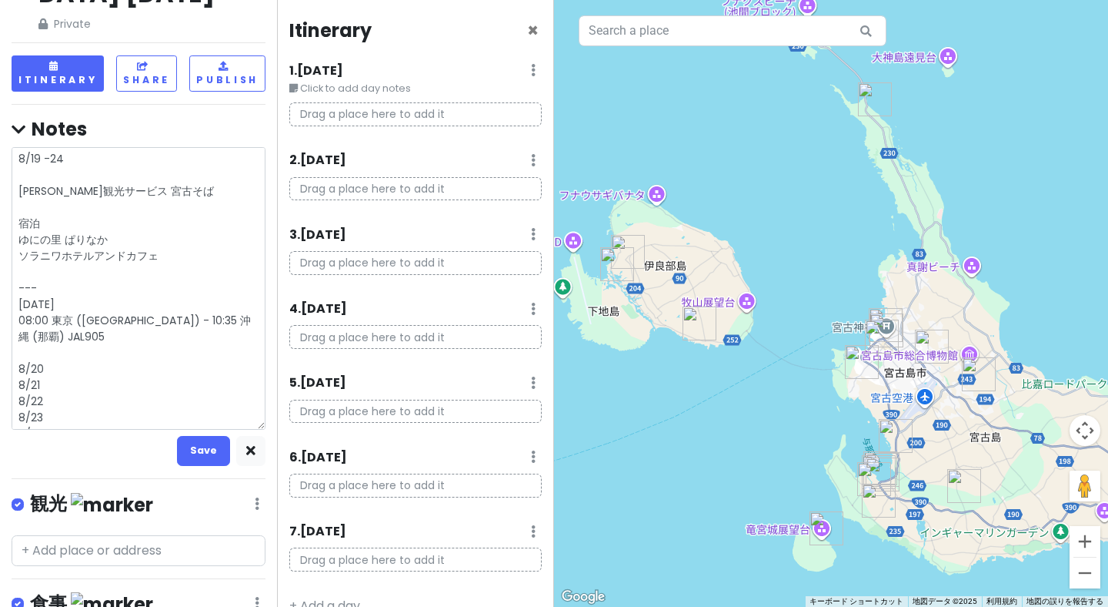
type textarea "x"
type textarea "8/19 -24 [PERSON_NAME]観光サービス 宮古そば 宿泊 ゆにの里 ぱりなか ソラニワホテルアンドカフェ --- [DATE] 08:00 東…"
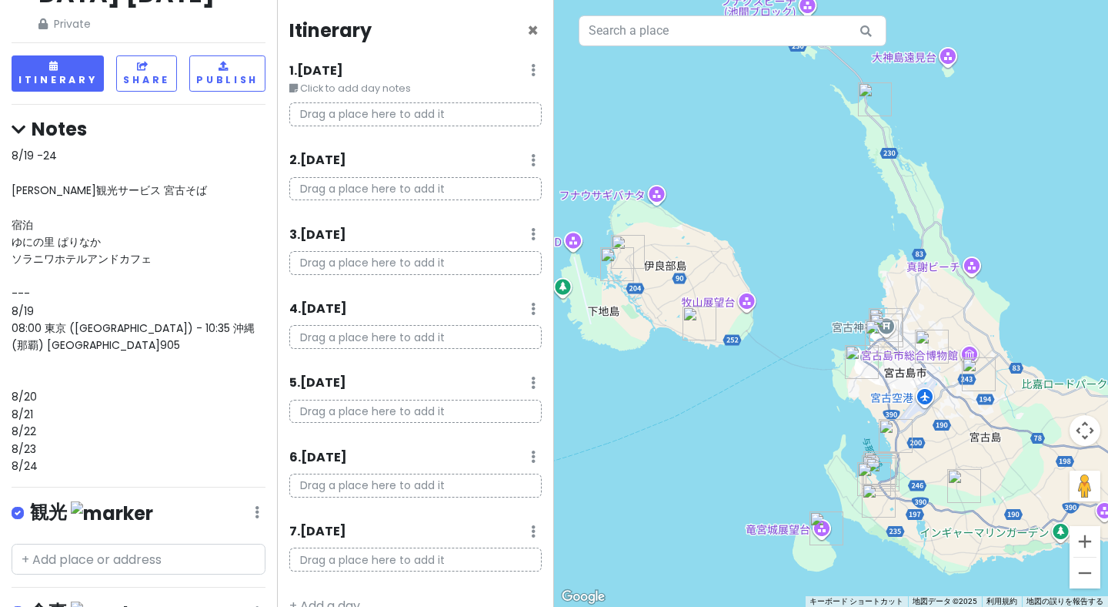
click at [189, 312] on div "8/19 -24 [PERSON_NAME]観光サービス 宮古そば 宿泊 ゆにの里 ぱりなか ソラニワホテルアンドカフェ --- [DATE] 08:00 東…" at bounding box center [139, 310] width 254 height 327
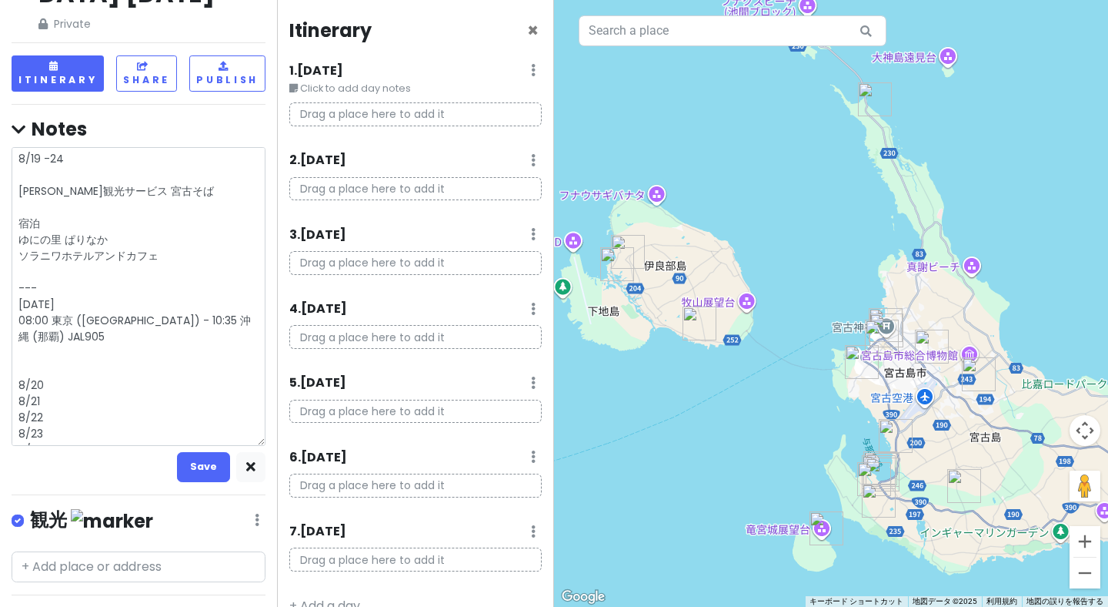
click at [189, 312] on textarea "8/19 -24 [PERSON_NAME]観光サービス 宮古そば 宿泊 ゆにの里 ぱりなか ソラニワホテルアンドカフェ --- [DATE] 08:00 東…" at bounding box center [139, 296] width 254 height 299
type textarea "x"
type textarea "8/19 -24 [PERSON_NAME]観光サービス 宮古そば 宿泊 ゆにの里 ぱりなか ソラニワホテルアンドカフェ --- [DATE] 08:00 東…"
type textarea "x"
type textarea "8/19 -24 [PERSON_NAME]観光サービス 宮古そば 宿泊 ゆにの里 ぱりなか ソラニワホテルアンドカフェ --- [DATE] 08:00 東…"
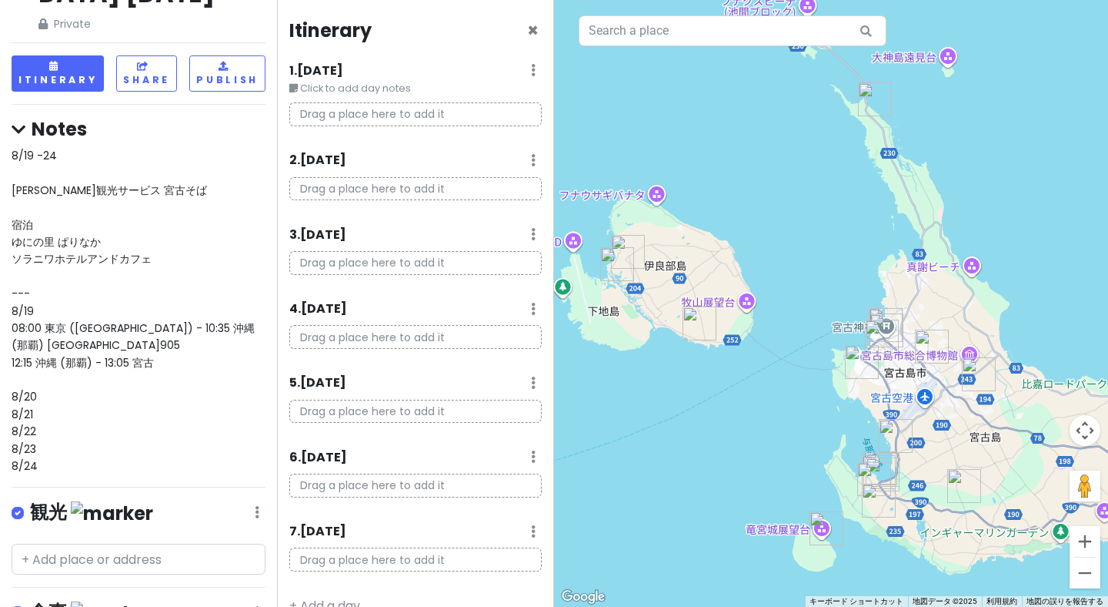
click at [215, 316] on div "8/19 -24 [PERSON_NAME]観光サービス 宮古そば 宿泊 ゆにの里 ぱりなか ソラニワホテルアンドカフェ --- [DATE] 08:00 東…" at bounding box center [139, 310] width 254 height 327
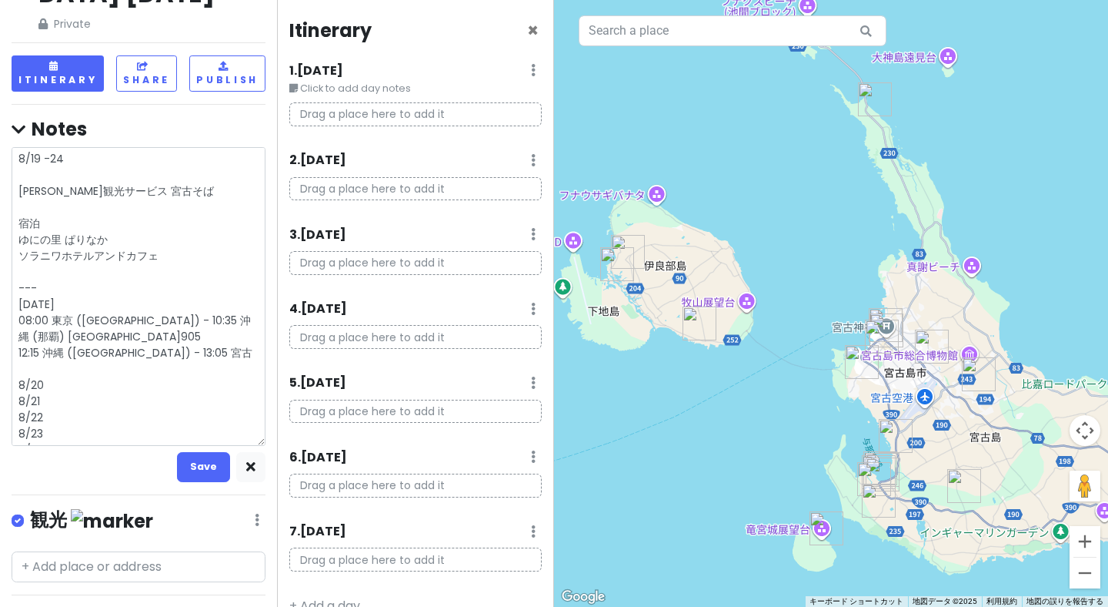
click at [216, 308] on textarea "8/19 -24 [PERSON_NAME]観光サービス 宮古そば 宿泊 ゆにの里 ぱりなか ソラニワホテルアンドカフェ --- [DATE] 08:00 東…" at bounding box center [139, 296] width 254 height 299
type textarea "x"
type textarea "8/19 -24 [PERSON_NAME]観光サービス 宮古そば 宿泊 ゆにの里 ぱりなか ソラニワホテルアンドカフェ --- [DATE] 08:00 東…"
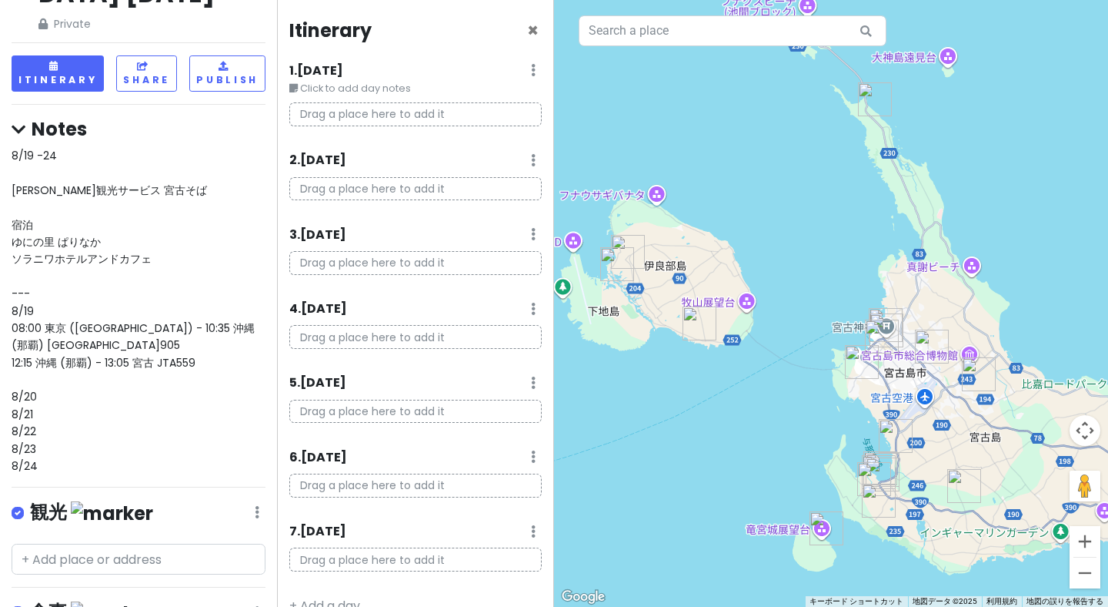
click at [204, 327] on div "8/19 -24 [PERSON_NAME]観光サービス 宮古そば 宿泊 ゆにの里 ぱりなか ソラニワホテルアンドカフェ --- [DATE] 08:00 東…" at bounding box center [139, 310] width 254 height 327
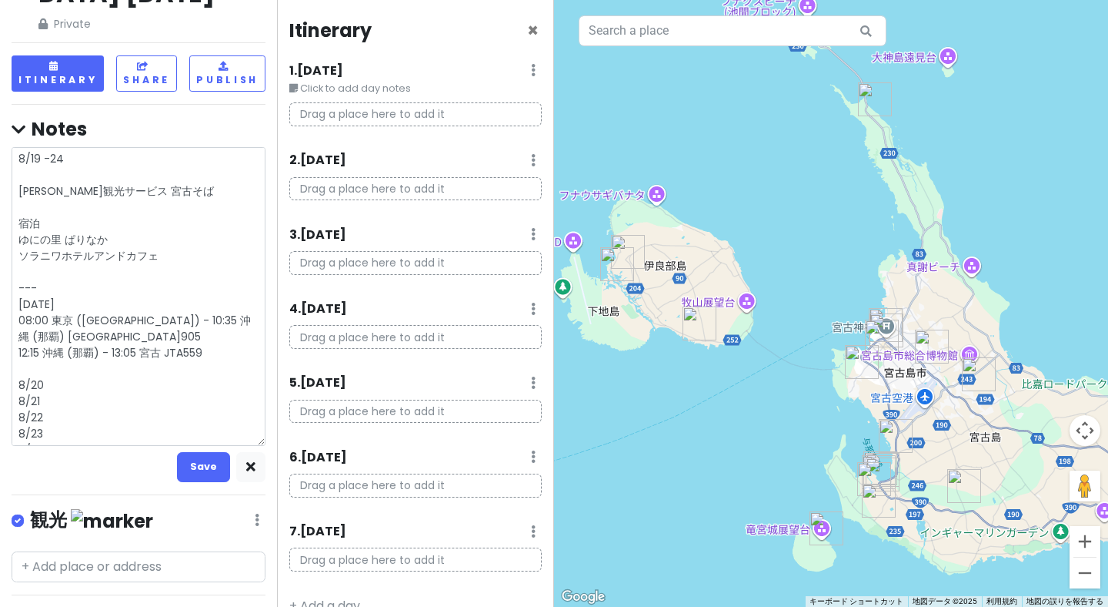
click at [204, 327] on textarea "8/19 -24 [PERSON_NAME]観光サービス 宮古そば 宿泊 ゆにの里 ぱりなか ソラニワホテルアンドカフェ --- [DATE] 08:00 東…" at bounding box center [139, 296] width 254 height 299
type textarea "x"
type textarea "8/19 -24 [PERSON_NAME]観光サービス 宮古そば 宿泊 ゆにの里 ぱりなか ソラニワホテルアンドカフェ --- [DATE] 08:00 東…"
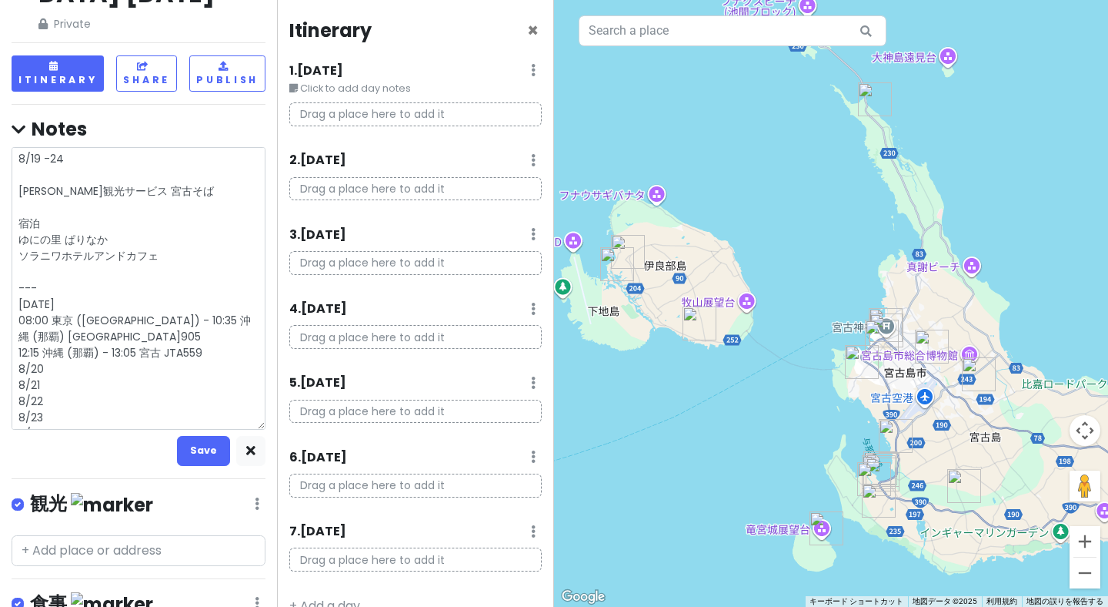
click at [115, 378] on textarea "8/19 -24 [PERSON_NAME]観光サービス 宮古そば 宿泊 ゆにの里 ぱりなか ソラニワホテルアンドカフェ --- [DATE] 08:00 東…" at bounding box center [139, 288] width 254 height 283
type textarea "x"
type textarea "8/19 -24 [PERSON_NAME]観光サービス 宮古そば 宿泊 ゆにの里 ぱりなか ソラニワホテルアンドカフェ --- [DATE] 08:00 東…"
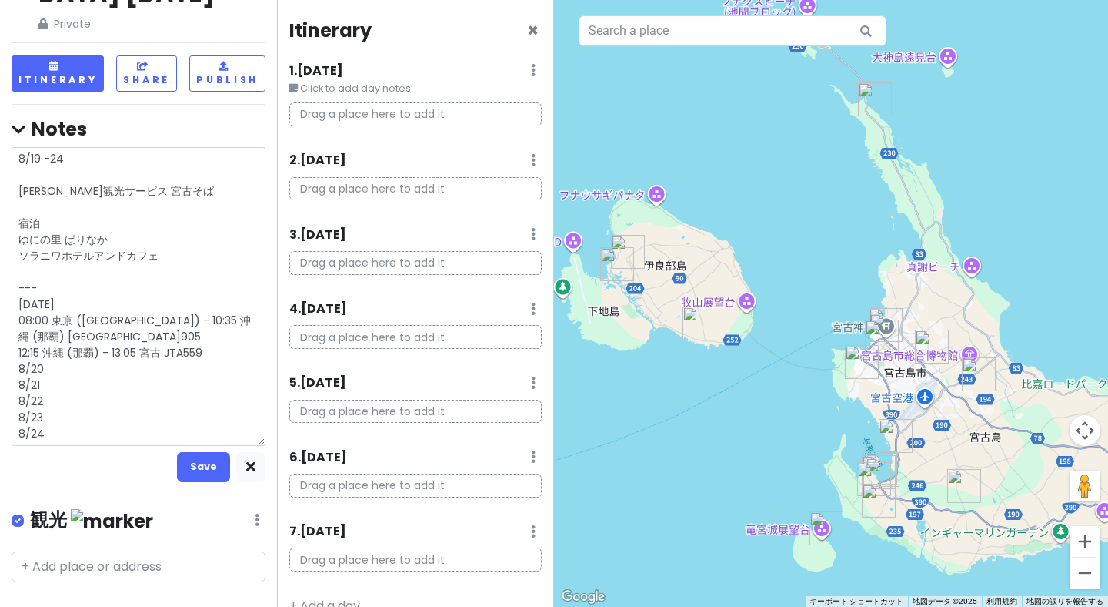
type textarea "x"
type textarea "8/19 -24 [PERSON_NAME]観光サービス 宮古そば 宿泊 ゆにの里 ぱりなか ソラニワホテルアンドカフェ --- [DATE] 08:00 東…"
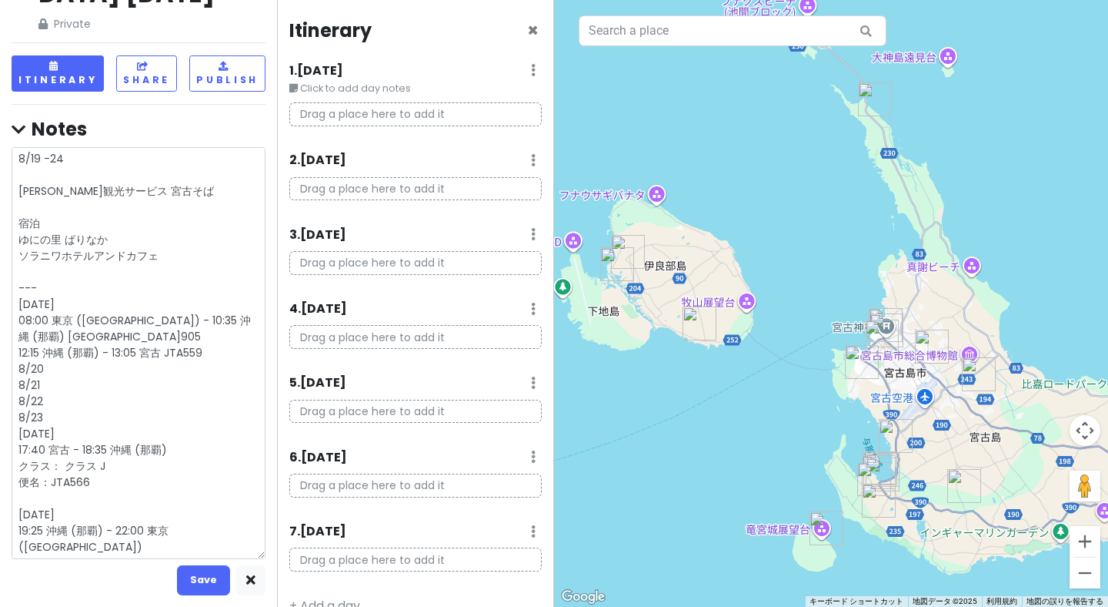
type textarea "x"
type textarea "8/19 -24 [PERSON_NAME]観光サービス 宮古そば 宿泊 ゆにの里 ぱりなか ソラニワホテルアンドカフェ --- [DATE] 08:00 東…"
type textarea "x"
type textarea "8/19 -24 [PERSON_NAME]観光サービス 宮古そば 宿泊 ゆにの里 ぱりなか ソラニワホテルアンドカフェ --- [DATE] 08:00 東…"
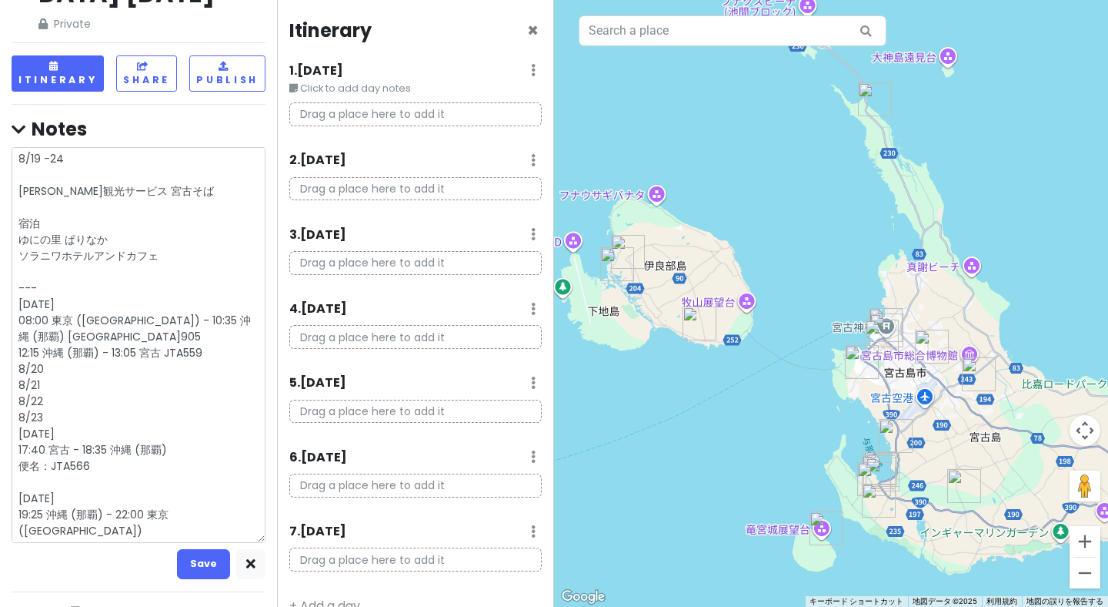
type textarea "x"
type textarea "8/19 -24 [PERSON_NAME]観光サービス 宮古そば 宿泊 ゆにの里 ぱりなか ソラニワホテルアンドカフェ --- [DATE] 08:00 東…"
type textarea "x"
type textarea "8/19 -24 [PERSON_NAME]観光サービス 宮古そば 宿泊 ゆにの里 ぱりなか ソラニワホテルアンドカフェ --- [DATE] 08:00 東…"
type textarea "x"
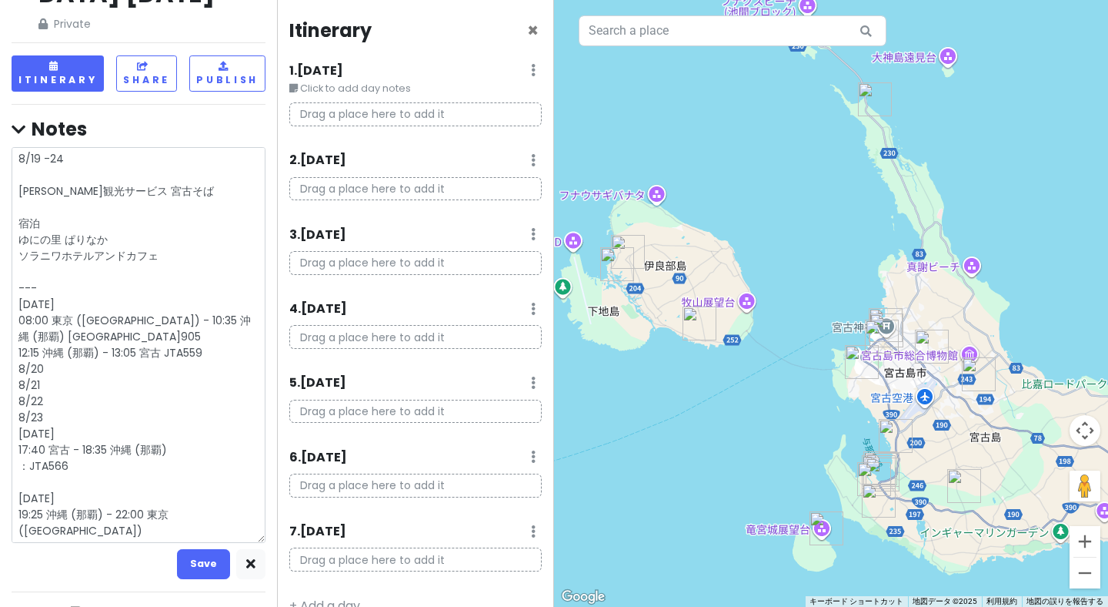
type textarea "8/19 -24 [PERSON_NAME]観光サービス 宮古そば 宿泊 ゆにの里 ぱりなか ソラニワホテルアンドカフェ --- [DATE] 08:00 東…"
type textarea "x"
type textarea "8/19 -24 [PERSON_NAME]観光サービス 宮古そば 宿泊 ゆにの里 ぱりなか ソラニワホテルアンドカフェ --- [DATE] 08:00 東…"
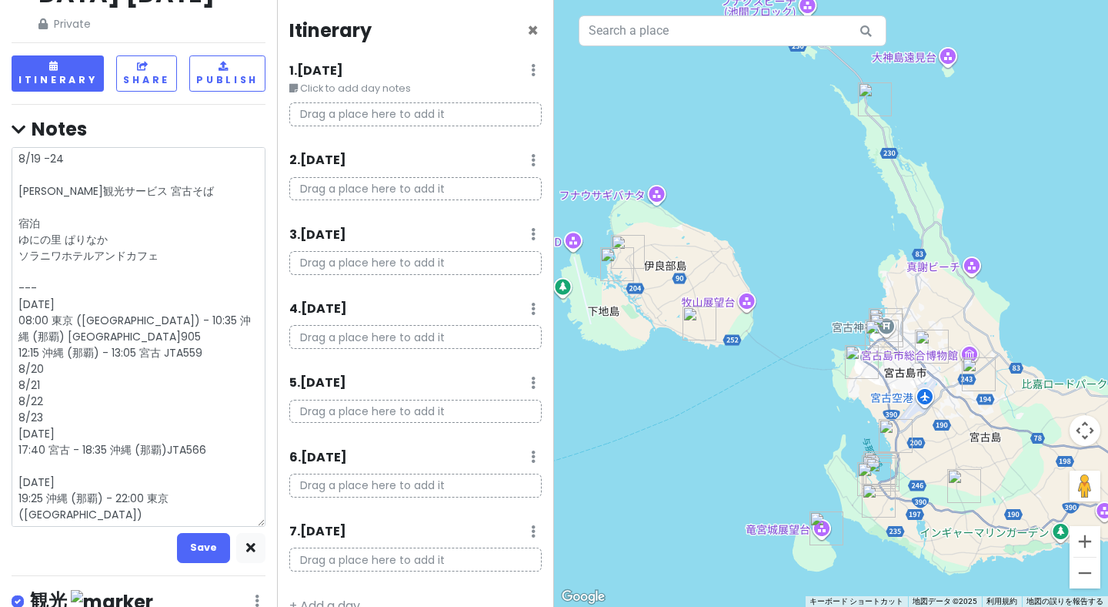
type textarea "x"
type textarea "8/19 -24 [PERSON_NAME]観光サービス 宮古そば 宿泊 ゆにの里 ぱりなか ソラニワホテルアンドカフェ --- [DATE] 08:00 東…"
type textarea "x"
type textarea "8/19 -24 [PERSON_NAME]観光サービス 宮古そば 宿泊 ゆにの里 ぱりなか ソラニワホテルアンドカフェ --- [DATE] 08:00 東…"
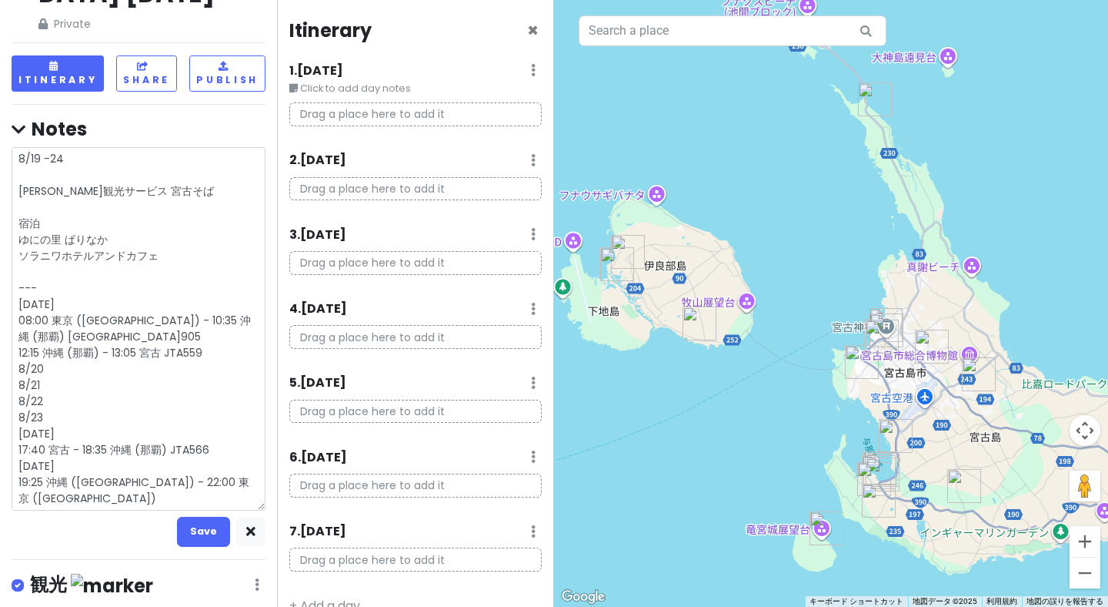
type textarea "x"
type textarea "8/19 -24 [PERSON_NAME]観光サービス 宮古そば 宿泊 ゆにの里 ぱりなか ソラニワホテルアンドカフェ --- [DATE] 08:00 東…"
type textarea "x"
type textarea "8/19 -24 [PERSON_NAME]観光サービス 宮古そば 宿泊 ゆにの里 ぱりなか ソラニワホテルアンドカフェ --- [DATE] 08:00 東…"
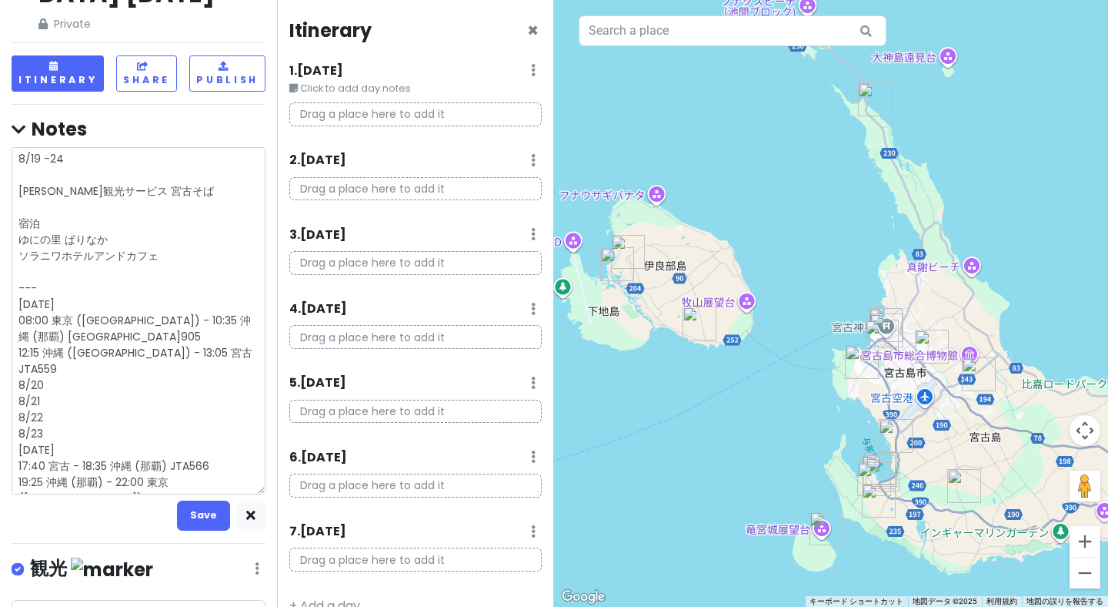
type textarea "x"
type textarea "8/19 -24 [PERSON_NAME]観光サービス 宮古そば 宿泊 ゆにの里 ぱりなか ソラニワホテルアンドカフェ --- [DATE] 08:00 東…"
type textarea "x"
type textarea "8/19 -24 [PERSON_NAME]観光サービス 宮古そば 宿泊 ゆにの里 ぱりなか ソラニワホテルアンドカフェ --- [DATE] 08:00 東…"
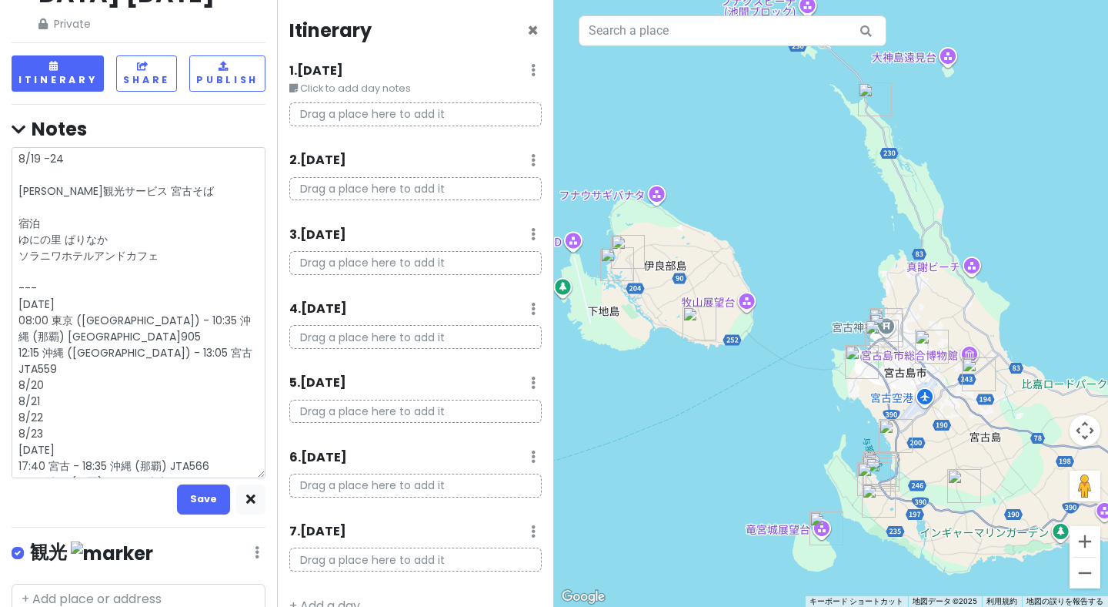
type textarea "x"
type textarea "8/19 -24 [PERSON_NAME]観光サービス 宮古そば 宿泊 ゆにの里 ぱりなか ソラニワホテルアンドカフェ --- [DATE] 08:00 東…"
type textarea "x"
type textarea "8/19 -24 [PERSON_NAME]観光サービス 宮古そば 宿泊 ゆにの里 ぱりなか ソラニワホテルアンドカフェ --- [DATE] 08:00 東…"
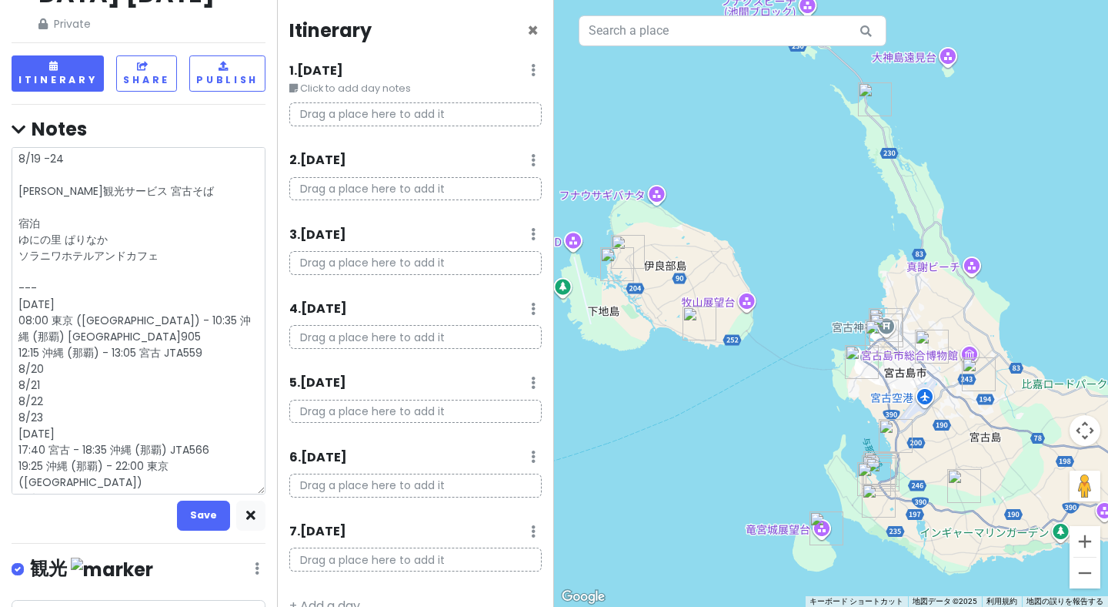
type textarea "x"
type textarea "8/19 -24 [PERSON_NAME]観光サービス 宮古そば 宿泊 ゆにの里 ぱりなか ソラニワホテルアンドカフェ --- [DATE] 08:00 東…"
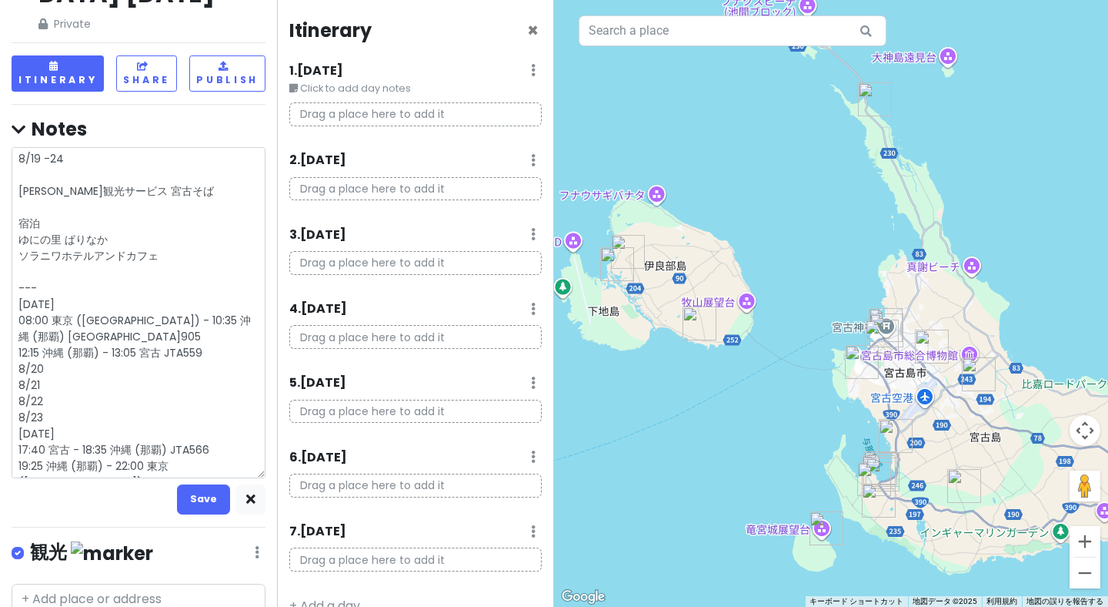
type textarea "x"
type textarea "8/19 -24 [PERSON_NAME]観光サービス 宮古そば 宿泊 ゆにの里 ぱりなか ソラニワホテルアンドカフェ --- [DATE] 08:00 東…"
type textarea "x"
type textarea "8/19 -24 [PERSON_NAME]観光サービス 宮古そば 宿泊 ゆにの里 ぱりなか ソラニワホテルアンドカフェ --- [DATE] 08:00 東…"
type textarea "x"
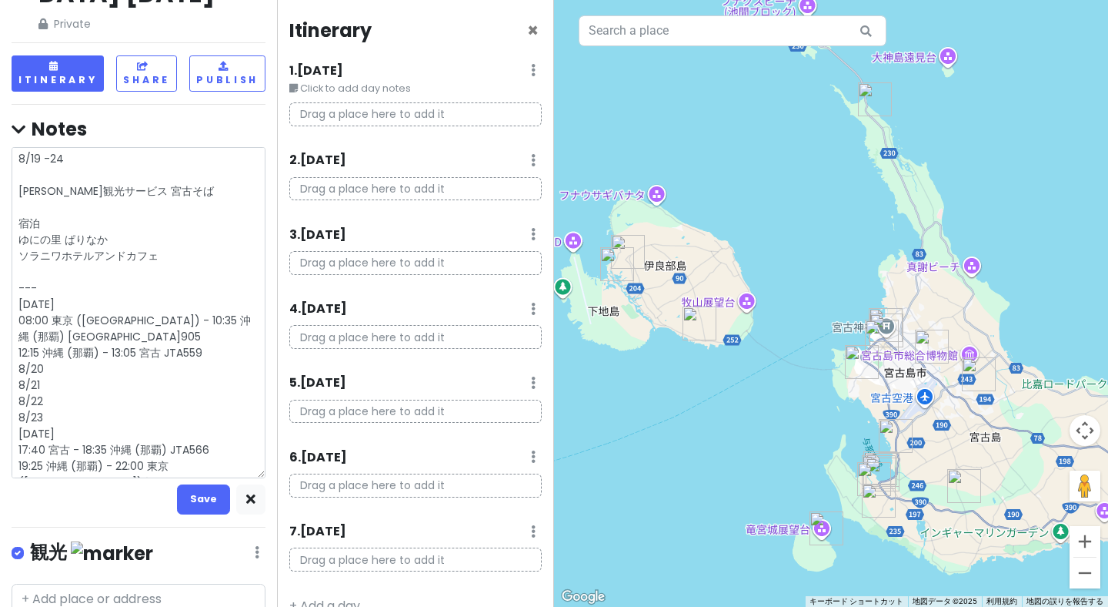
type textarea "8/19 -24 [PERSON_NAME]観光サービス 宮古そば 宿泊 ゆにの里 ぱりなか ソラニワホテルアンドカフェ --- [DATE] 08:00 東…"
type textarea "x"
type textarea "8/19 -24 [PERSON_NAME]観光サービス 宮古そば 宿泊 ゆにの里 ぱりなか ソラニワホテルアンドカフェ --- [DATE] 08:00 東…"
type textarea "x"
type textarea "8/19 -24 [PERSON_NAME]観光サービス 宮古そば 宿泊 ゆにの里 ぱりなか ソラニワホテルアンドカフェ --- [DATE] 08:00 東…"
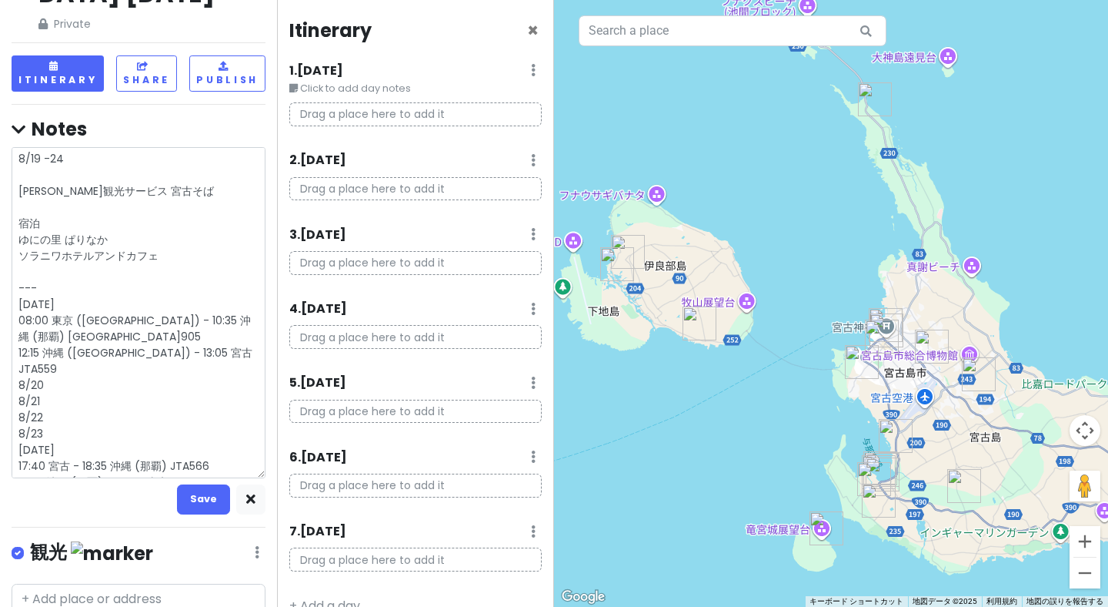
type textarea "x"
type textarea "8/19 -24 [PERSON_NAME]観光サービス 宮古そば 宿泊 ゆにの里 ぱりなか ソラニワホテルアンドカフェ --- [DATE] 08:00 東…"
click at [68, 273] on textarea "8/19 -24 [PERSON_NAME]観光サービス 宮古そば 宿泊 ゆにの里 ぱりなか ソラニワホテルアンドカフェ --- [DATE] 08:00 東…" at bounding box center [139, 312] width 254 height 331
type textarea "x"
type textarea "8/19 -24 [PERSON_NAME]観光サービス 宮古そば 宿泊 ゆにの里 ぱりなか ソラニワホテルアンドカフェ --- 8/19( 08:00 東京…"
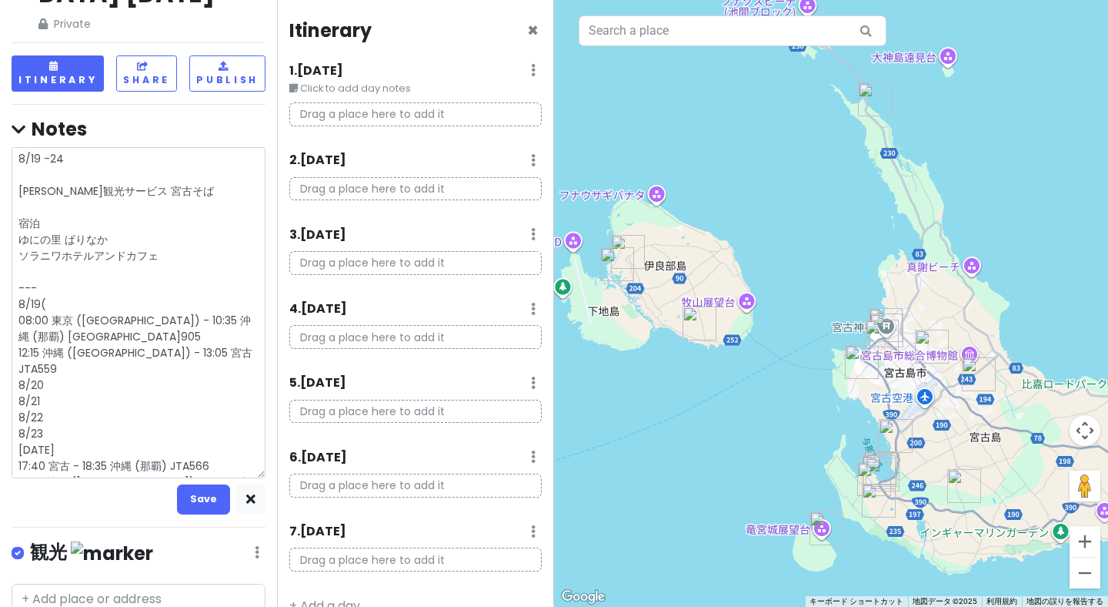
type textarea "x"
type textarea "8/19 -24 [PERSON_NAME]観光サービス 宮古そば 宿泊 ゆにの里 ぱりなか ソラニワホテルアンドカフェ --- 8/19() 08:00 東…"
type textarea "x"
type textarea "8/19 -24 [PERSON_NAME]観光サービス 宮古そば 宿泊 ゆにの里 ぱりなか ソラニワホテルアンドカフェ --- 8/19(ｋ) 08:00 …"
type textarea "x"
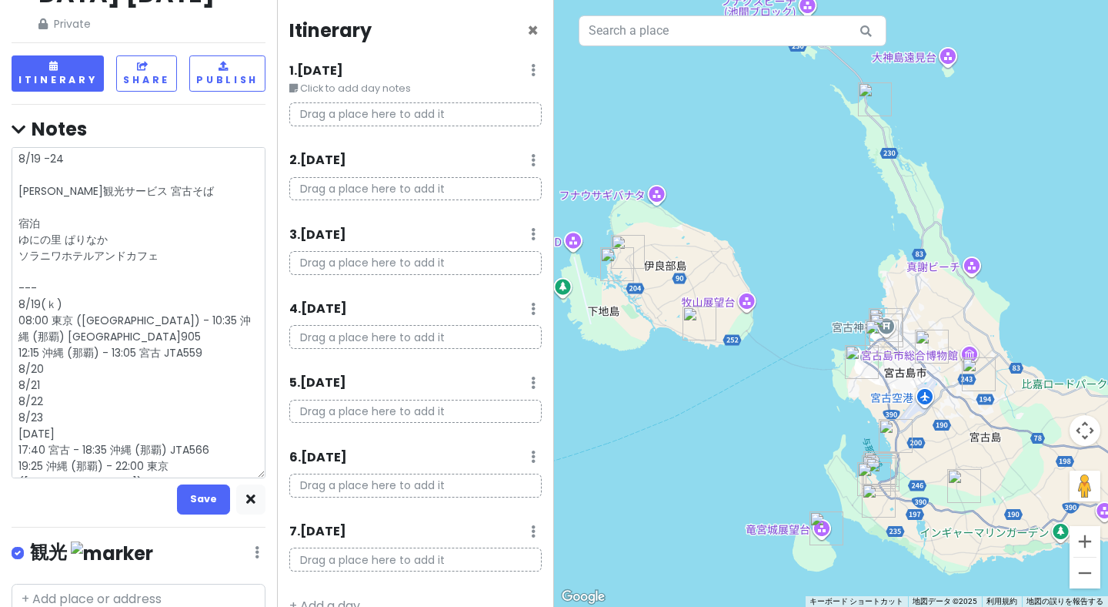
type textarea "8/19 -24 [PERSON_NAME]観光サービス 宮古そば 宿泊 ゆにの里 ぱりなか ソラニワホテルアンドカフェ --- 8/19(か) 08:00 …"
type textarea "x"
type textarea "8/19 -24 [PERSON_NAME]観光サービス 宮古そば 宿泊 ゆにの里 ぱりなか ソラニワホテルアンドカフェ --- 8/19(可) 08:00 …"
type textarea "x"
type textarea "8/19 -24 [PERSON_NAME]観光サービス 宮古そば 宿泊 ゆにの里 ぱりなか ソラニワホテルアンドカフェ --- 8/19(化) 08:00 …"
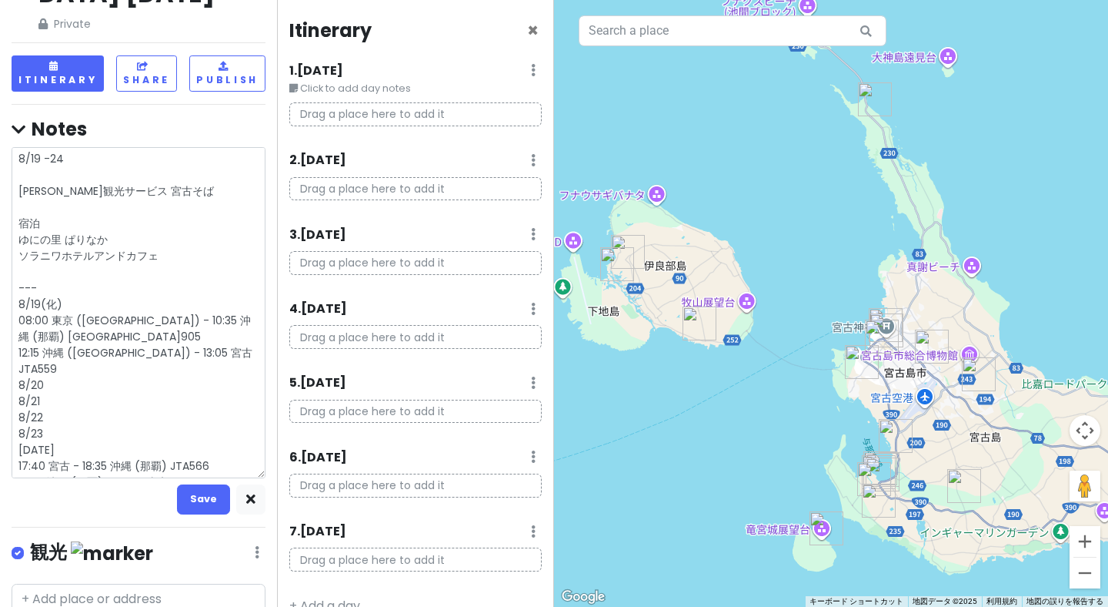
type textarea "x"
type textarea "8/19 -24 [PERSON_NAME]観光サービス 宮古そば 宿泊 ゆにの里 ぱりなか ソラニワホテルアンドカフェ --- [DATE] 08:00 東…"
type textarea "x"
type textarea "8/19 -24 [PERSON_NAME]観光サービス 宮古そば 宿泊 ゆにの里 ぱりなか ソラニワホテルアンドカフェ --- [DATE] 08:00 東…"
type textarea "x"
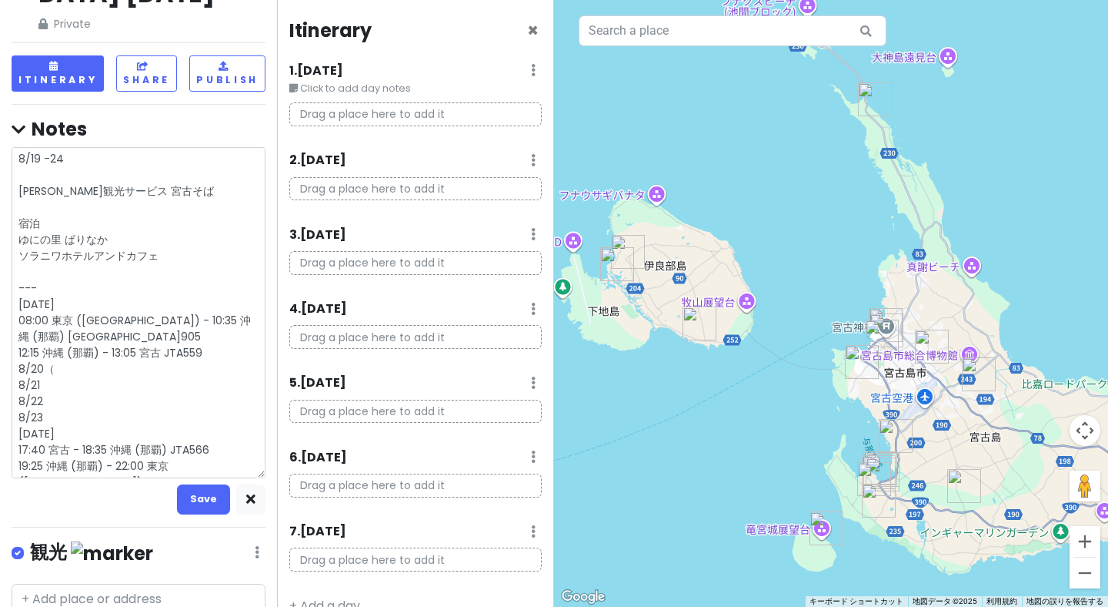
type textarea "8/19 -24 [PERSON_NAME]観光サービス 宮古そば 宿泊 ゆにの里 ぱりなか ソラニワホテルアンドカフェ --- [DATE] 08:00 東…"
type textarea "x"
type textarea "8/19 -24 [PERSON_NAME]観光サービス 宮古そば 宿泊 ゆにの里 ぱりなか ソラニワホテルアンドカフェ --- [DATE] 08:00 東…"
type textarea "x"
type textarea "8/19 -24 [PERSON_NAME]観光サービス 宮古そば 宿泊 ゆにの里 ぱりなか ソラニワホテルアンドカフェ --- [DATE] 08:00 東…"
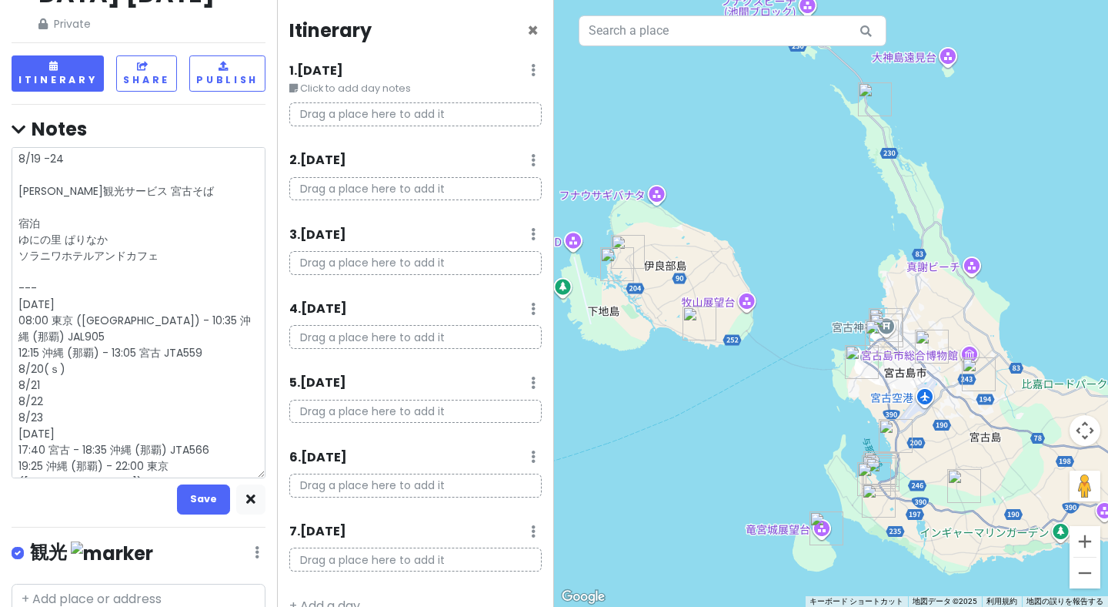
type textarea "x"
type textarea "8/19 -24 [PERSON_NAME]観光サービス 宮古そば 宿泊 ゆにの里 ぱりなか ソラニワホテルアンドカフェ --- [DATE] 08:00 東…"
type textarea "x"
type textarea "8/19 -24 [PERSON_NAME]観光サービス 宮古そば 宿泊 ゆにの里 ぱりなか ソラニワホテルアンドカフェ --- [DATE] 08:00 東…"
type textarea "x"
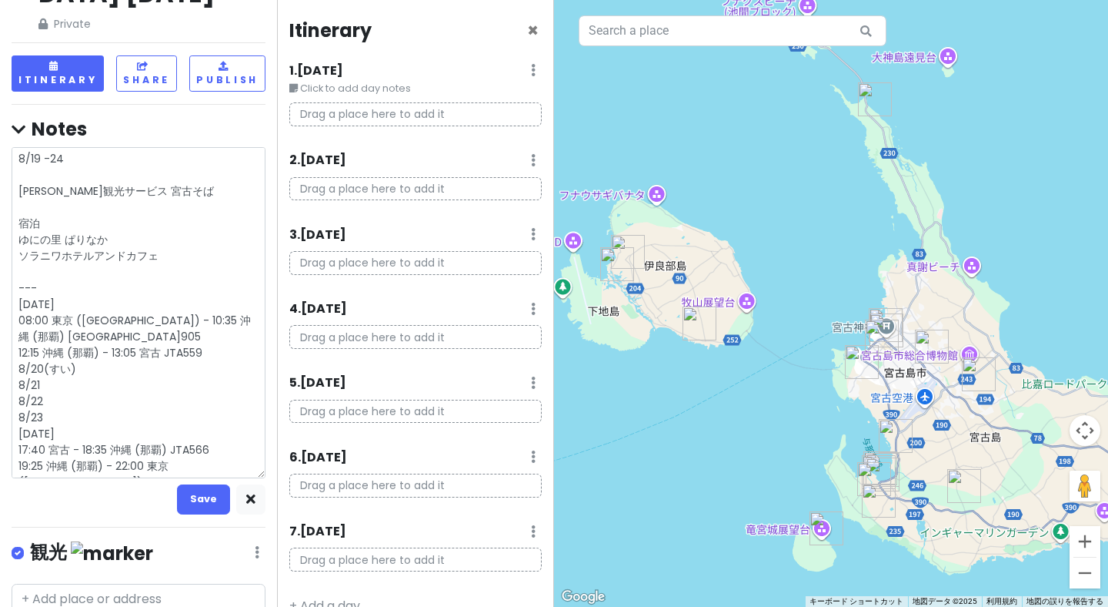
type textarea "8/19 -24 [PERSON_NAME]観光サービス 宮古そば 宿泊 ゆにの里 ぱりなか ソラニワホテルアンドカフェ --- [DATE] 08:00 東…"
type textarea "x"
type textarea "8/19 -24 [PERSON_NAME]観光サービス 宮古そば 宿泊 ゆにの里 ぱりなか ソラニワホテルアンドカフェ --- [DATE] 08:00 東…"
type textarea "x"
type textarea "8/19 -24 [PERSON_NAME]観光サービス 宮古そば 宿泊 ゆにの里 ぱりなか ソラニワホテルアンドカフェ --- [DATE] 08:00 東…"
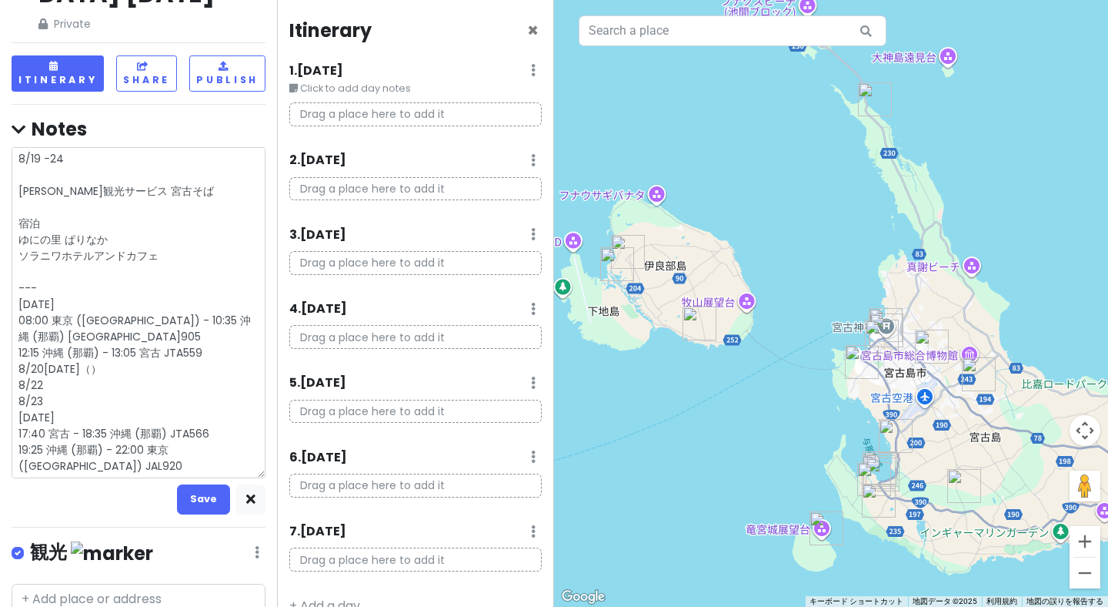
type textarea "x"
type textarea "8/19 -24 [PERSON_NAME]観光サービス 宮古そば 宿泊 ゆにの里 ぱりなか ソラニワホテルアンドカフェ --- [DATE] 08:00 東…"
type textarea "x"
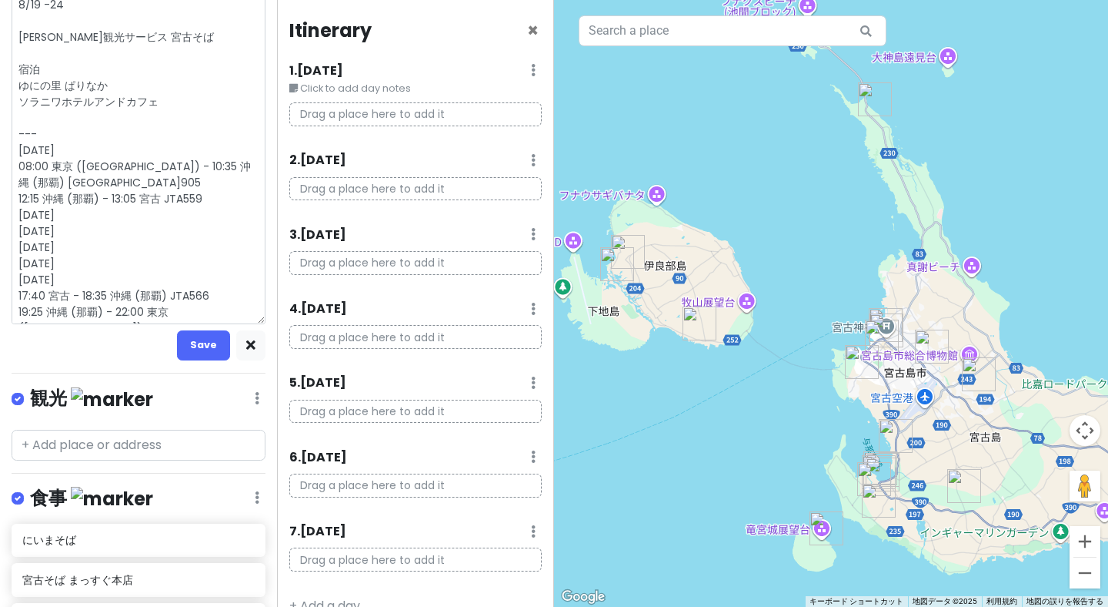
scroll to position [229, 0]
click at [204, 329] on button "Save" at bounding box center [203, 344] width 53 height 30
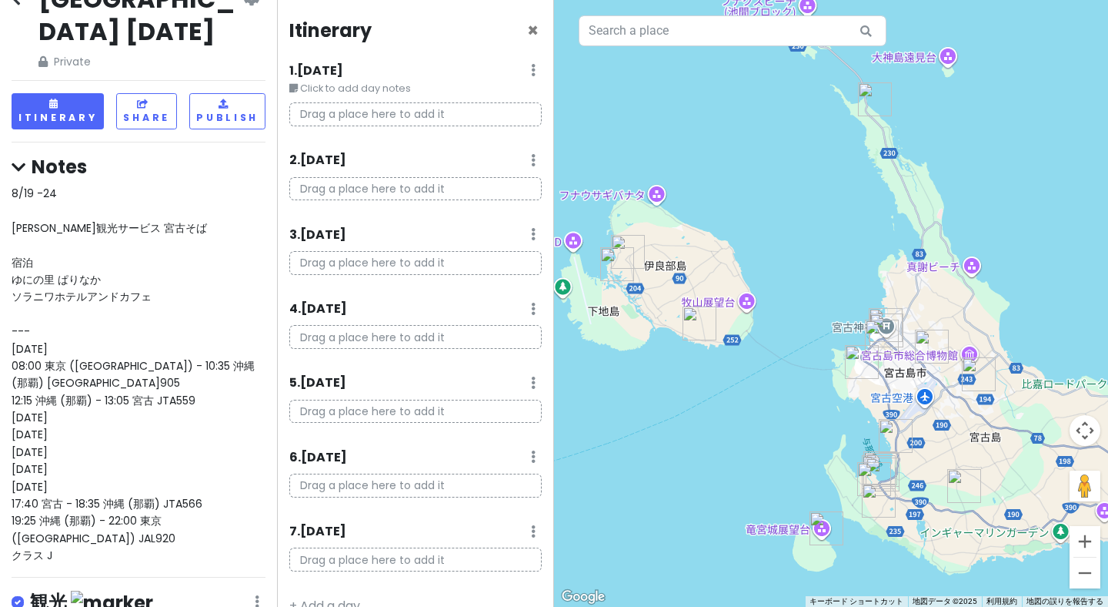
scroll to position [0, 0]
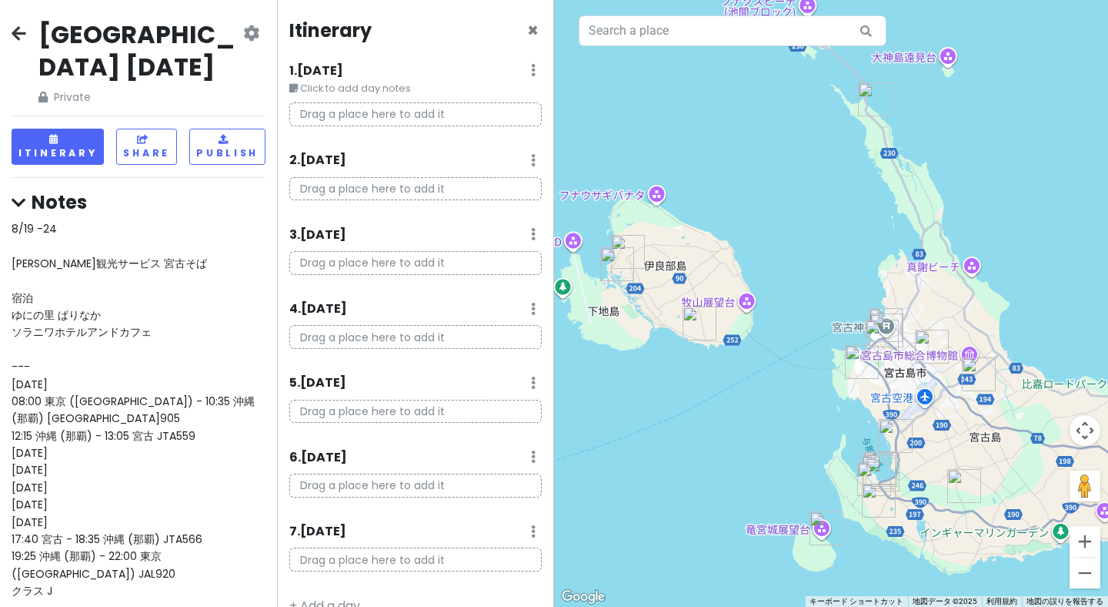
click at [198, 220] on div "8/19 -24 [PERSON_NAME]観光サービス 宮古そば 宿泊 ゆにの里 ぱりなか ソラニワホテルアンドカフェ --- [DATE] 08:00 東…" at bounding box center [139, 409] width 254 height 379
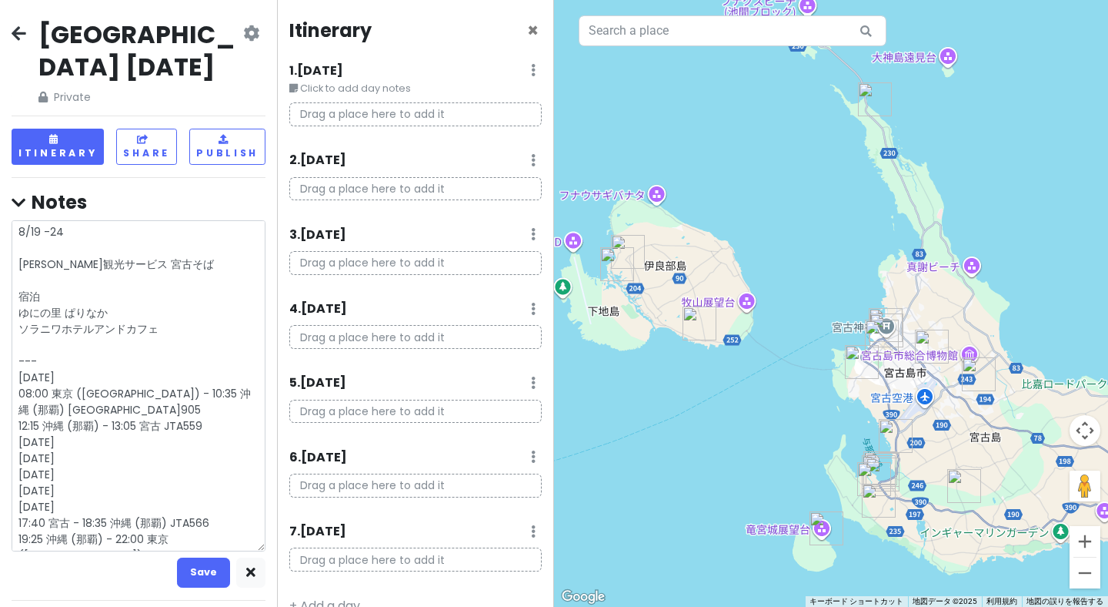
click at [198, 220] on textarea "8/19 -24 [PERSON_NAME]観光サービス 宮古そば 宿泊 ゆにの里 ぱりなか ソラニワホテルアンドカフェ --- [DATE] 08:00 東…" at bounding box center [139, 385] width 254 height 331
click at [203, 234] on textarea "8/19 -24 [PERSON_NAME]観光サービス 宮古そば 宿泊 ゆにの里 ぱりなか ソラニワホテルアンドカフェ --- [DATE] 08:00 東…" at bounding box center [139, 385] width 254 height 331
drag, startPoint x: 203, startPoint y: 234, endPoint x: 18, endPoint y: 236, distance: 184.8
click at [18, 236] on textarea "8/19 -24 [PERSON_NAME]観光サービス 宮古そば 宿泊 ゆにの里 ぱりなか ソラニワホテルアンドカフェ --- [DATE] 08:00 東…" at bounding box center [139, 385] width 254 height 331
click at [183, 301] on textarea "8/19 -24 [PERSON_NAME]観光サービス 宮古そば 宿泊 ゆにの里 ぱりなか ソラニワホテルアンドカフェ --- [DATE] 08:00 東…" at bounding box center [139, 385] width 254 height 331
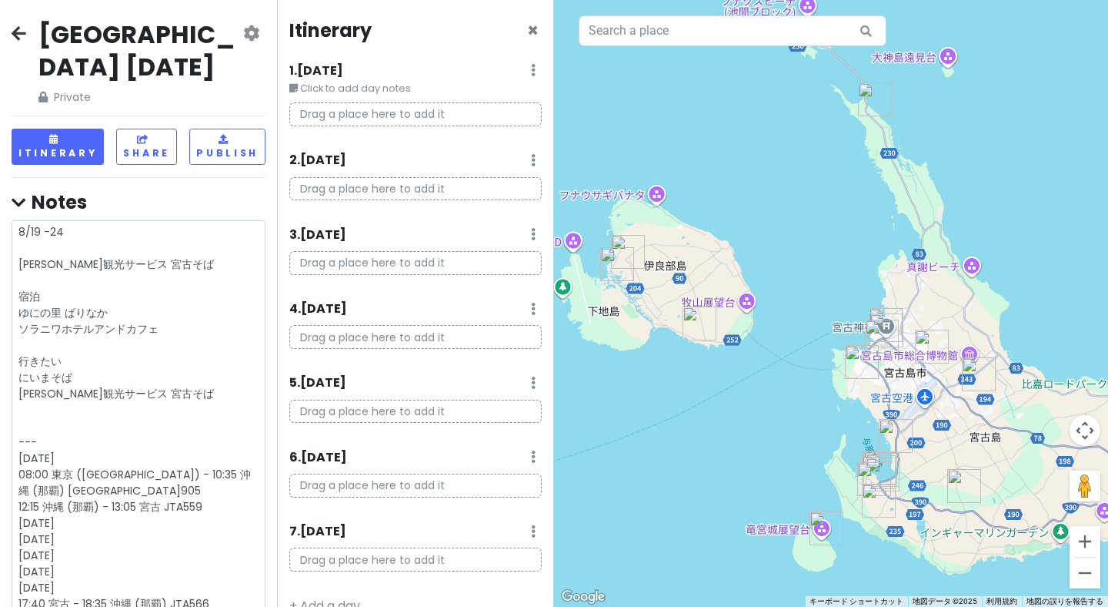
click at [179, 229] on textarea "8/19 -24 [PERSON_NAME]観光サービス 宮古そば 宿泊 ゆにの里 ぱりなか ソラニワホテルアンドカフェ 行きたい にいまそば [PERSON…" at bounding box center [139, 426] width 254 height 412
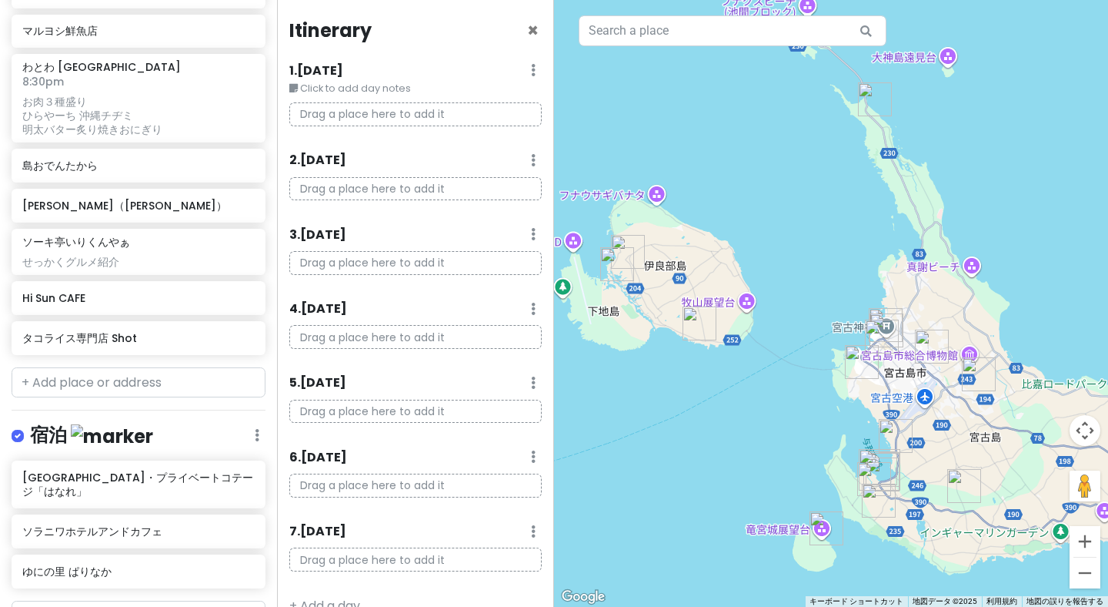
scroll to position [1215, 0]
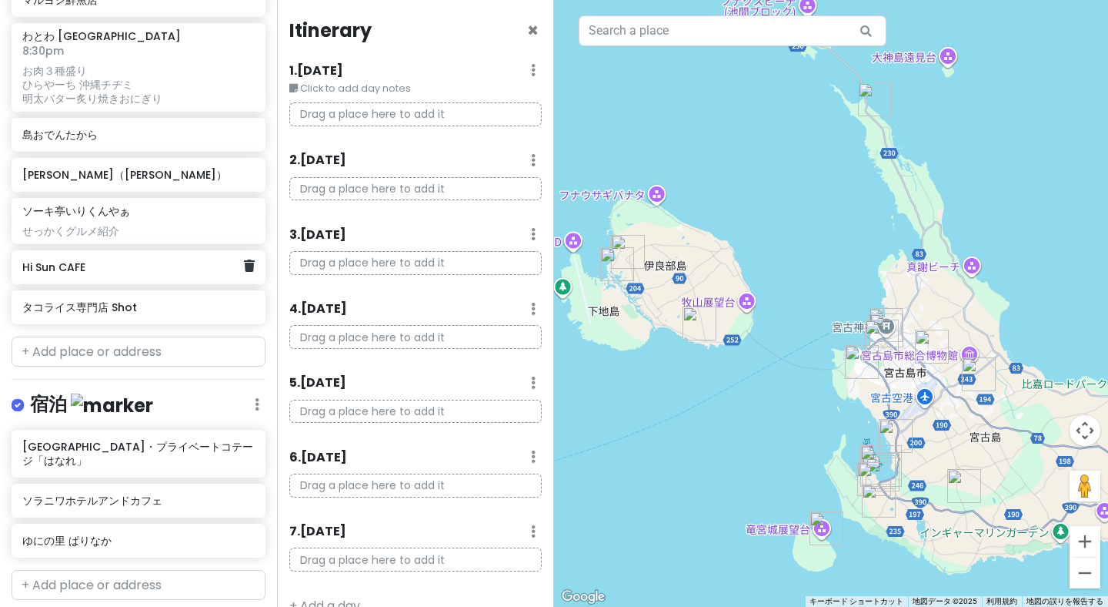
click at [65, 260] on h6 "Hi Sun CAFE" at bounding box center [132, 267] width 221 height 14
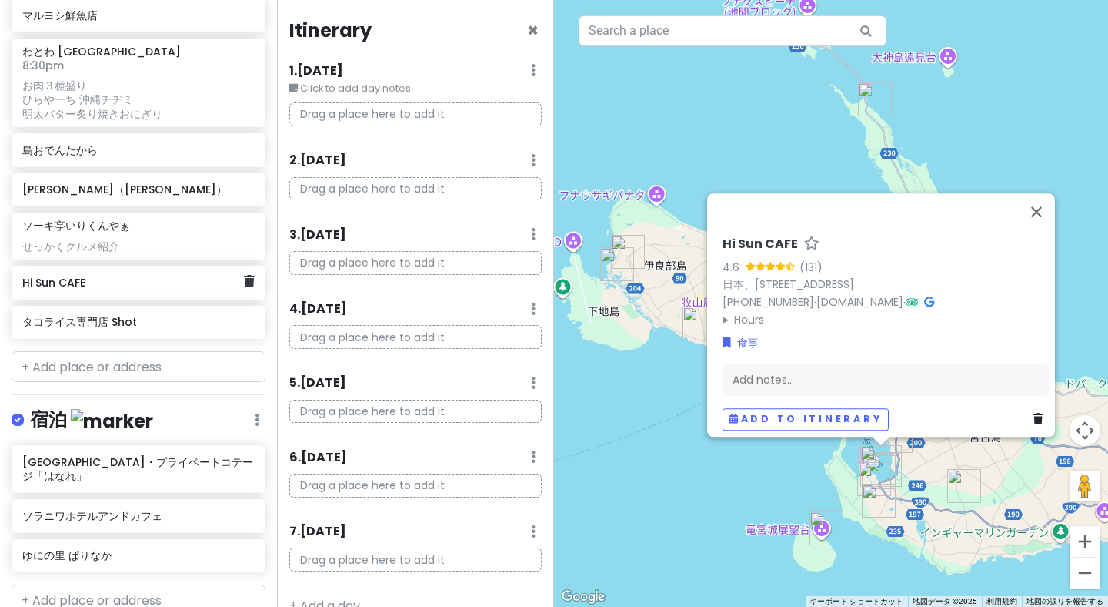
scroll to position [1195, 0]
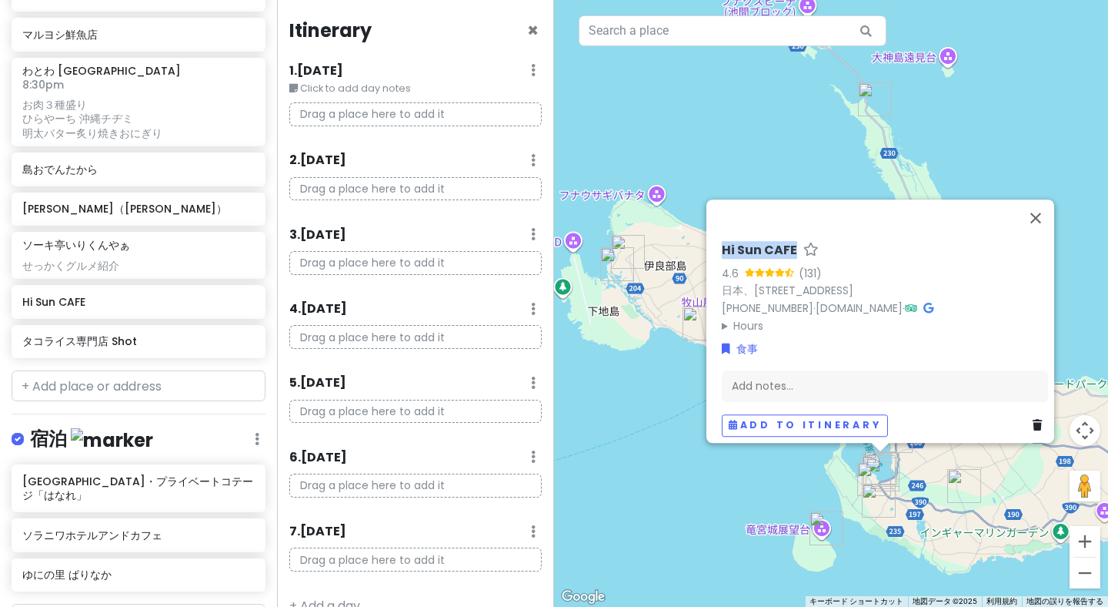
drag, startPoint x: 717, startPoint y: 239, endPoint x: 789, endPoint y: 247, distance: 72.8
click at [789, 247] on div "Hi Sun CAFE" at bounding box center [885, 253] width 326 height 22
copy h6 "Hi Sun CAFE"
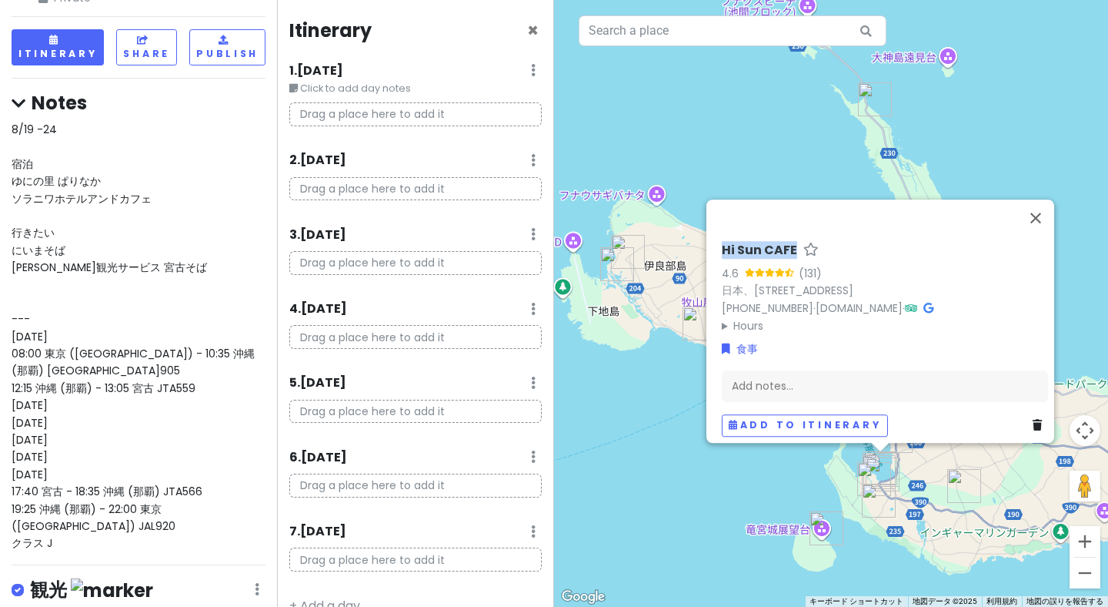
scroll to position [98, 0]
click at [155, 236] on div "8/19 -24 宿泊 ゆにの里 ぱりなか ソラニワホテルアンドカフェ 行きたい にいまそば [PERSON_NAME]観光サービス 宮古そば --- [DA…" at bounding box center [139, 337] width 254 height 431
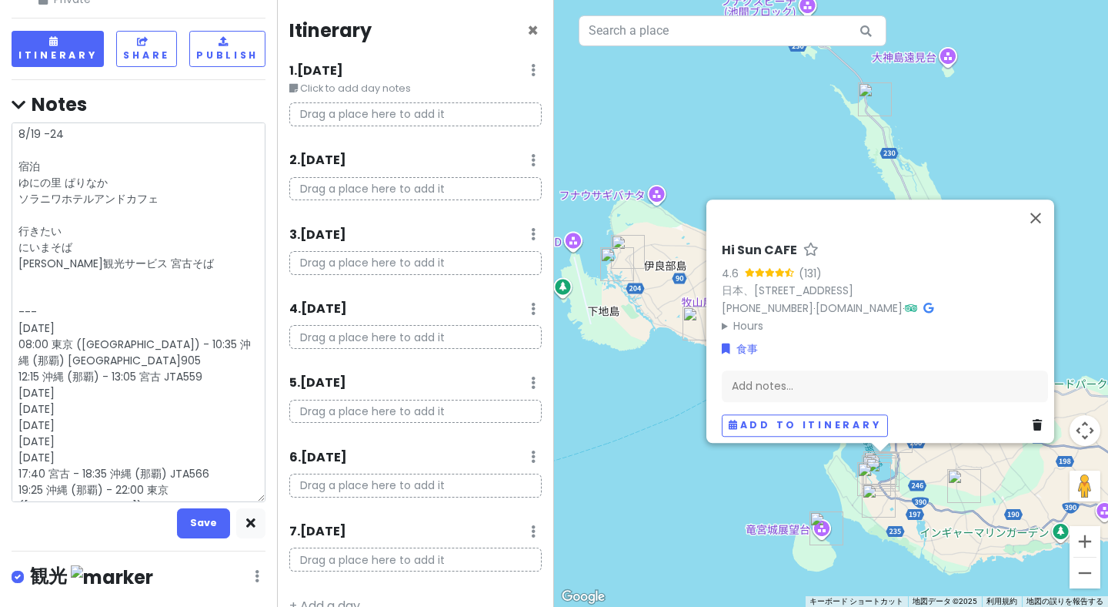
click at [172, 227] on textarea "8/19 -24 宿泊 ゆにの里 ぱりなか ソラニワホテルアンドカフェ 行きたい にいまそば [PERSON_NAME]観光サービス 宮古そば --- [DA…" at bounding box center [139, 311] width 254 height 379
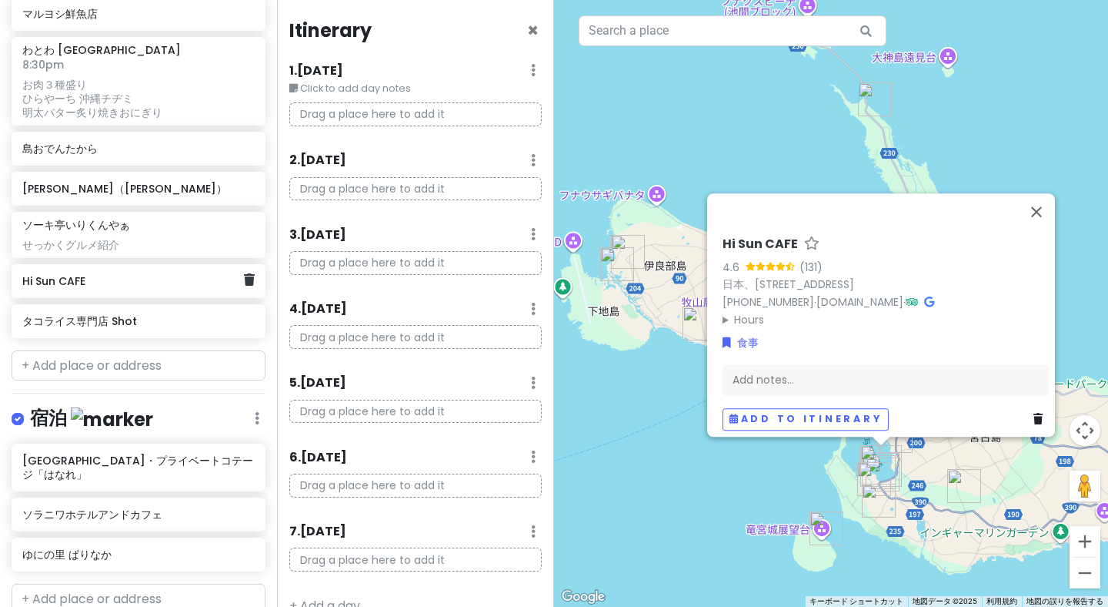
scroll to position [1225, 0]
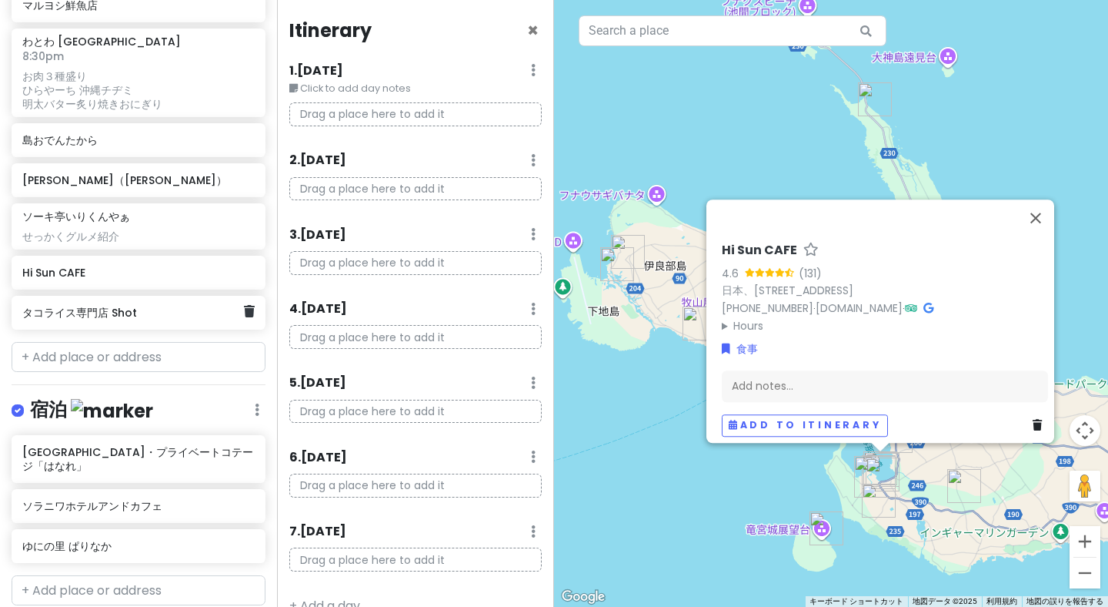
click at [131, 306] on h6 "タコライス専門店 Shot" at bounding box center [132, 313] width 221 height 14
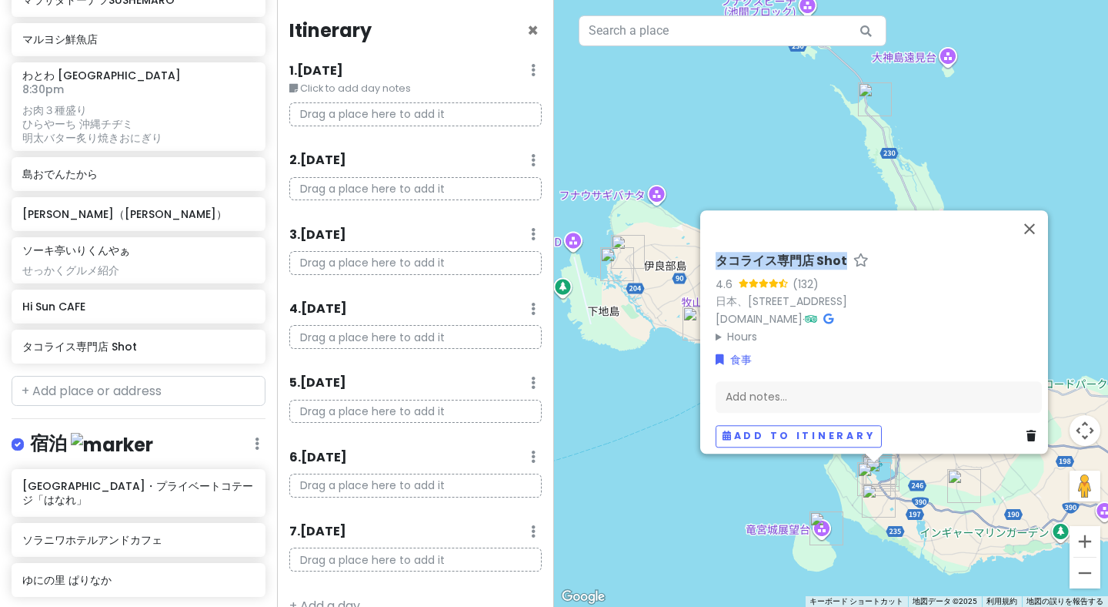
drag, startPoint x: 700, startPoint y: 252, endPoint x: 842, endPoint y: 252, distance: 141.6
click at [842, 252] on div "タコライス専門店 Shot 4.6 (132) 日本、[STREET_ADDRESS] [DOMAIN_NAME] · Hours [DATE] 11時30分…" at bounding box center [874, 331] width 348 height 243
copy h6 "タコライス専門店 Shot"
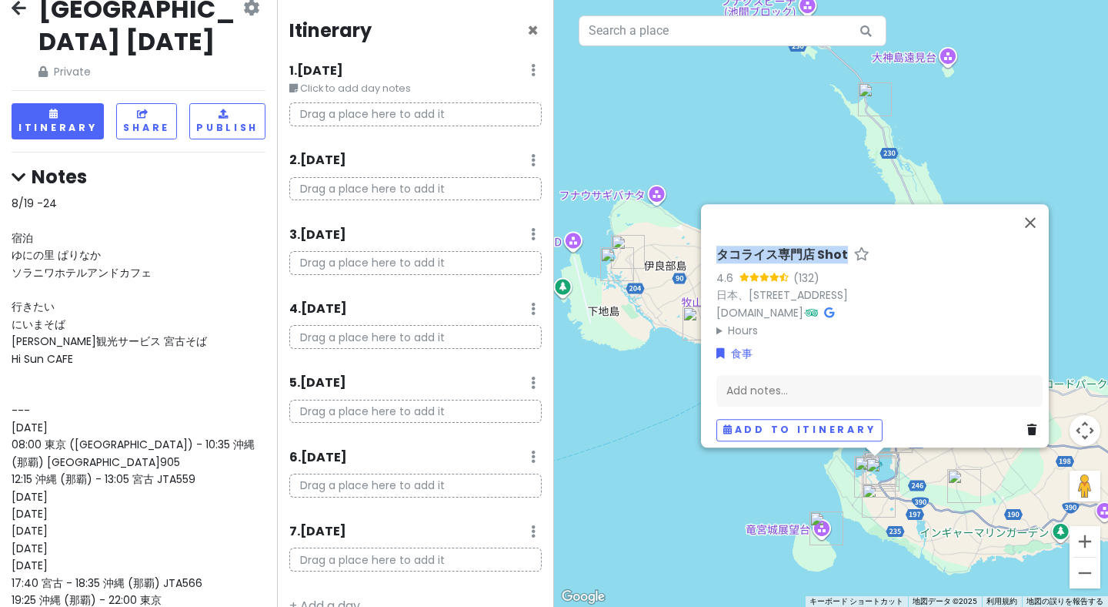
scroll to position [0, 0]
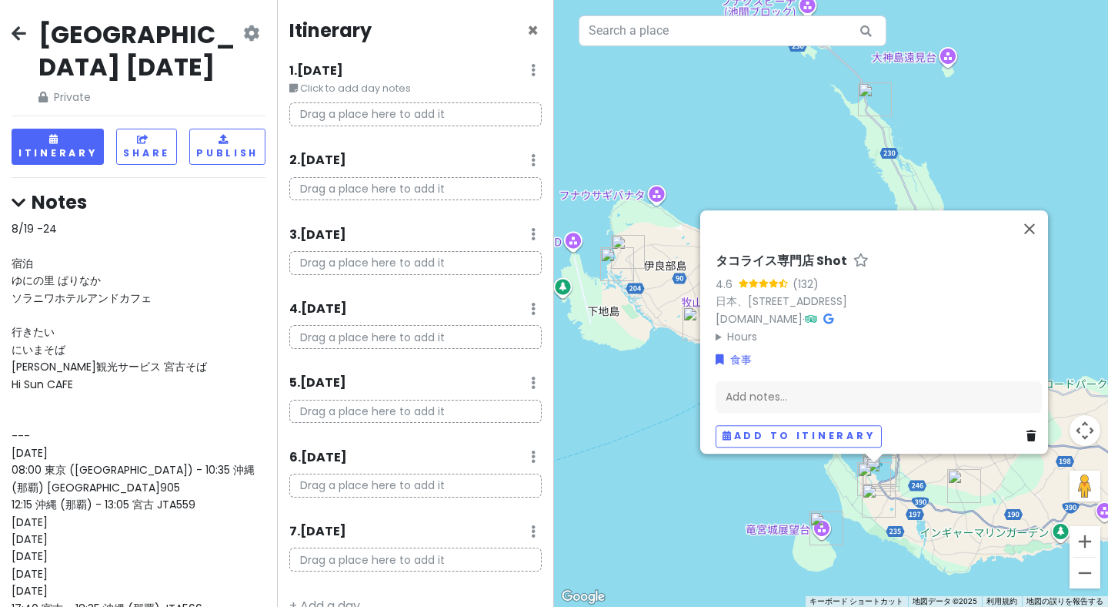
click at [155, 351] on div "8/19 -24 宿泊 ゆにの里 ぱりなか ソラニワホテルアンドカフェ 行きたい にいまそば [PERSON_NAME]観光サービス 宮古そば Hi Sun …" at bounding box center [139, 444] width 254 height 448
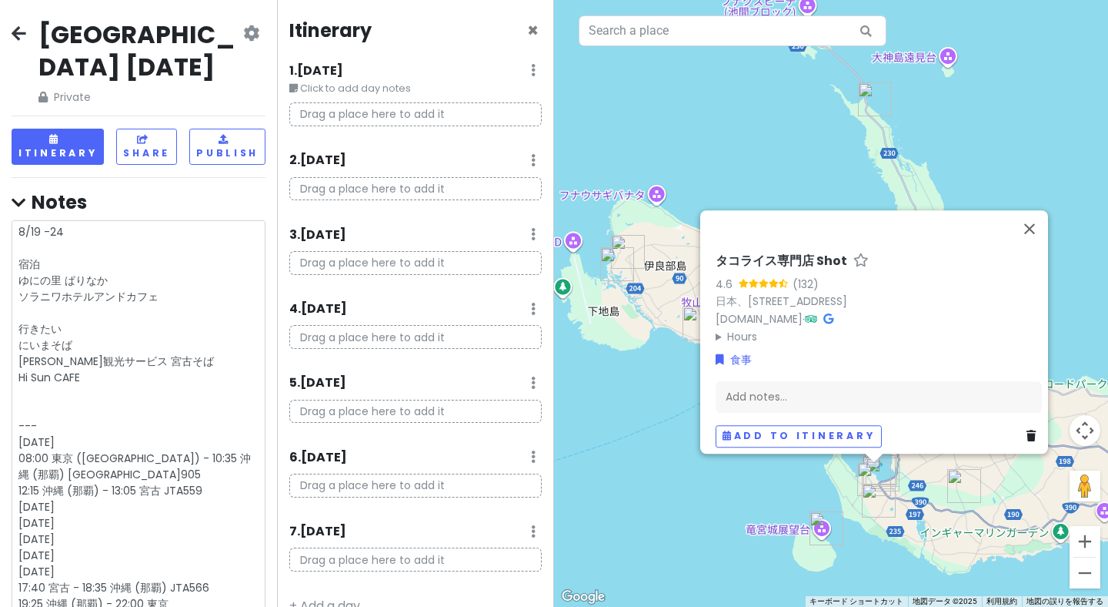
click at [155, 351] on textarea "8/19 -24 宿泊 ゆにの里 ぱりなか ソラニワホテルアンドカフェ 行きたい にいまそば [PERSON_NAME]観光サービス 宮古そば Hi Sun …" at bounding box center [139, 418] width 254 height 396
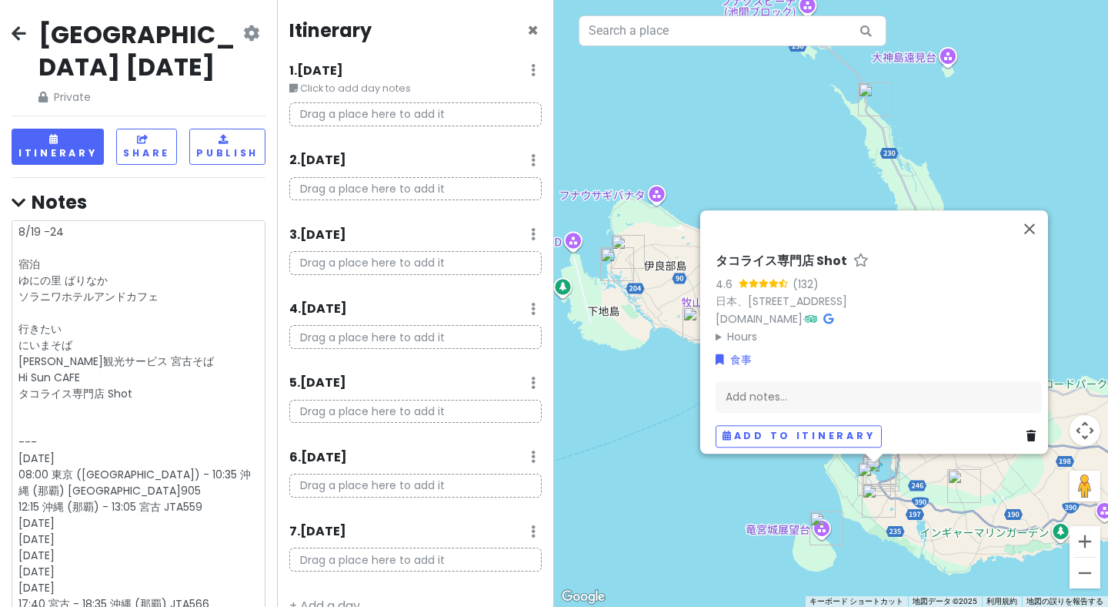
click at [157, 327] on textarea "8/19 -24 宿泊 ゆにの里 ぱりなか ソラニワホテルアンドカフェ 行きたい にいまそば [PERSON_NAME]観光サービス 宮古そば Hi Sun …" at bounding box center [139, 426] width 254 height 412
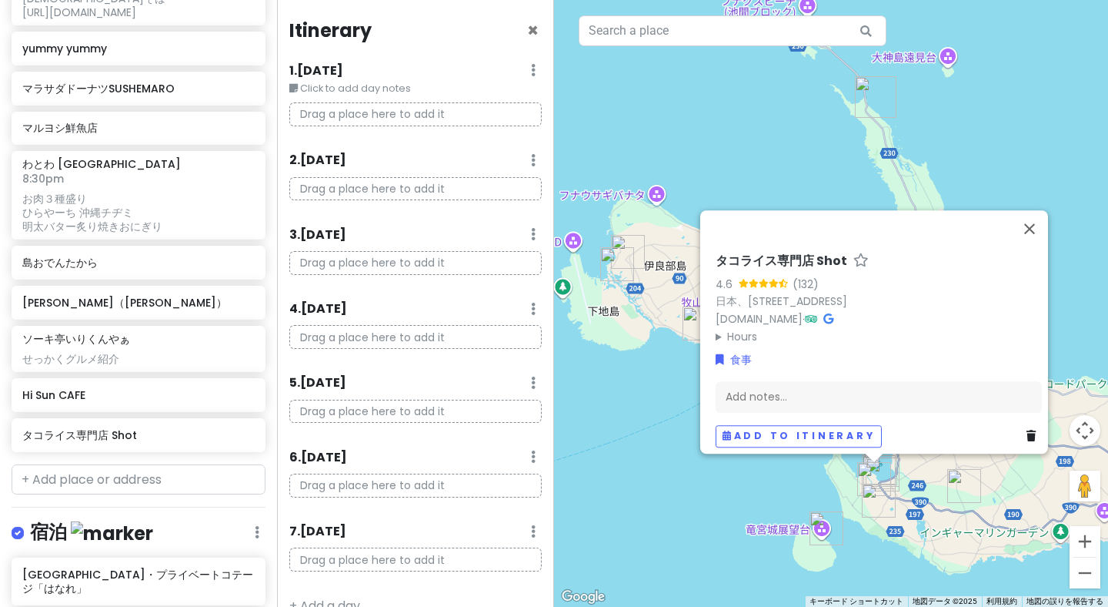
scroll to position [1138, 0]
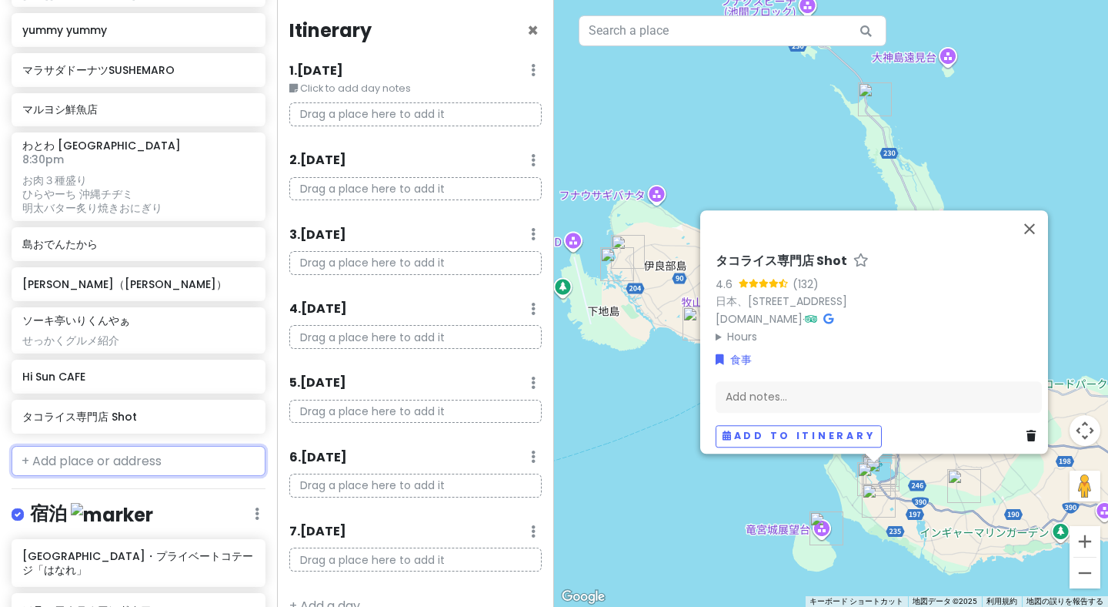
click at [120, 446] on input "text" at bounding box center [139, 461] width 254 height 31
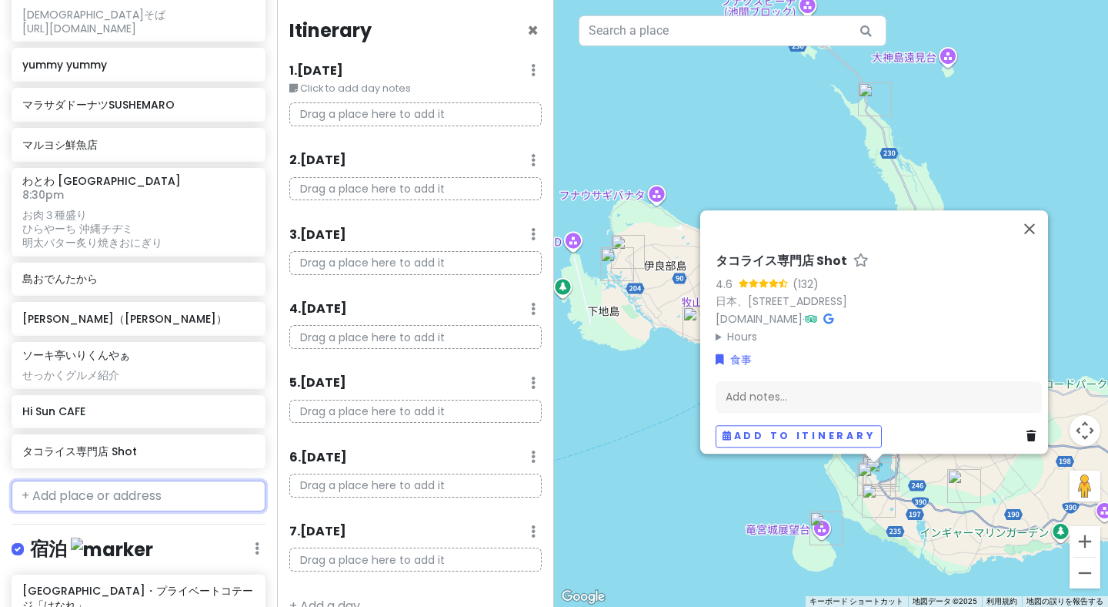
paste input "[PERSON_NAME]観光サービス 宮古そば"
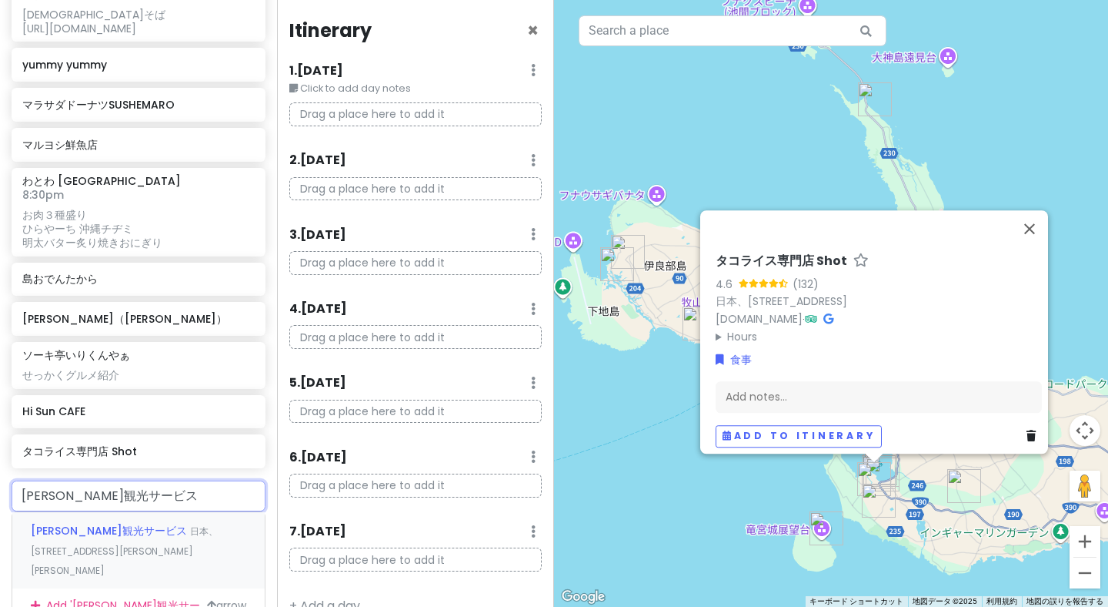
click at [137, 524] on span "日本、[STREET_ADDRESS][PERSON_NAME][PERSON_NAME]" at bounding box center [124, 550] width 187 height 52
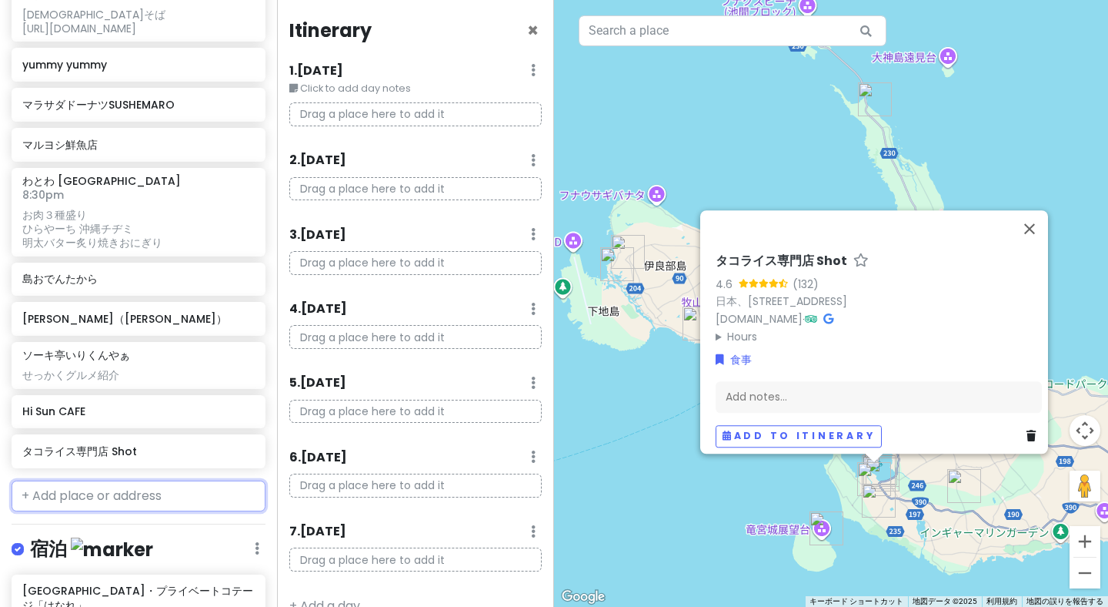
scroll to position [1160, 0]
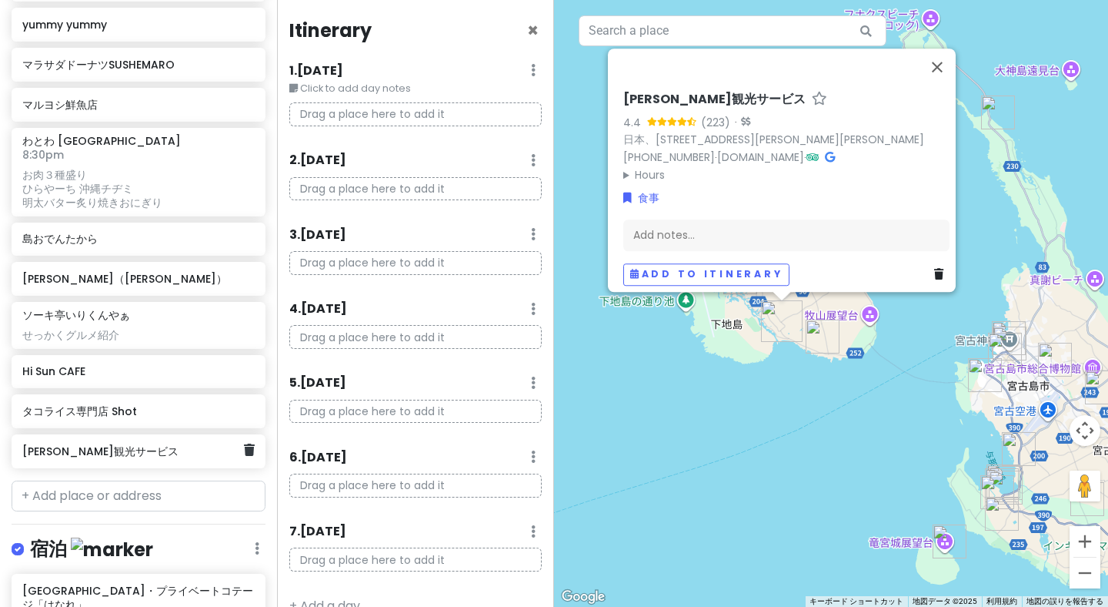
click at [157, 444] on h6 "[PERSON_NAME]観光サービス" at bounding box center [132, 451] width 221 height 14
click at [192, 444] on h6 "[PERSON_NAME]観光サービス" at bounding box center [132, 451] width 221 height 14
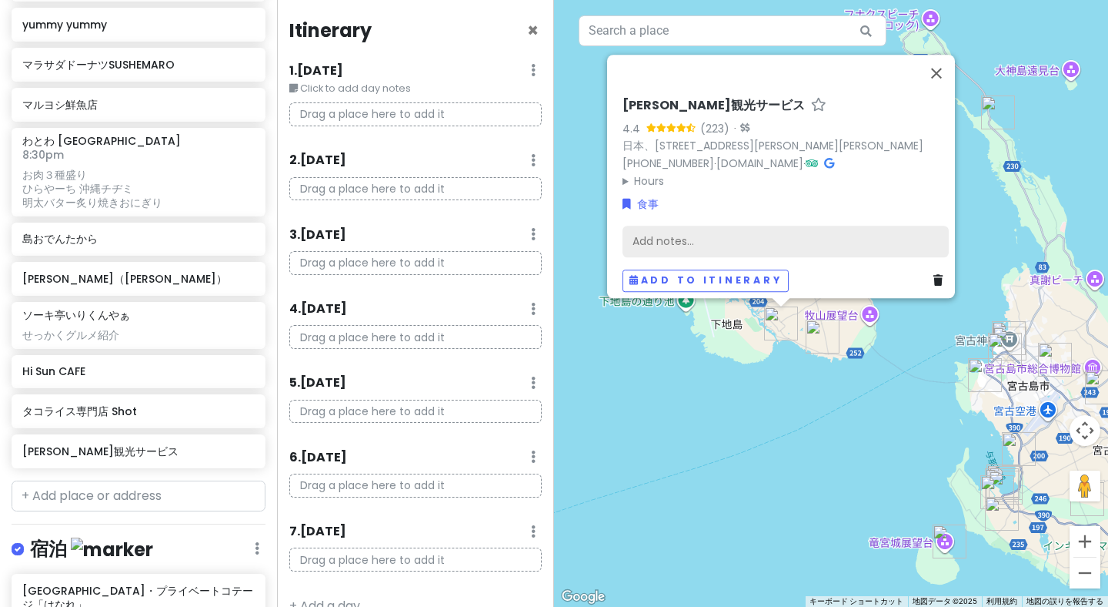
click at [733, 226] on div "Add notes..." at bounding box center [786, 242] width 326 height 32
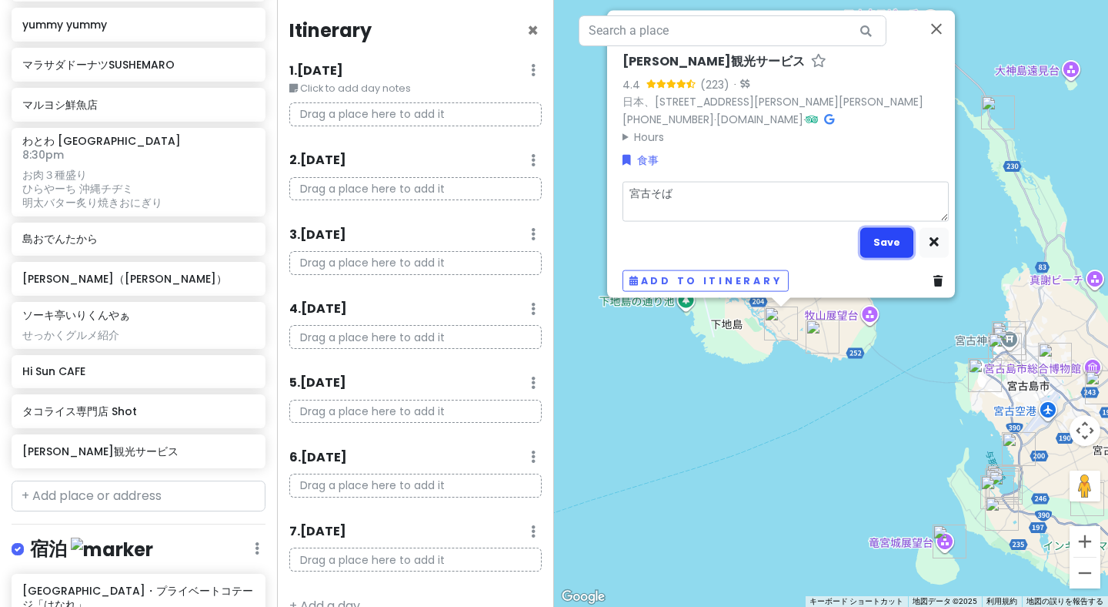
click at [880, 236] on button "Save" at bounding box center [887, 242] width 53 height 30
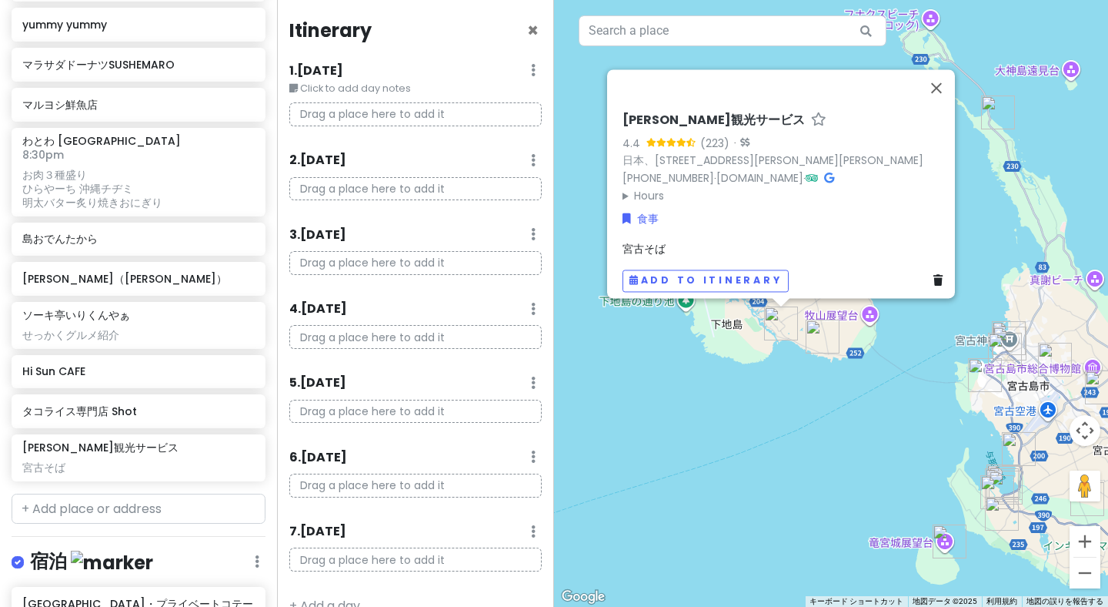
scroll to position [1173, 0]
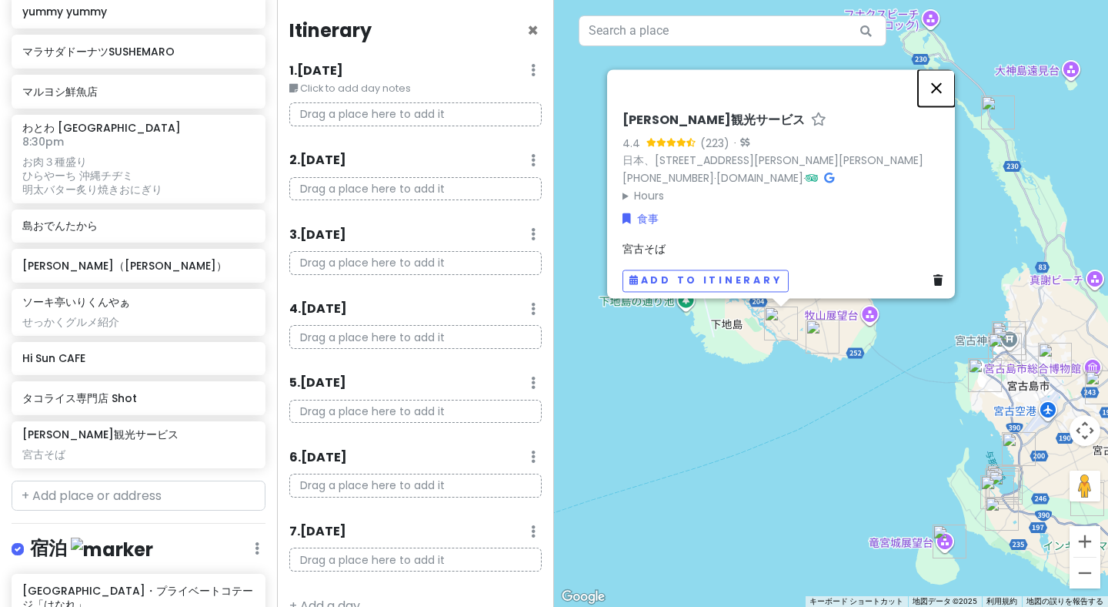
click at [948, 89] on button "閉じる" at bounding box center [936, 87] width 37 height 37
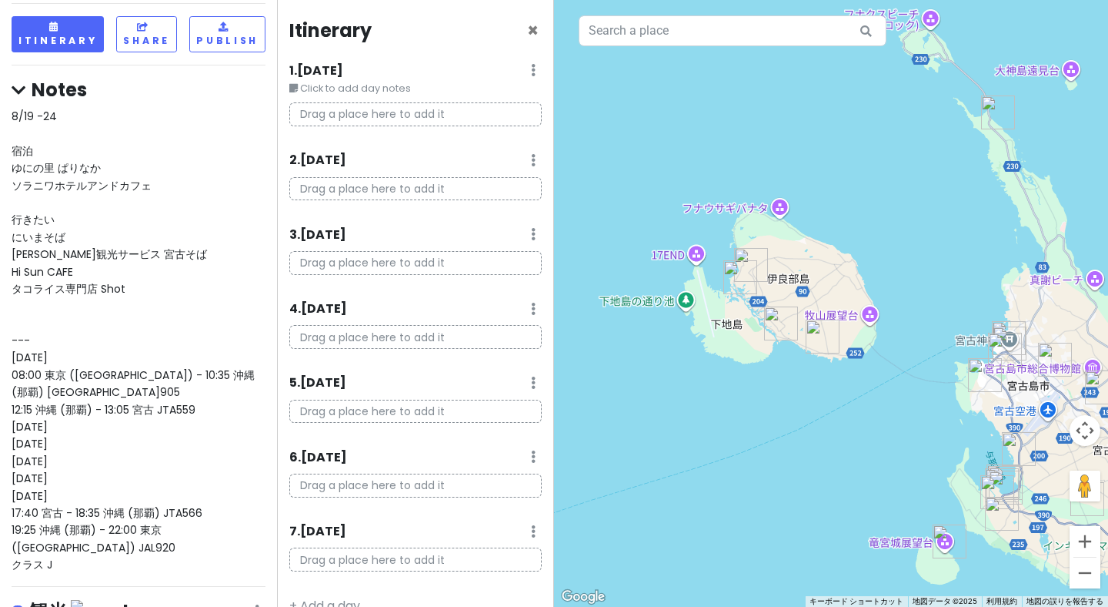
scroll to position [111, 0]
click at [178, 211] on div "8/19 -24 宿泊 ゆにの里 ぱりなか ソラニワホテルアンドカフェ 行きたい にいまそば [PERSON_NAME]観光サービス 宮古そば Hi Sun …" at bounding box center [139, 342] width 254 height 466
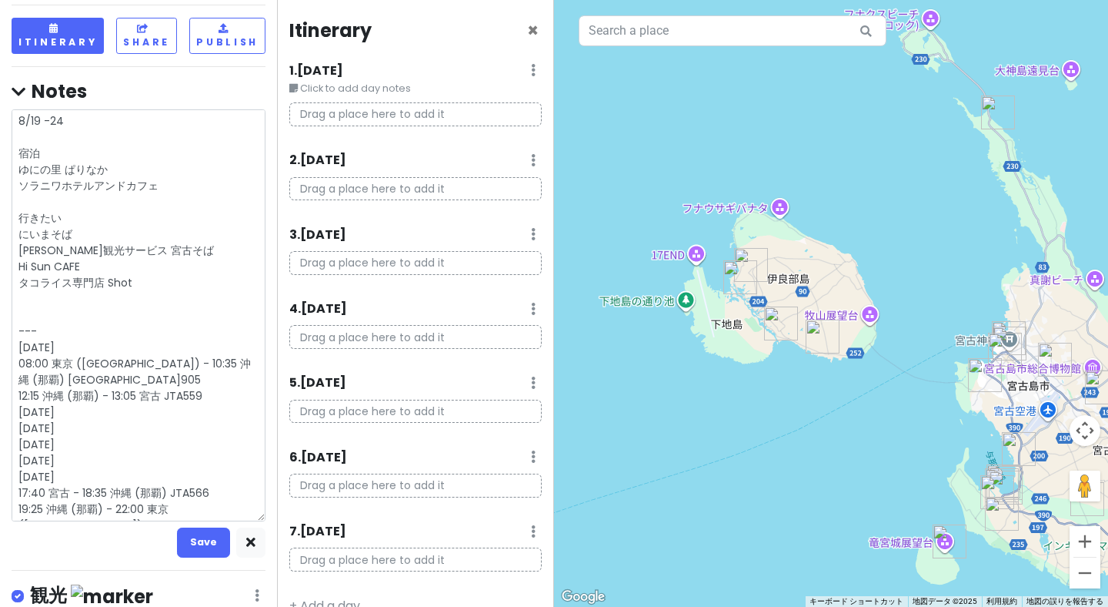
click at [175, 215] on textarea "8/19 -24 宿泊 ゆにの里 ぱりなか ソラニワホテルアンドカフェ 行きたい にいまそば [PERSON_NAME]観光サービス 宮古そば Hi Sun …" at bounding box center [139, 315] width 254 height 412
click at [202, 527] on button "Save" at bounding box center [203, 542] width 53 height 30
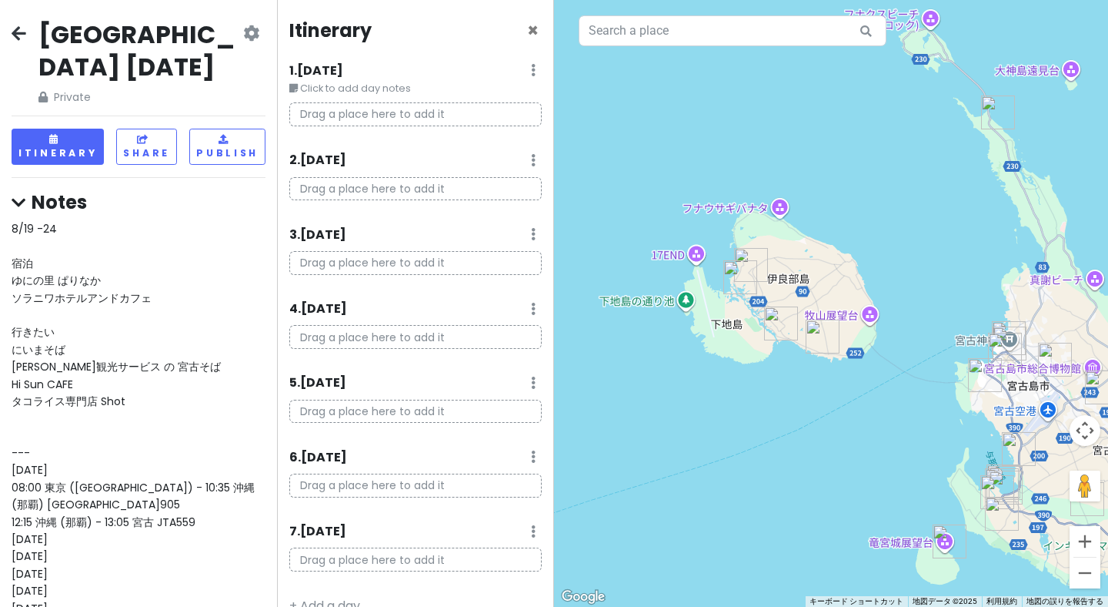
scroll to position [25, 0]
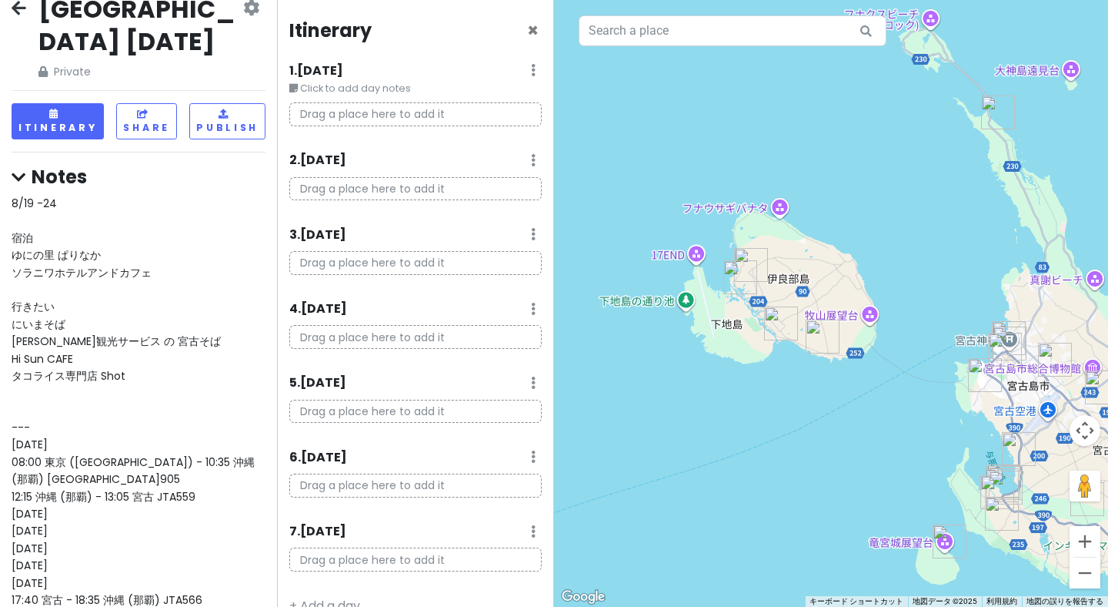
click at [190, 232] on div "8/19 -24 宿泊 ゆにの里 ぱりなか ソラニワホテルアンドカフェ 行きたい にいまそば [PERSON_NAME]観光サービス の 宮古そば Hi Su…" at bounding box center [139, 428] width 254 height 466
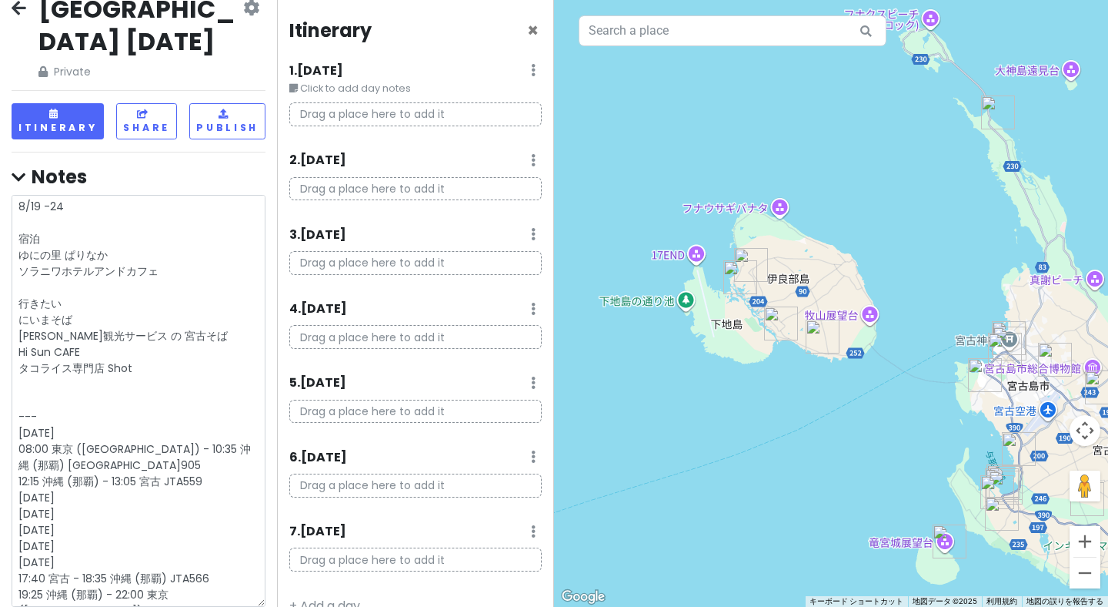
click at [190, 226] on textarea "8/19 -24 宿泊 ゆにの里 ぱりなか ソラニワホテルアンドカフェ 行きたい にいまそば [PERSON_NAME]観光サービス の 宮古そば Hi Su…" at bounding box center [139, 401] width 254 height 412
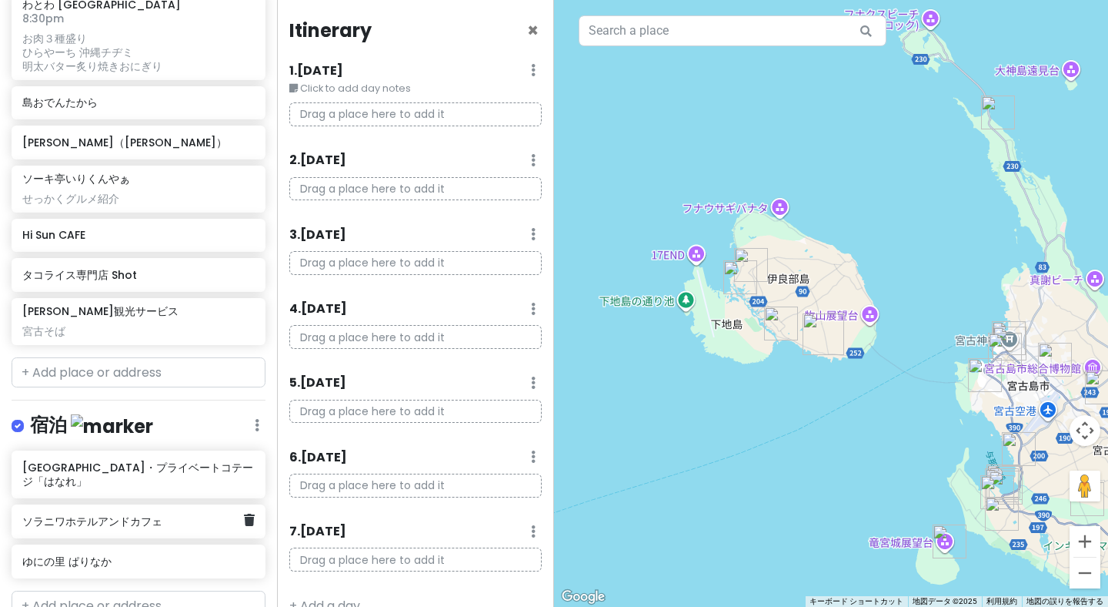
scroll to position [1282, 0]
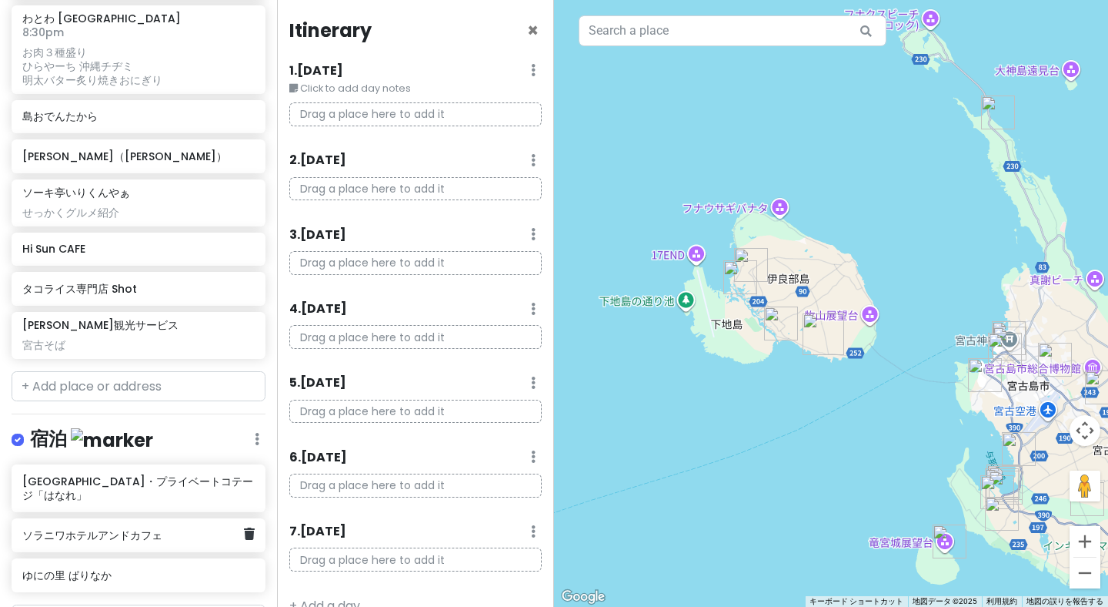
click at [207, 528] on h6 "ソラニワホテルアンドカフェ" at bounding box center [132, 535] width 221 height 14
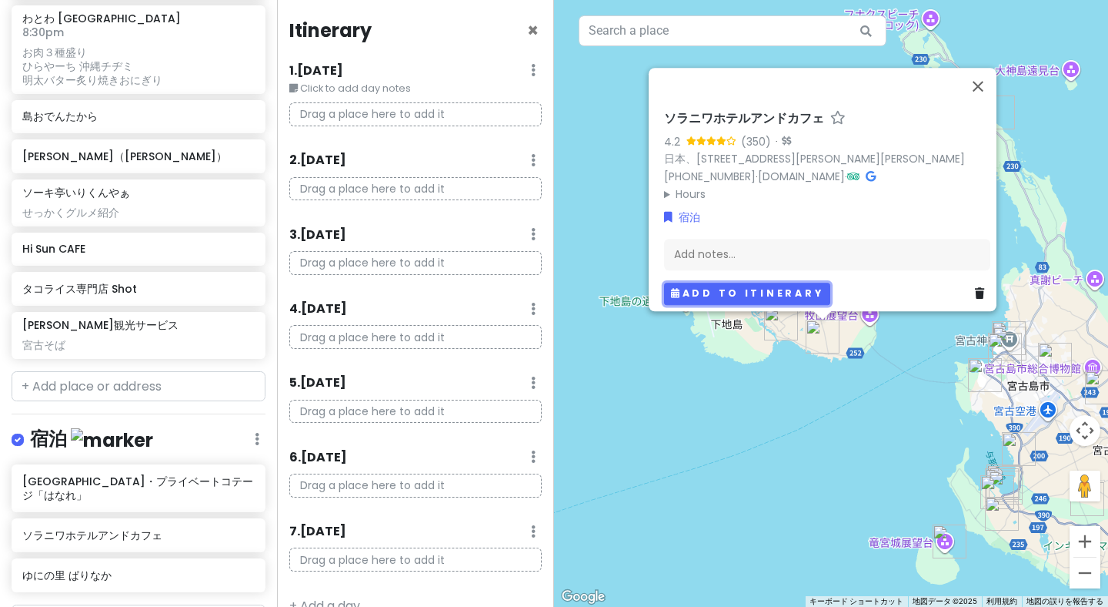
click at [689, 283] on button "Add to itinerary" at bounding box center [747, 294] width 166 height 22
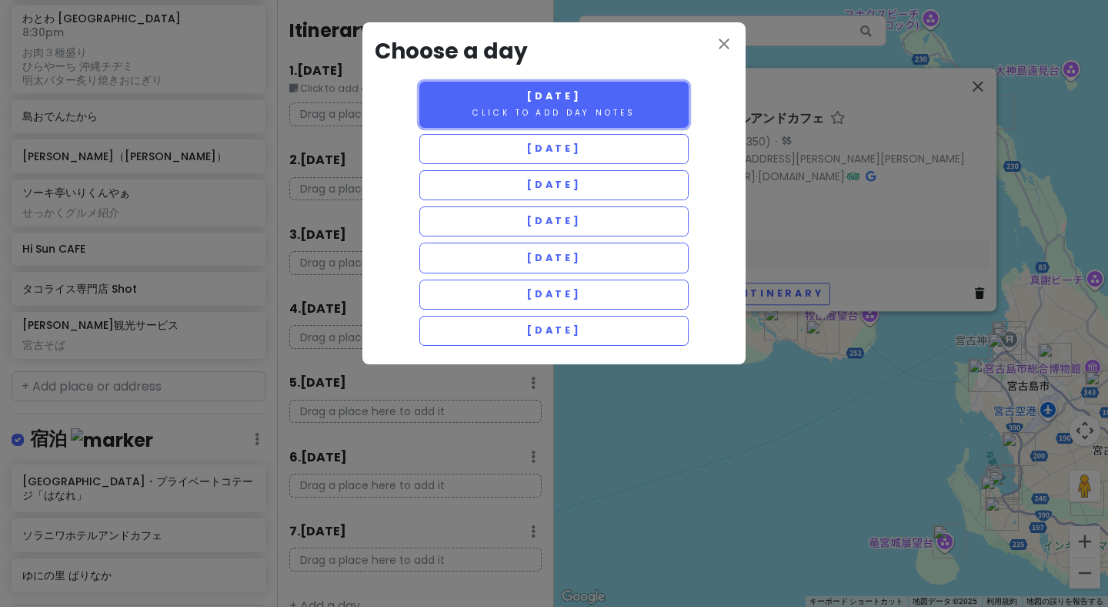
click at [602, 111] on small "Click to add day notes" at bounding box center [554, 113] width 163 height 12
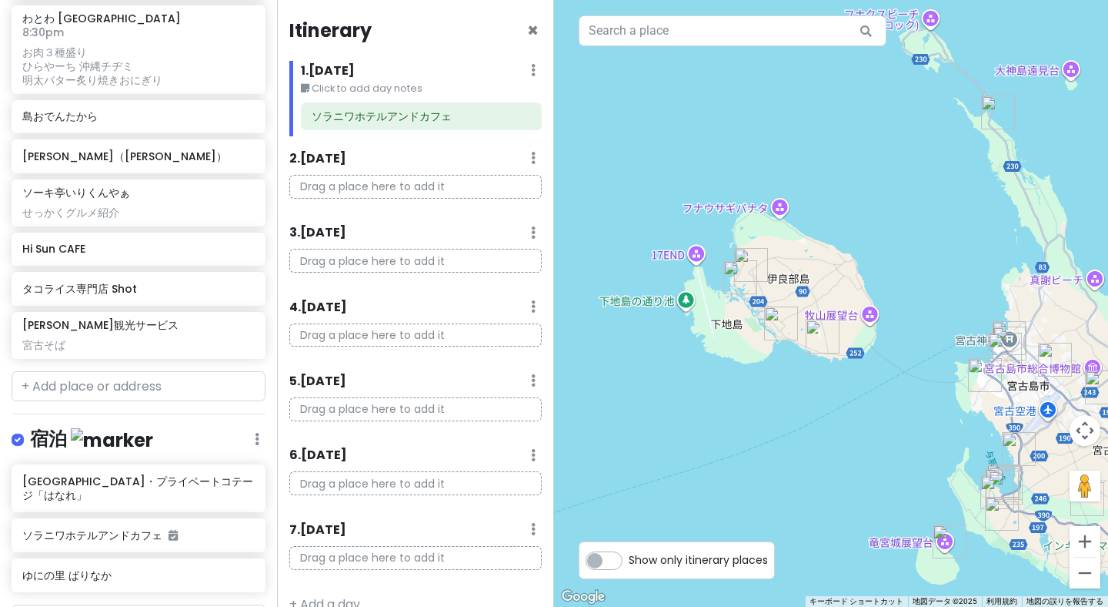
scroll to position [25, 0]
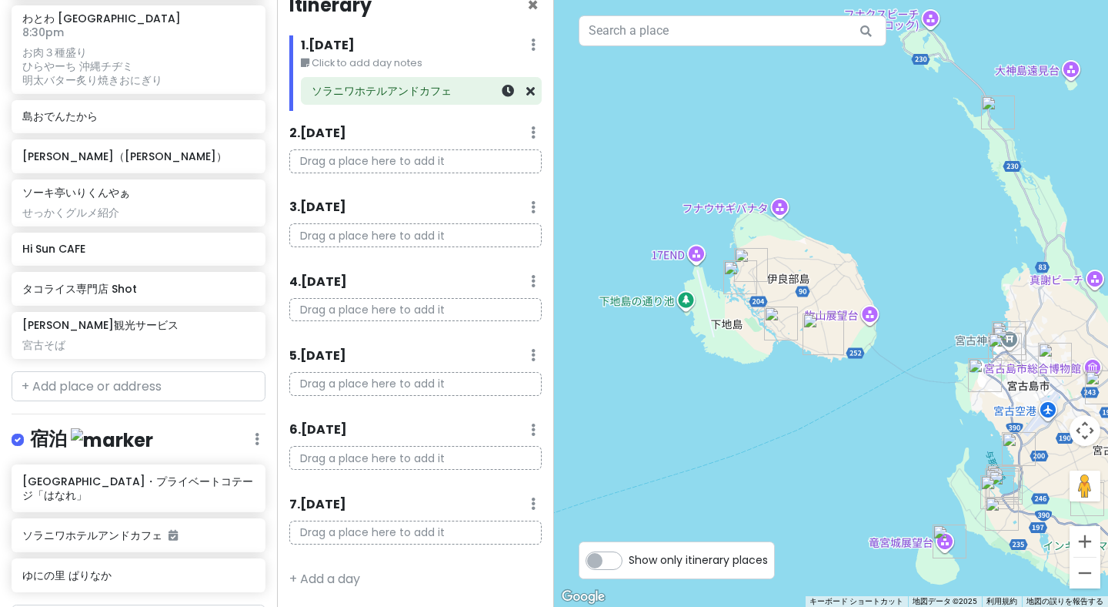
click at [423, 89] on h6 "ソラニワホテルアンドカフェ" at bounding box center [421, 91] width 219 height 14
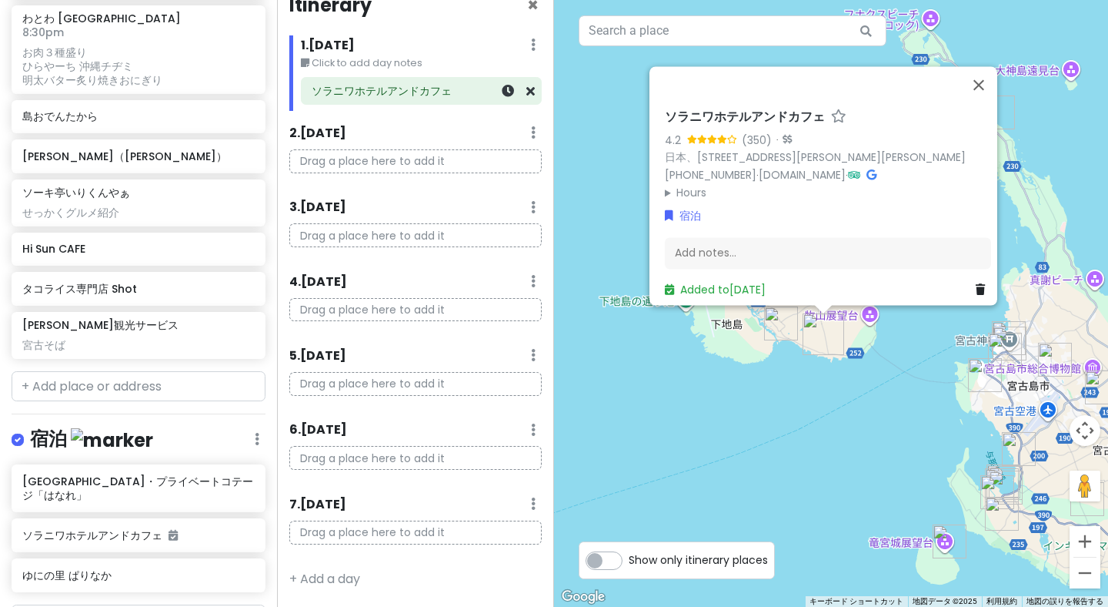
scroll to position [1783, 0]
